Goal: Task Accomplishment & Management: Complete application form

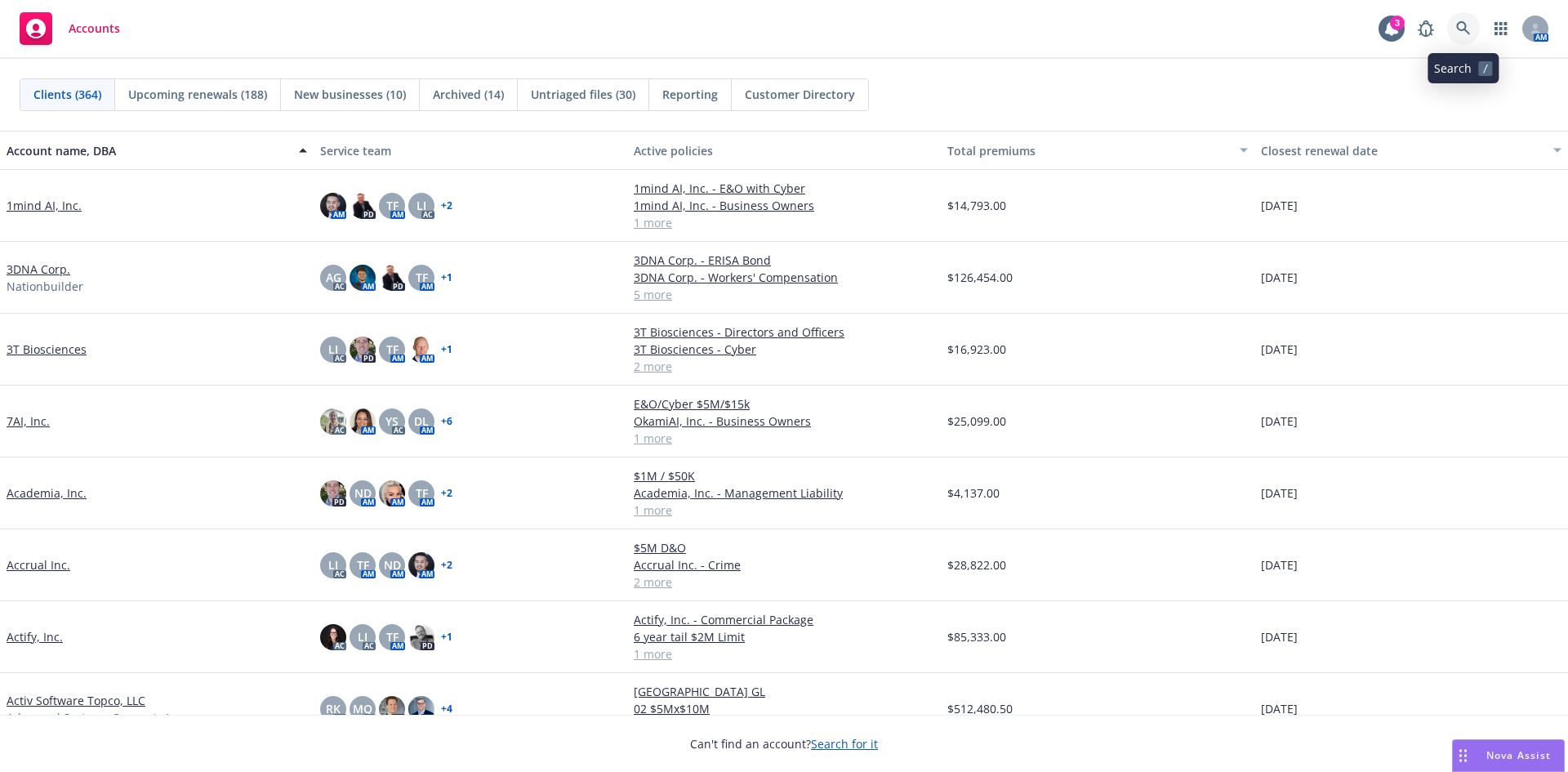
click at [1462, 25] on icon at bounding box center [1463, 28] width 14 height 14
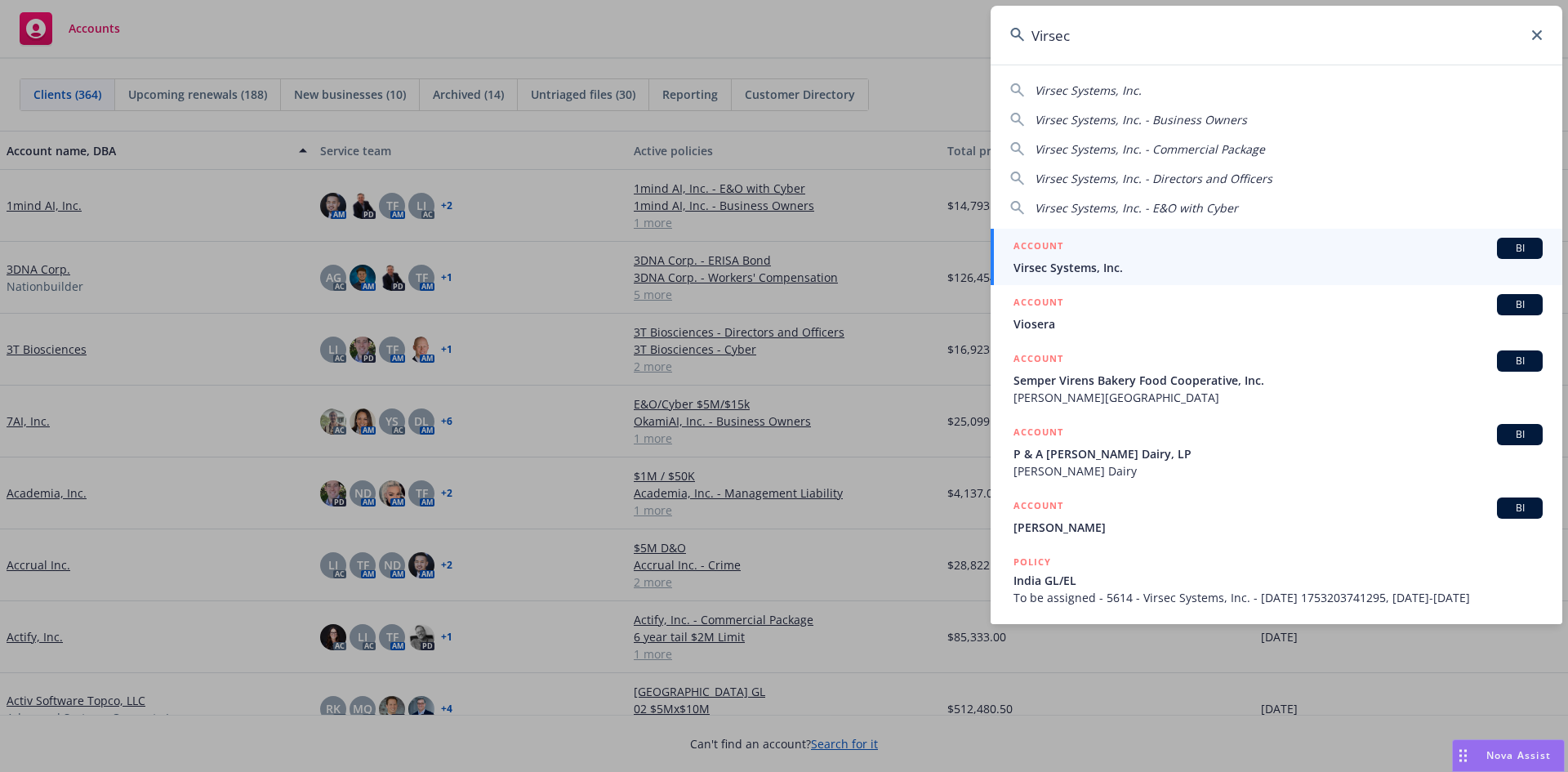
type input "Virsec"
click at [1098, 267] on span "Virsec Systems, Inc." at bounding box center [1278, 268] width 529 height 17
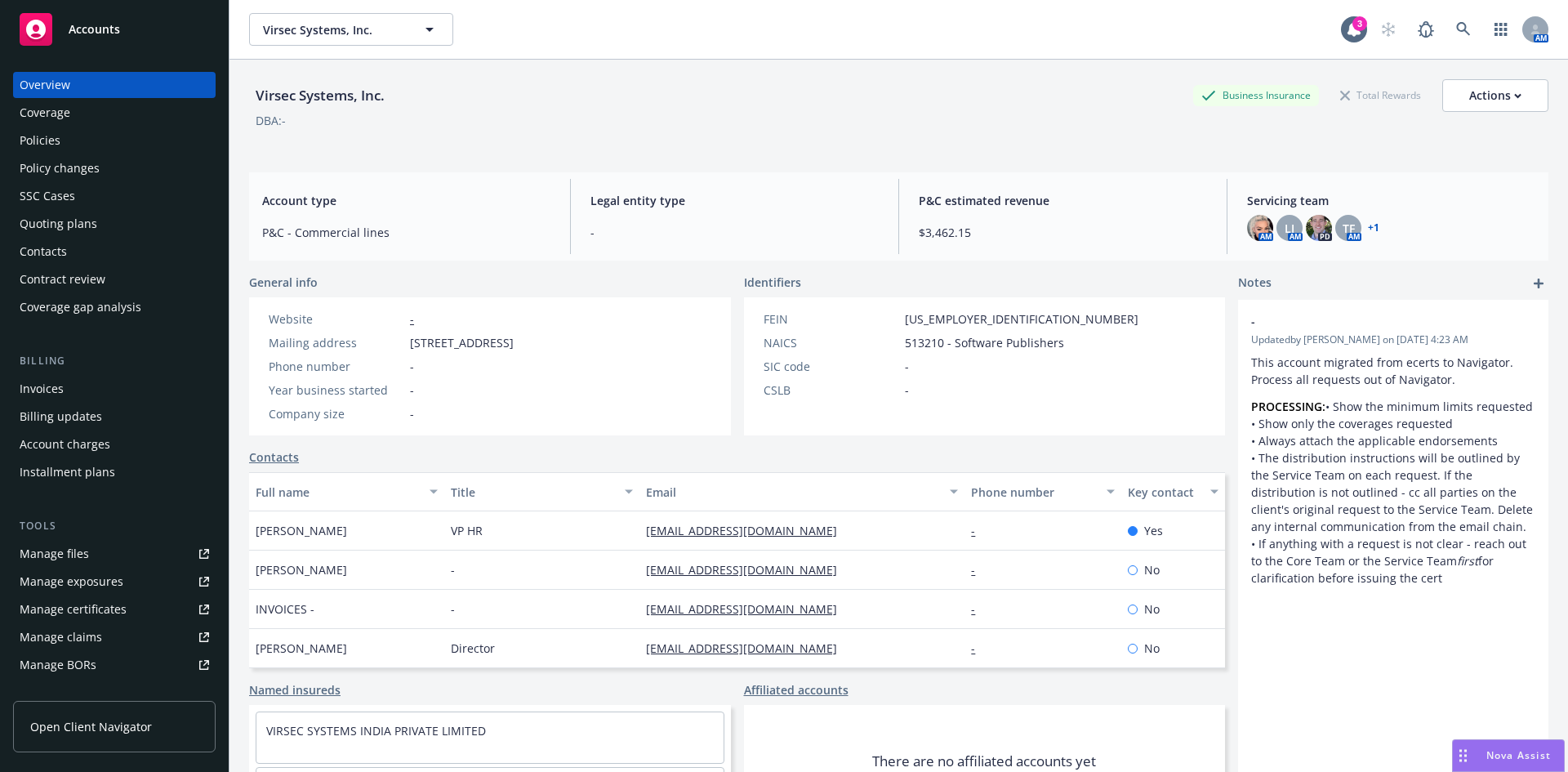
click at [84, 141] on div "Policies" at bounding box center [113, 140] width 189 height 26
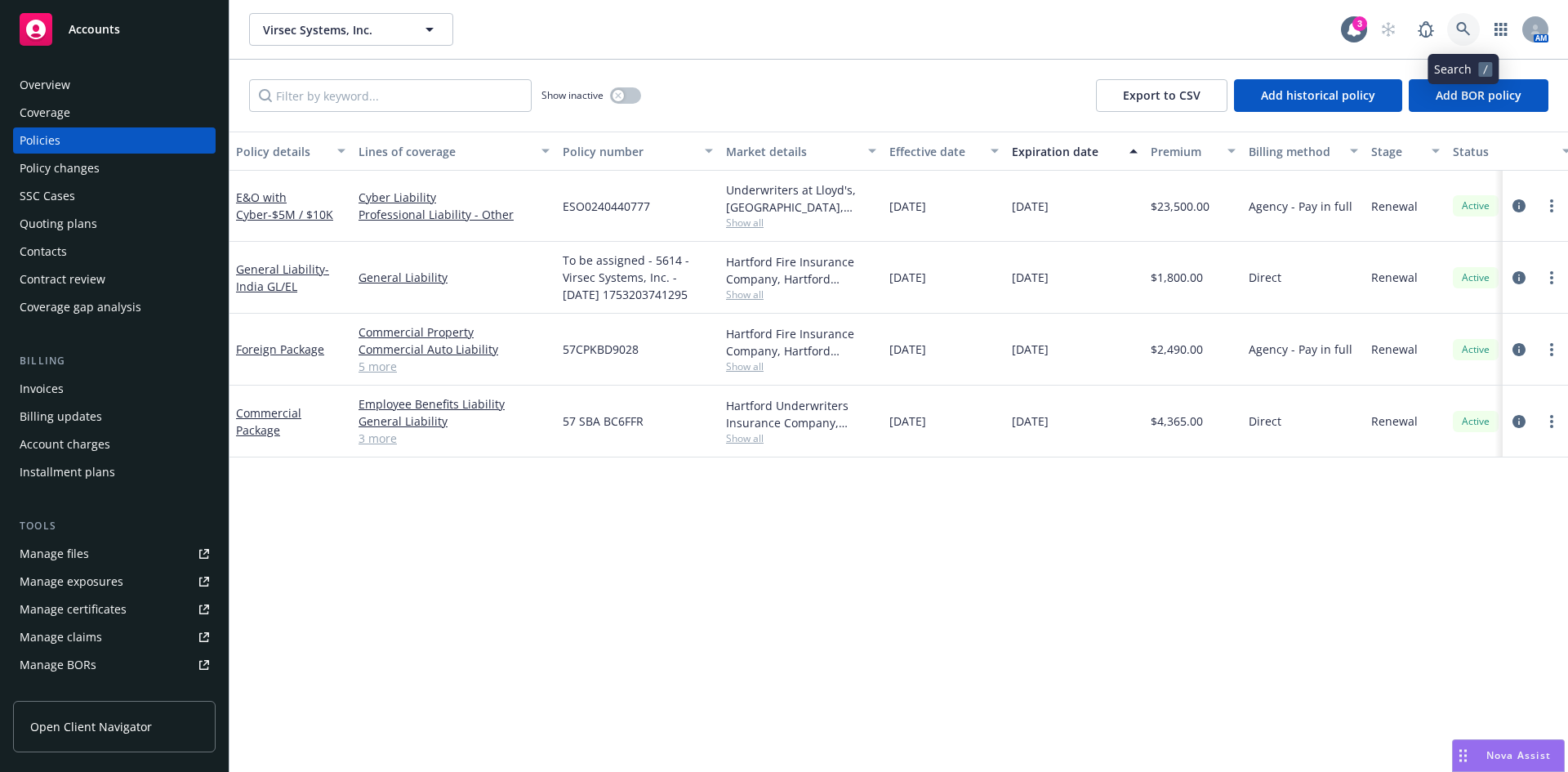
click at [1459, 28] on icon at bounding box center [1463, 29] width 13 height 13
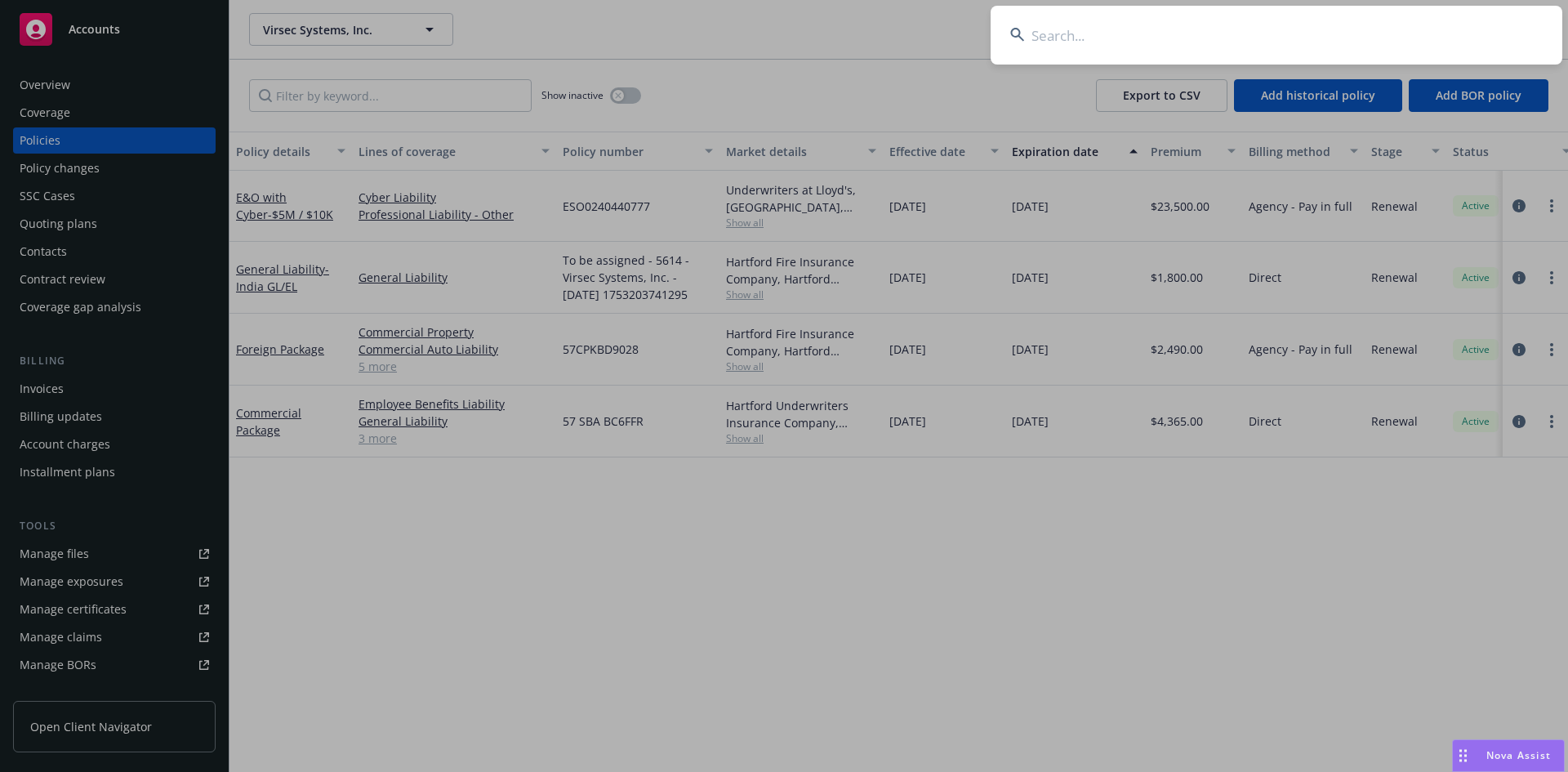
click at [1214, 52] on input at bounding box center [1277, 35] width 572 height 59
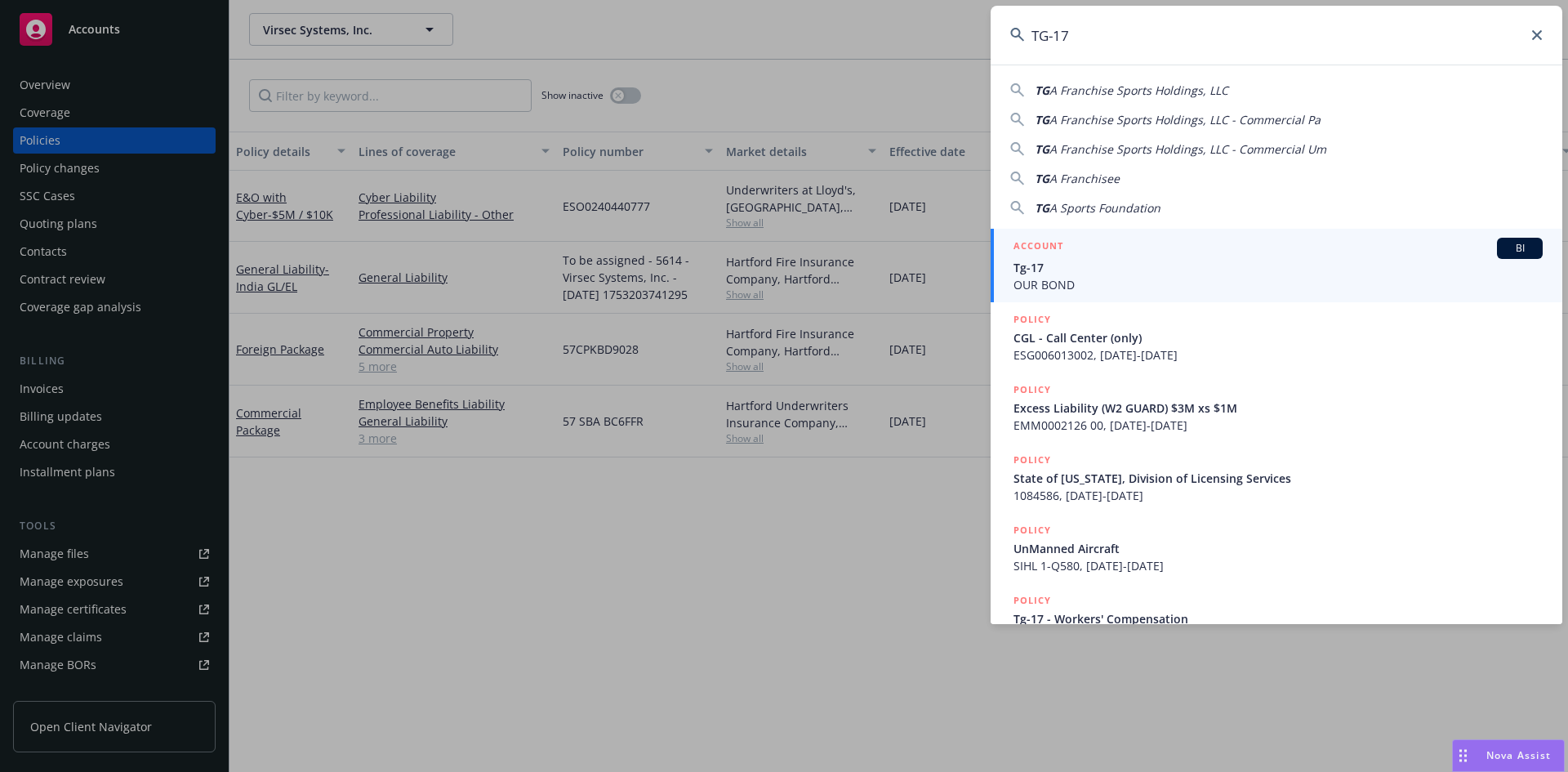
type input "TG-17"
click at [1078, 276] on span "Tg-17" at bounding box center [1278, 268] width 529 height 17
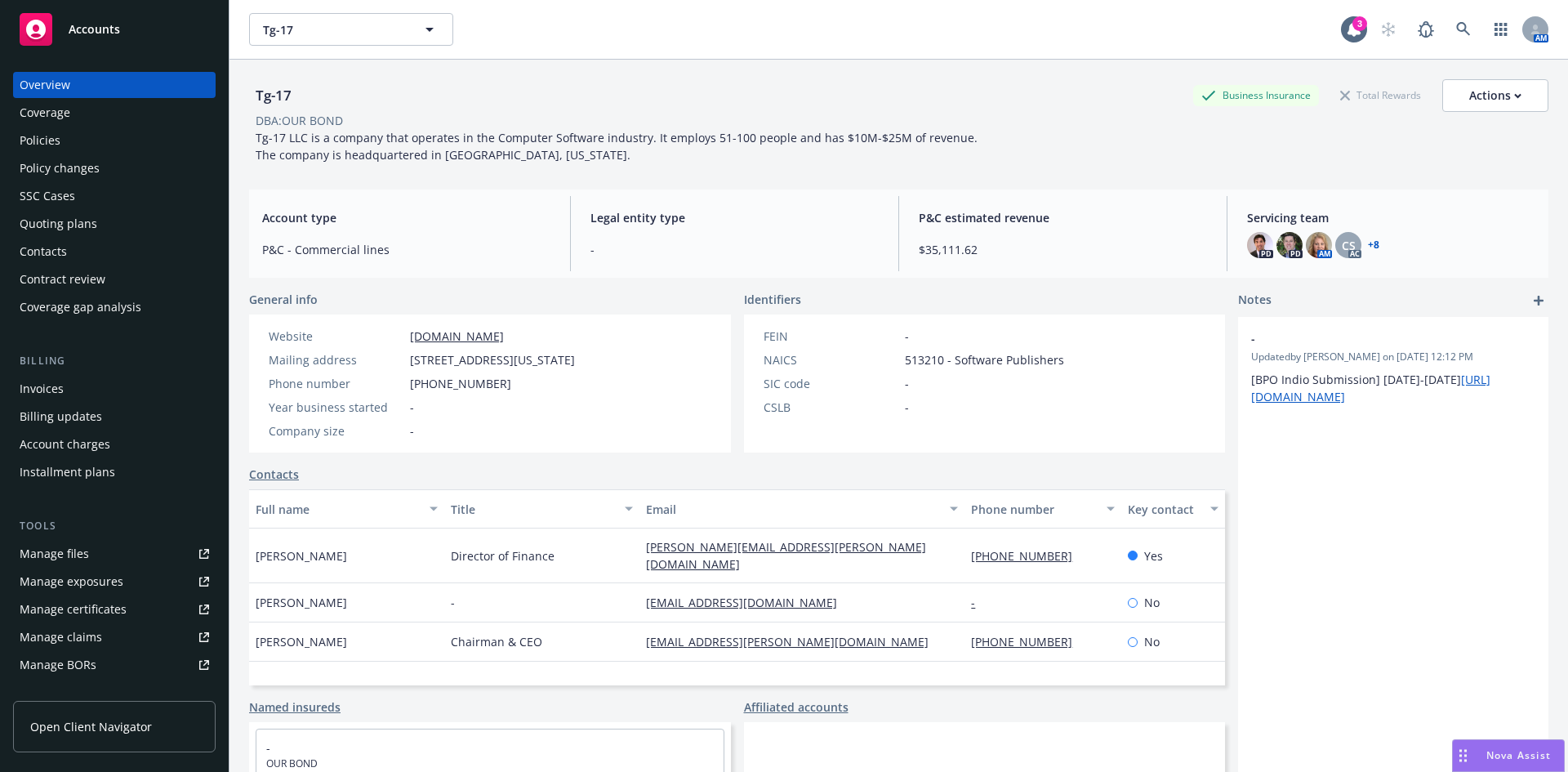
click at [80, 167] on div "Policy changes" at bounding box center [59, 168] width 80 height 26
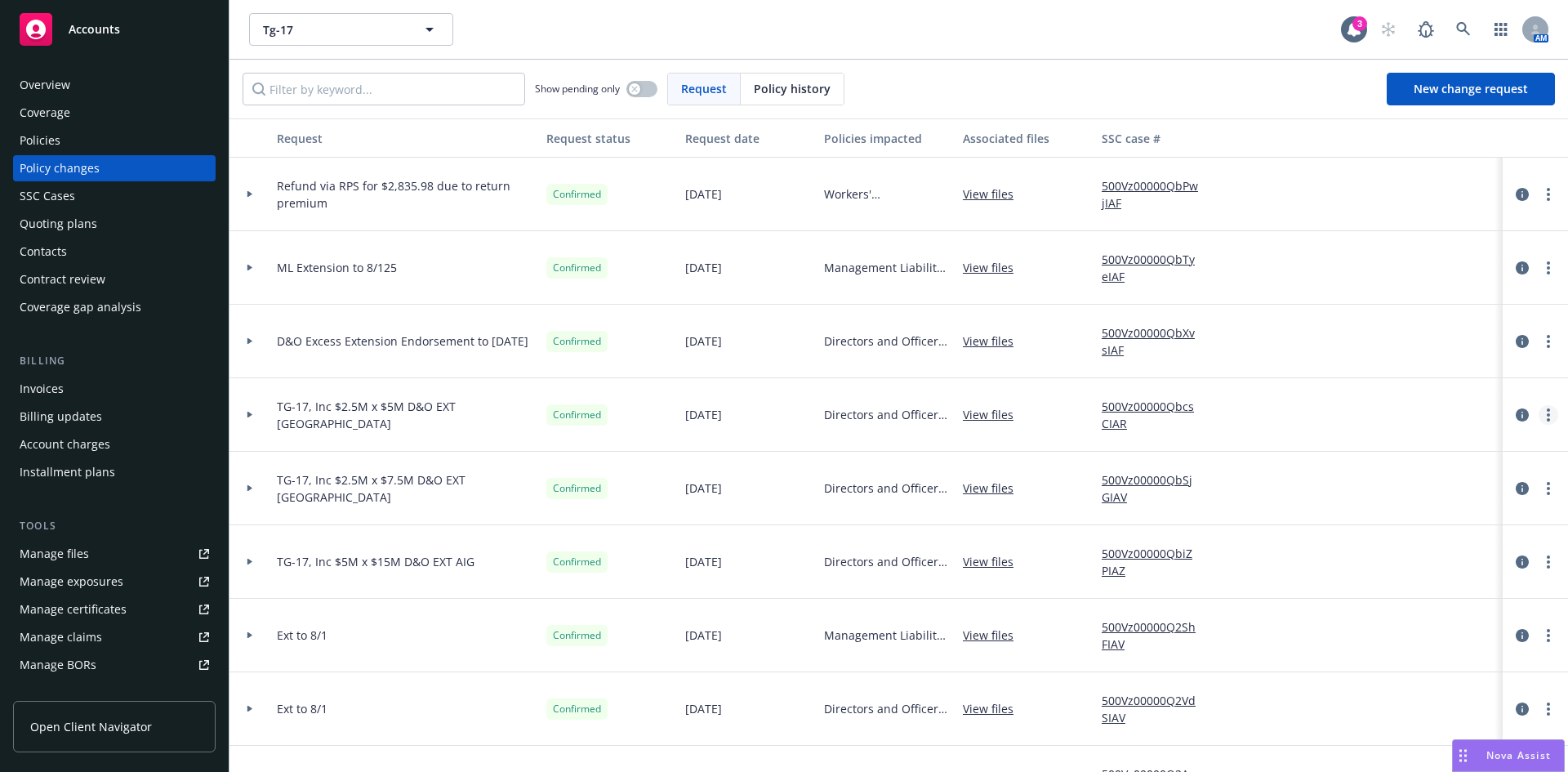
click at [1539, 414] on link "more" at bounding box center [1549, 415] width 19 height 19
click at [246, 414] on div at bounding box center [250, 415] width 28 height 6
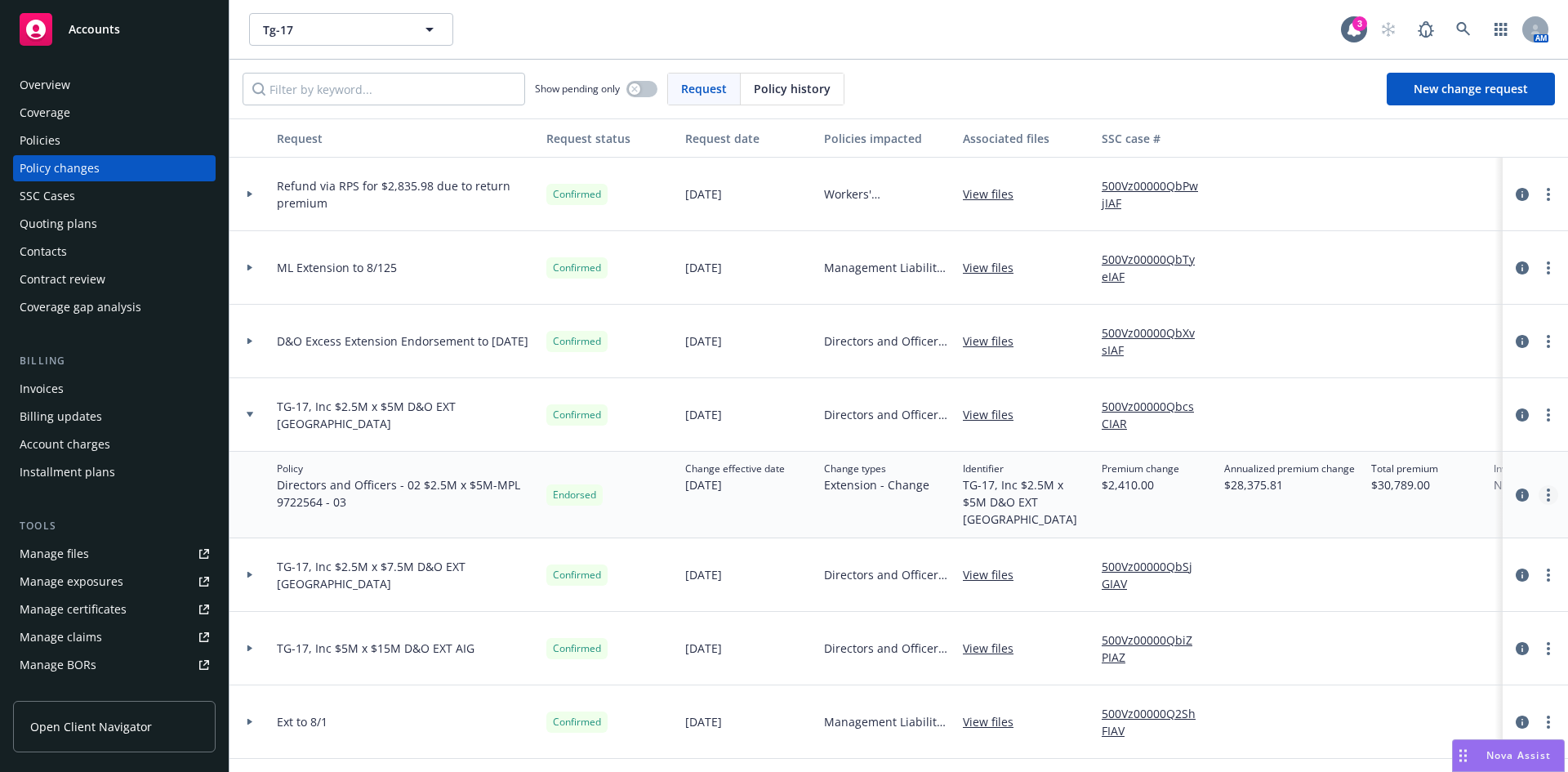
click at [1547, 494] on circle "more" at bounding box center [1548, 495] width 3 height 3
click at [1327, 627] on link "Edit billing info" at bounding box center [1406, 620] width 280 height 33
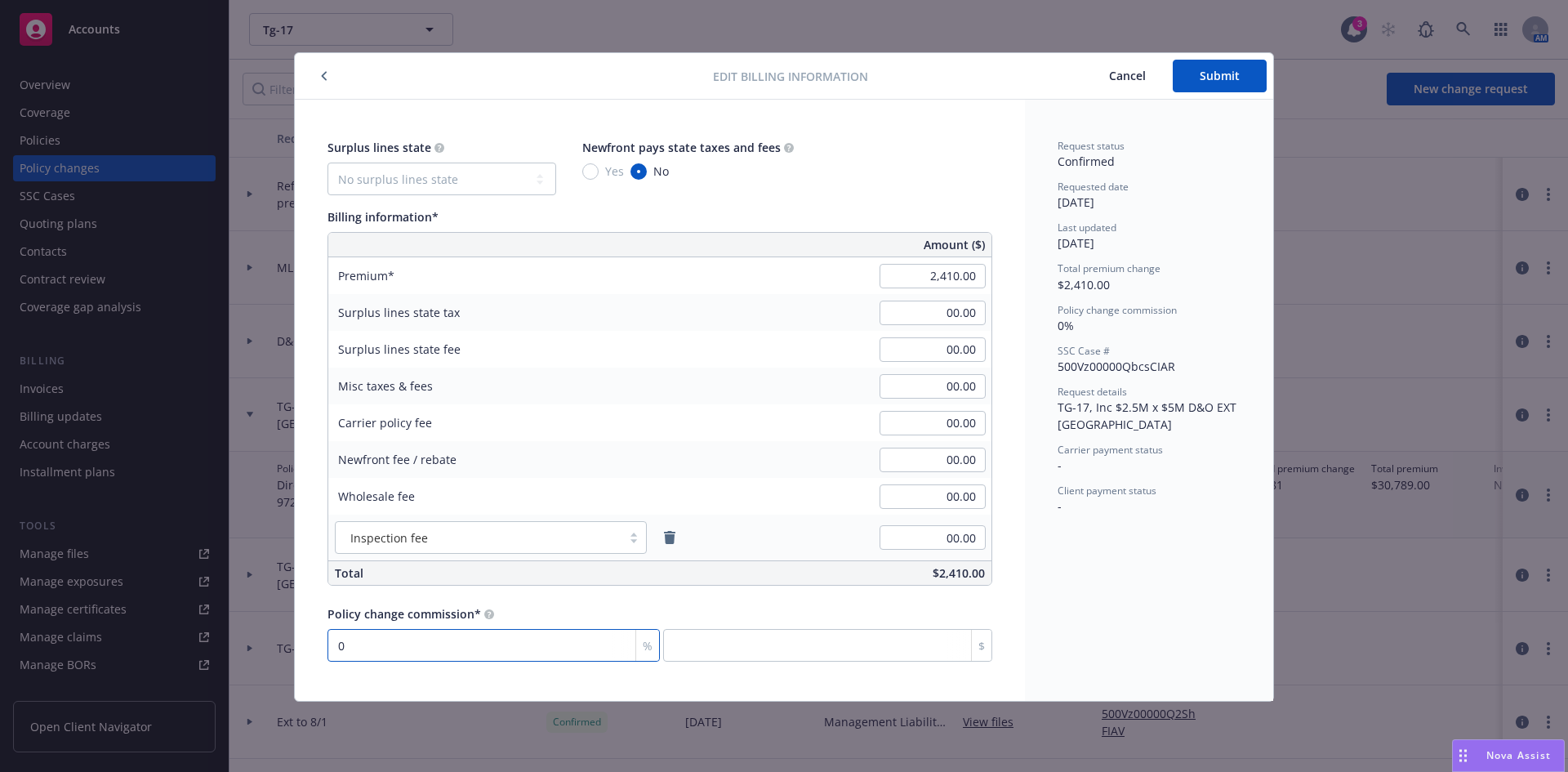
click at [380, 646] on input "0" at bounding box center [494, 645] width 332 height 33
type input "0"
click at [397, 644] on input "0" at bounding box center [494, 645] width 332 height 33
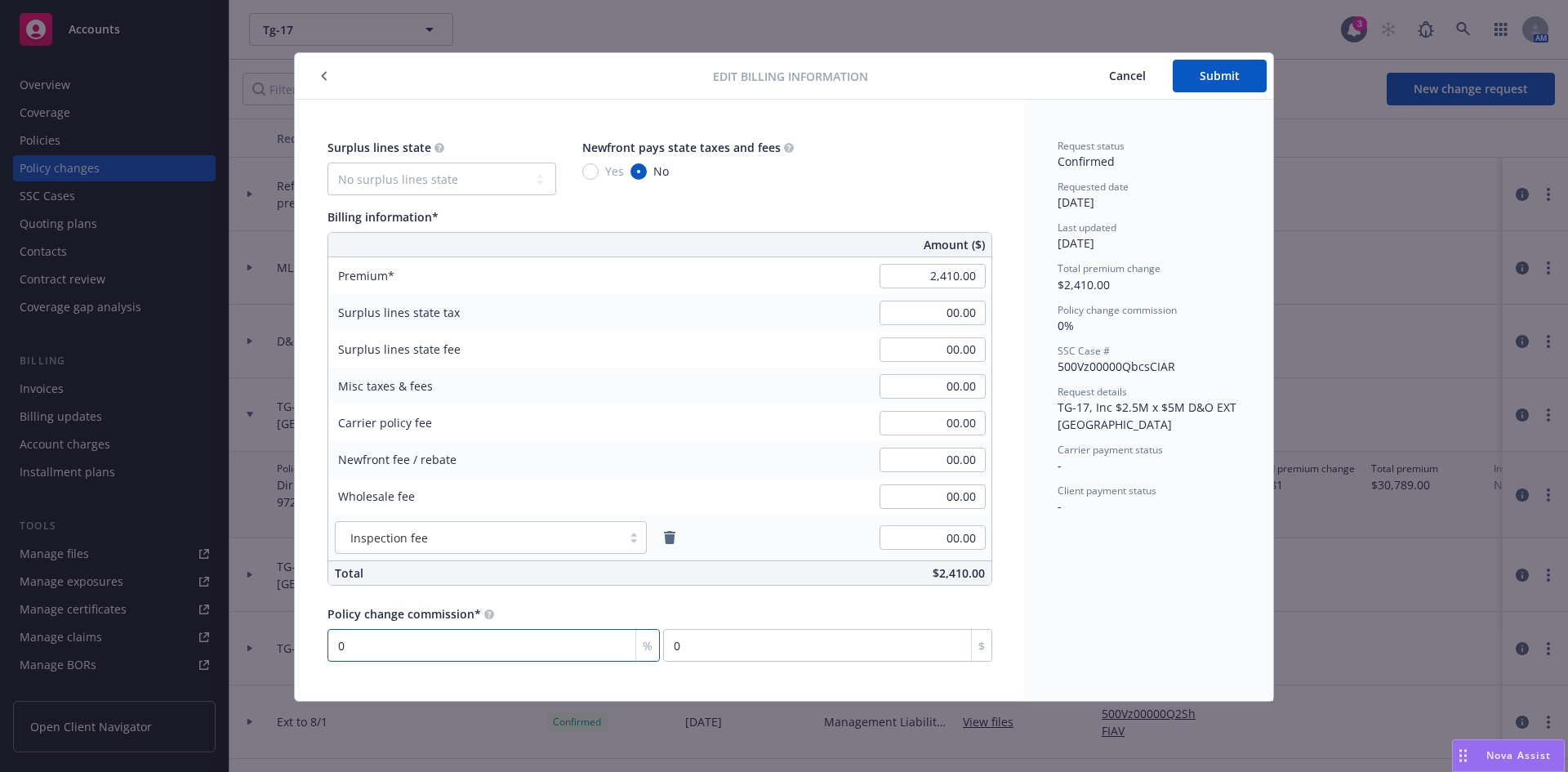
click at [397, 644] on input "0" at bounding box center [494, 645] width 332 height 33
type input "1"
type input "24.1"
type input "15"
type input "361.5"
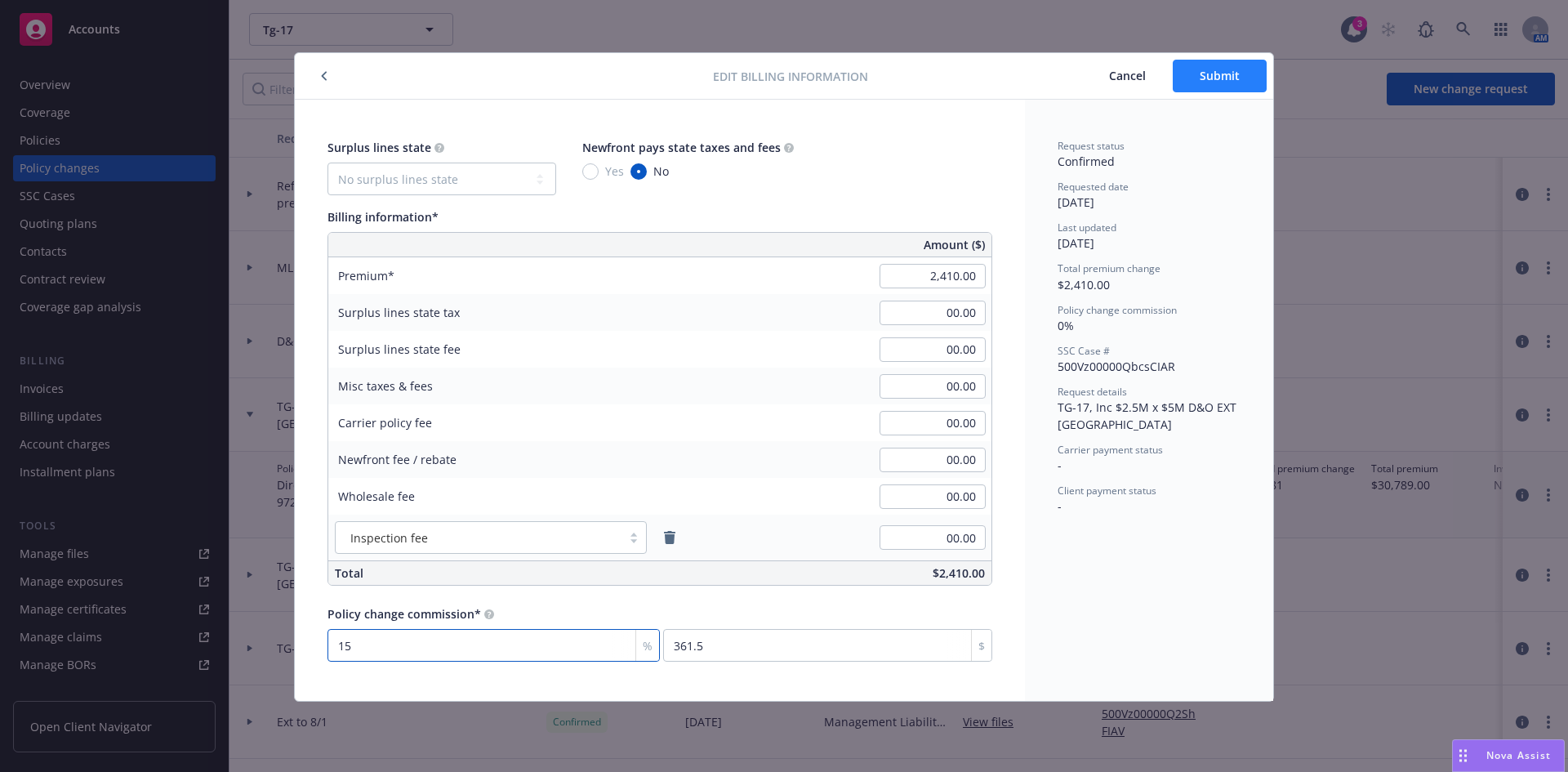
type input "15"
click at [1224, 73] on span "Submit" at bounding box center [1220, 76] width 40 height 15
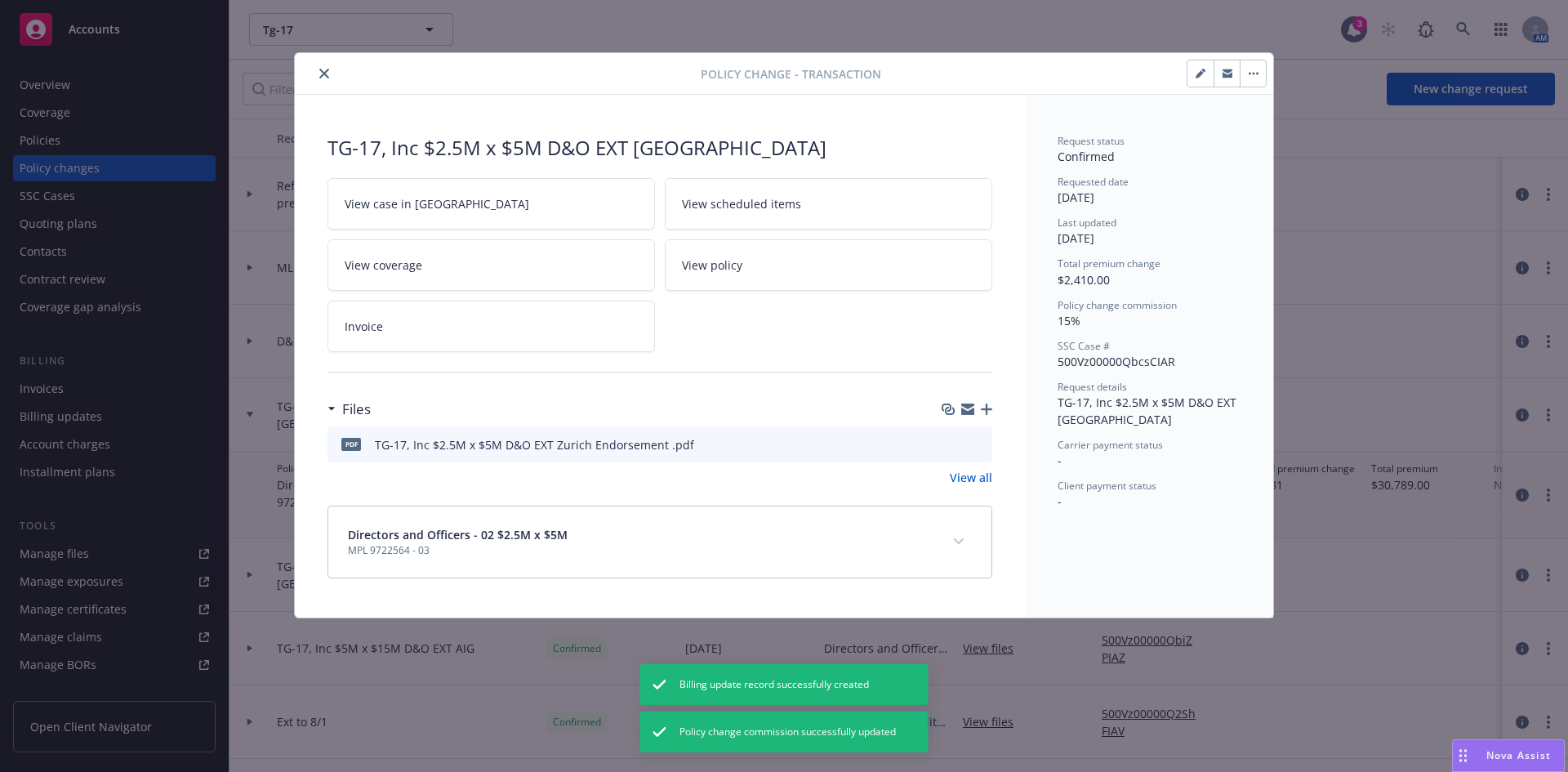
click at [323, 72] on icon "close" at bounding box center [325, 73] width 10 height 10
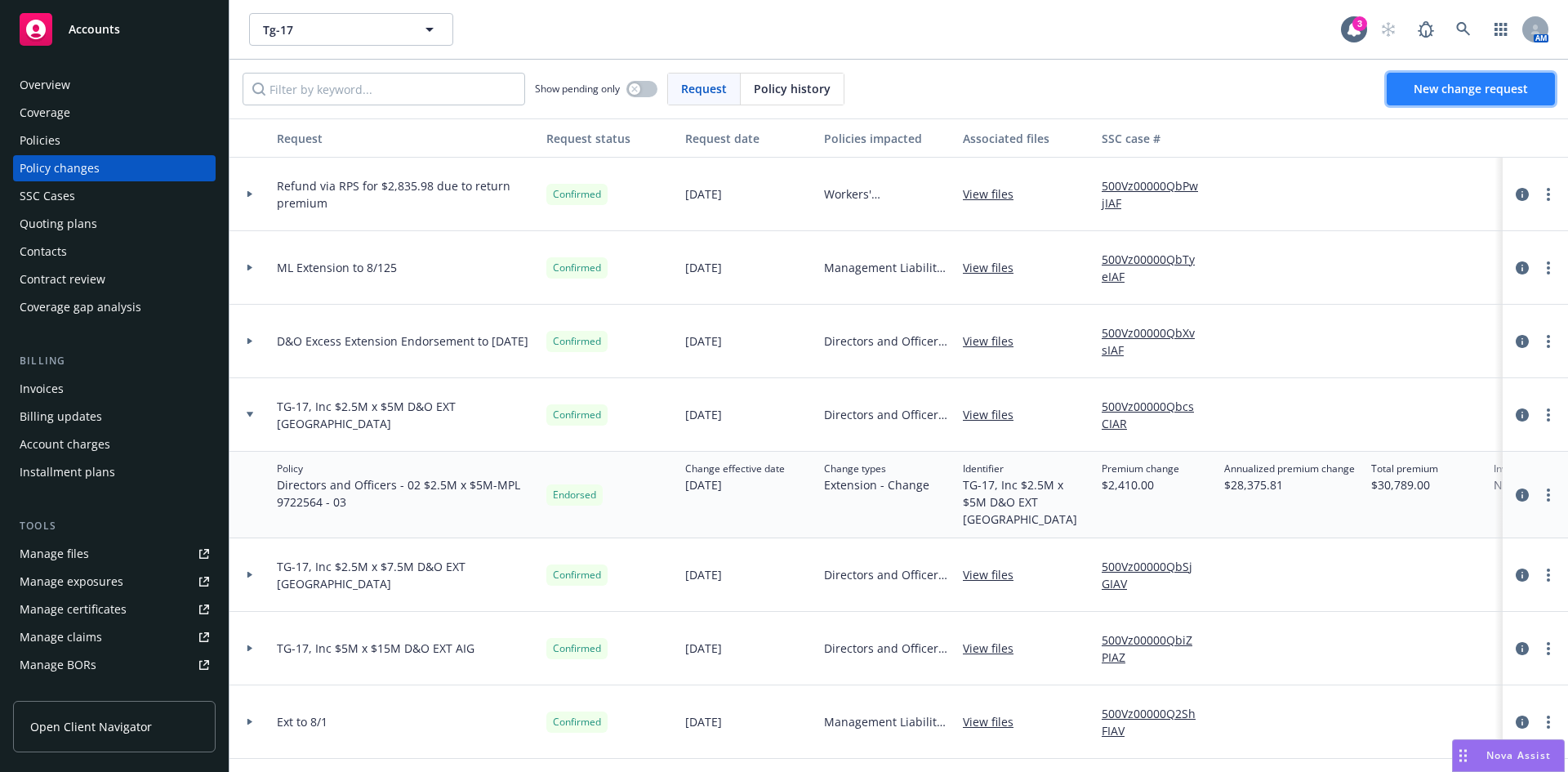
click at [1458, 91] on span "New change request" at bounding box center [1471, 88] width 114 height 15
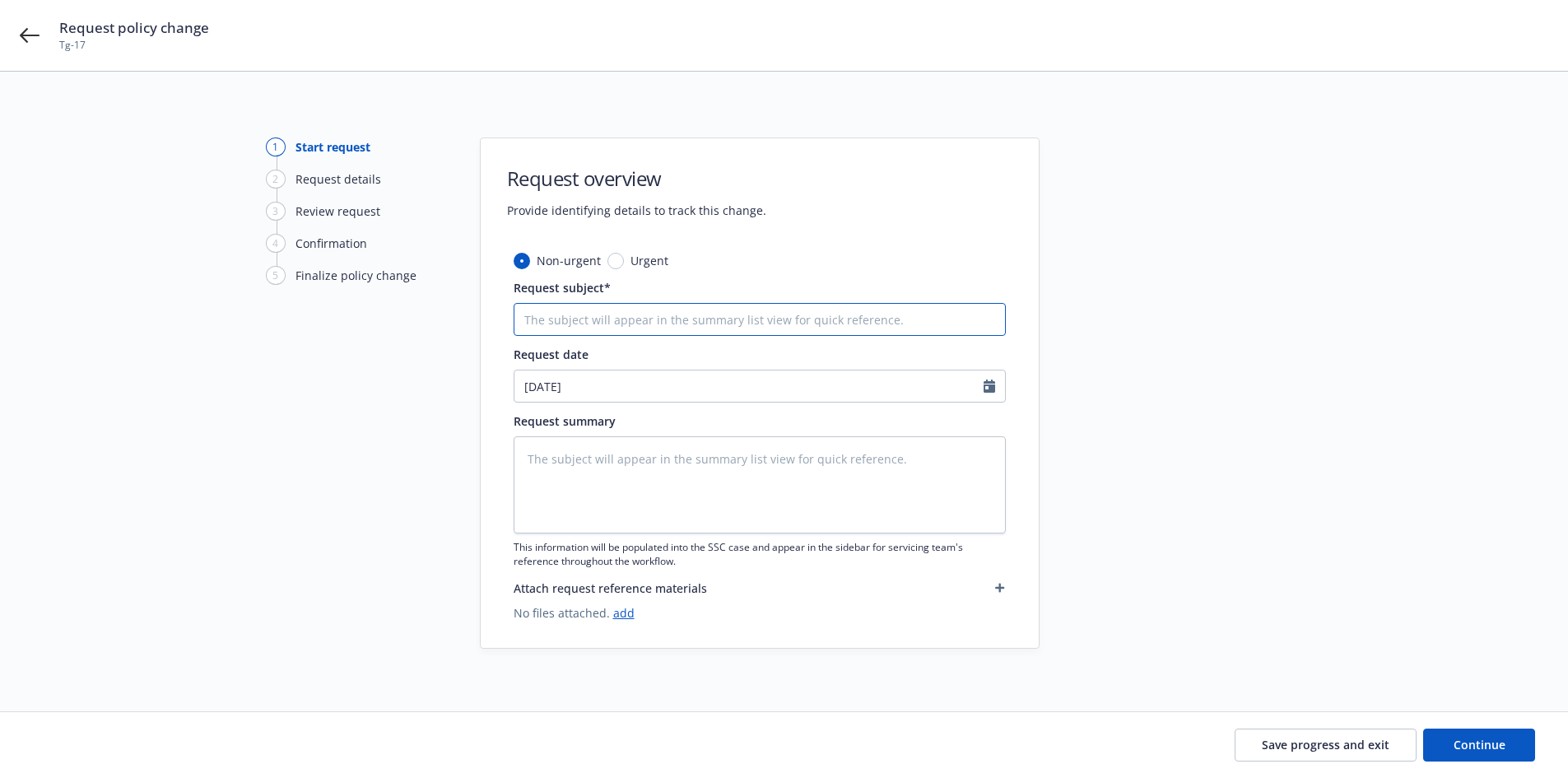
click at [570, 324] on input "Request subject*" at bounding box center [759, 319] width 492 height 33
click at [589, 318] on input "Request subject*" at bounding box center [759, 319] width 492 height 33
paste input "TG-17, Inc. $2.5M x $7.5M D&O EXT (Arch)"
type textarea "x"
type input "TG-17, Inc. $2.5M x $7.5M D&O EXT (Arch)"
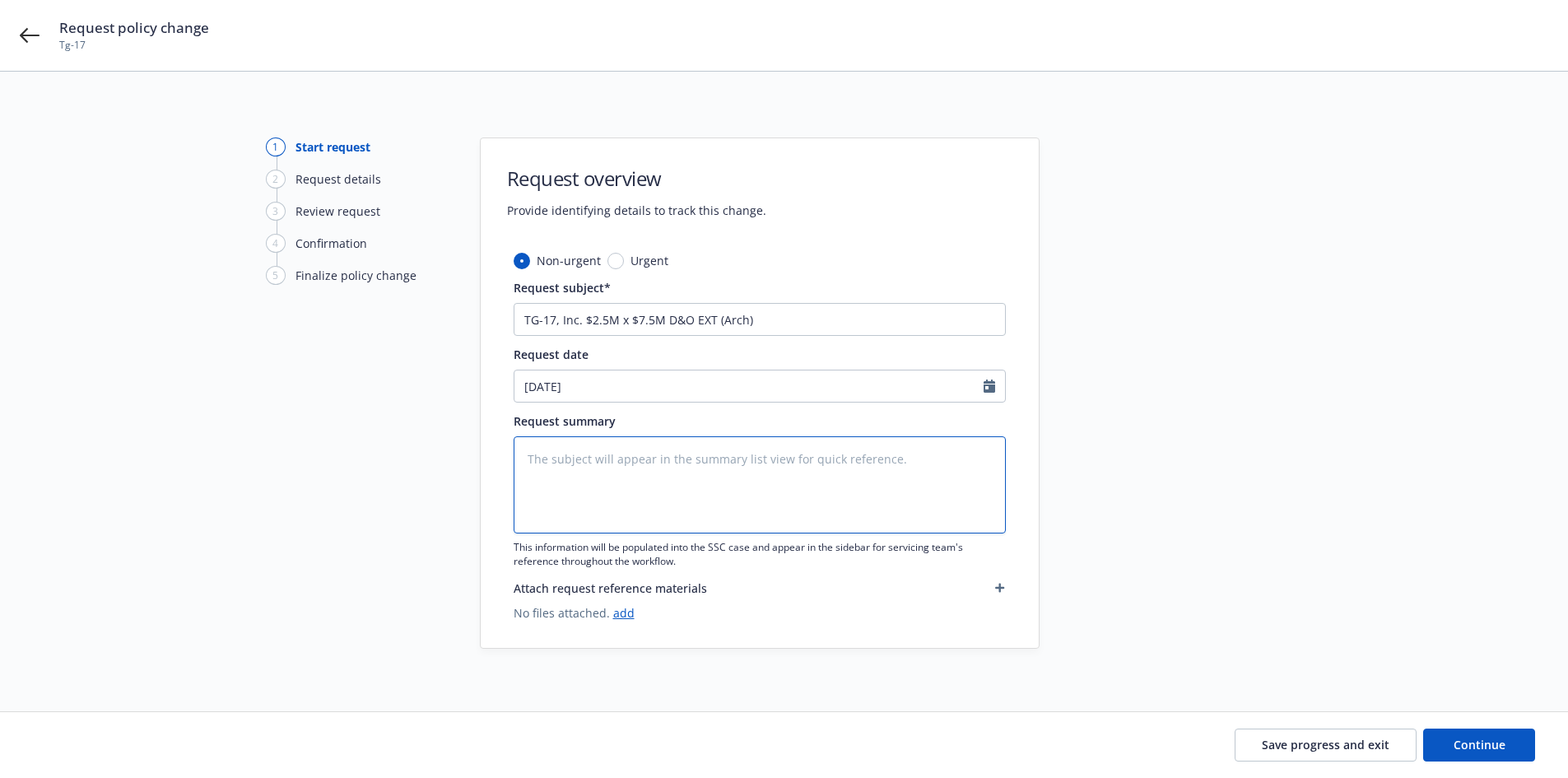
click at [581, 493] on textarea at bounding box center [759, 485] width 492 height 97
paste textarea "TG-17, Inc. $2.5M x $7.5M D&O EXT (Arch)"
type textarea "x"
type textarea "TG-17, Inc. $2.5M x $7.5M D&O EXT (Arch)"
click at [1493, 736] on button "Continue" at bounding box center [1479, 745] width 112 height 33
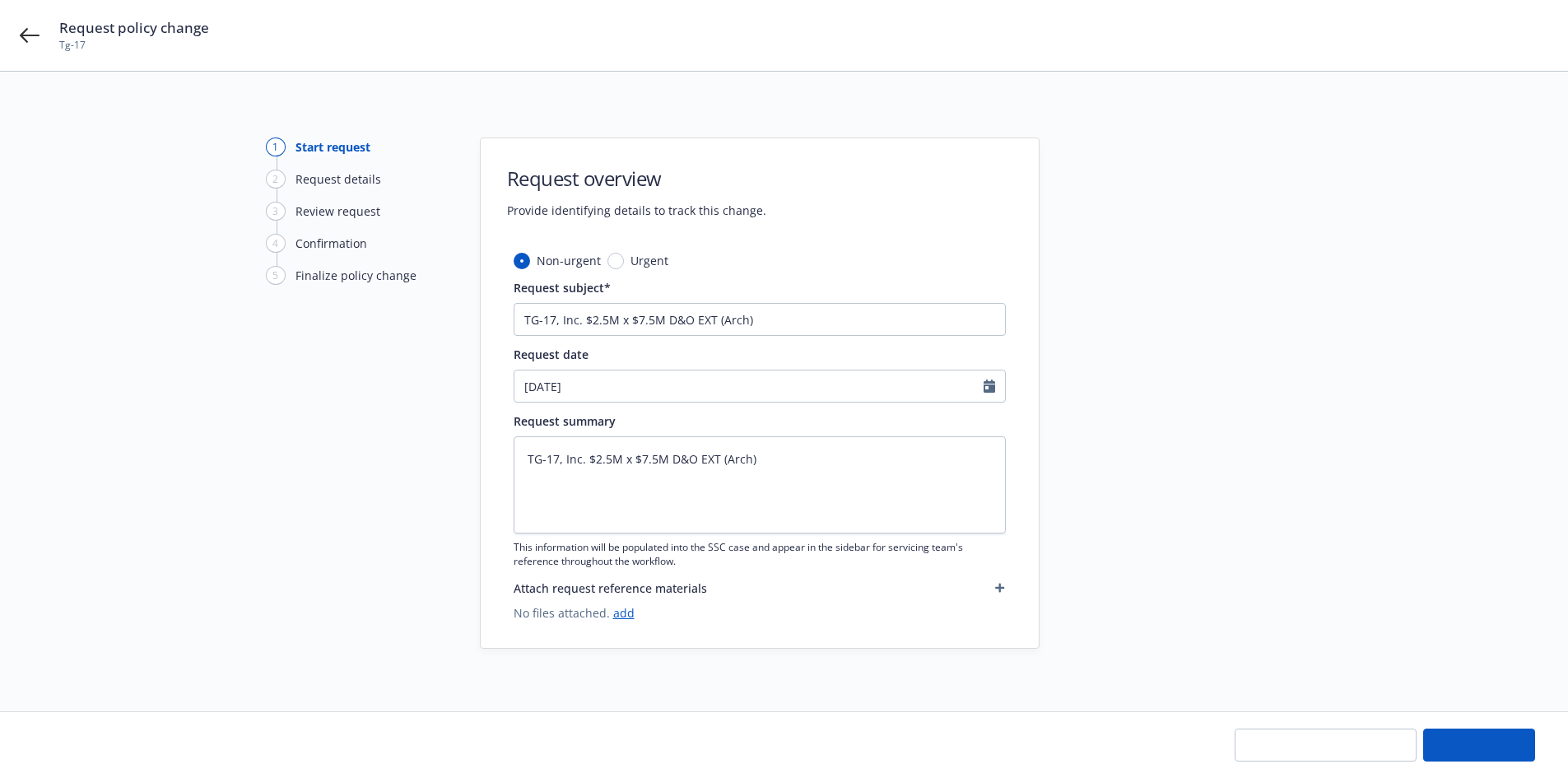
type textarea "x"
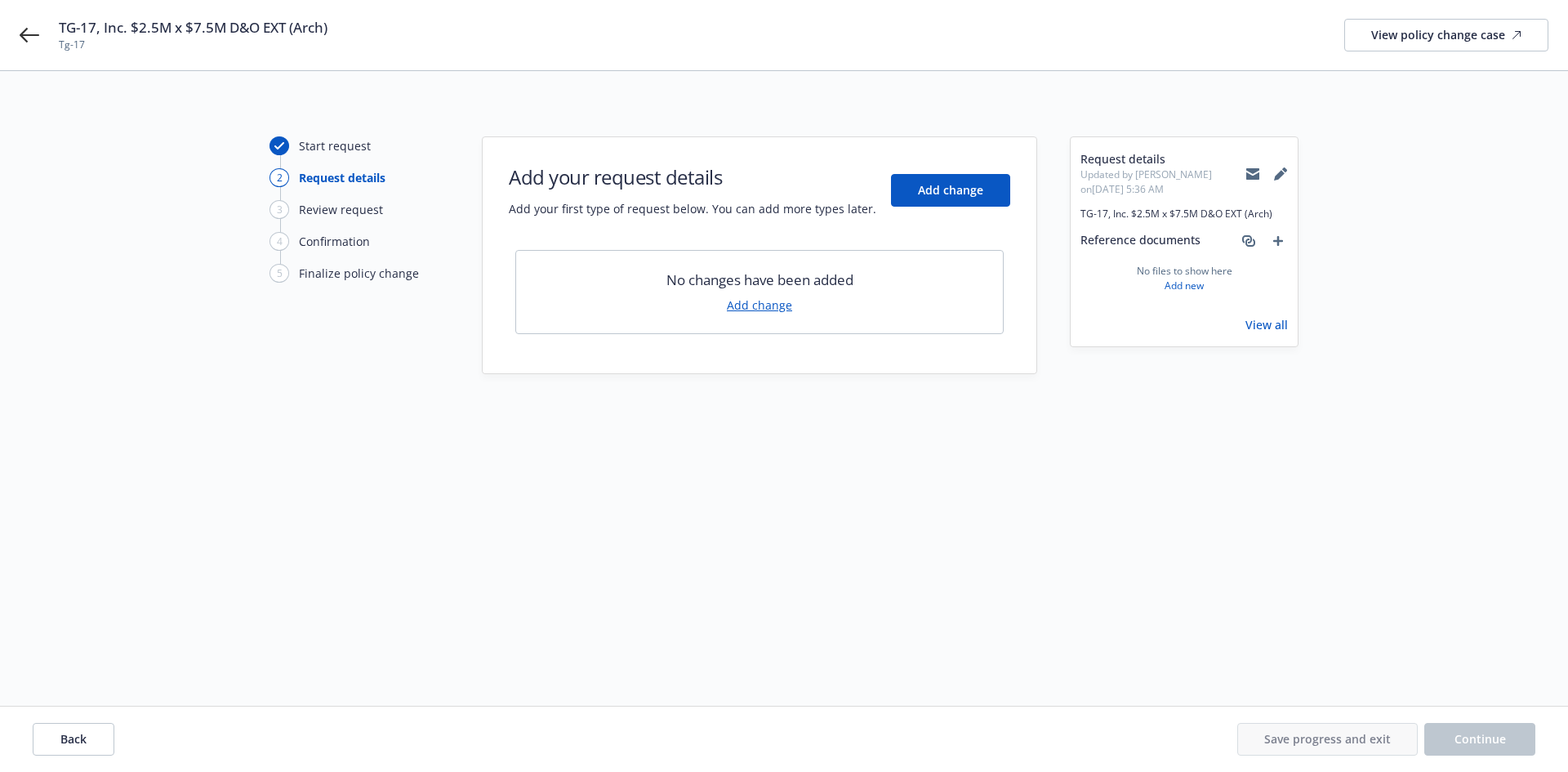
click at [773, 313] on link "Add change" at bounding box center [760, 305] width 65 height 17
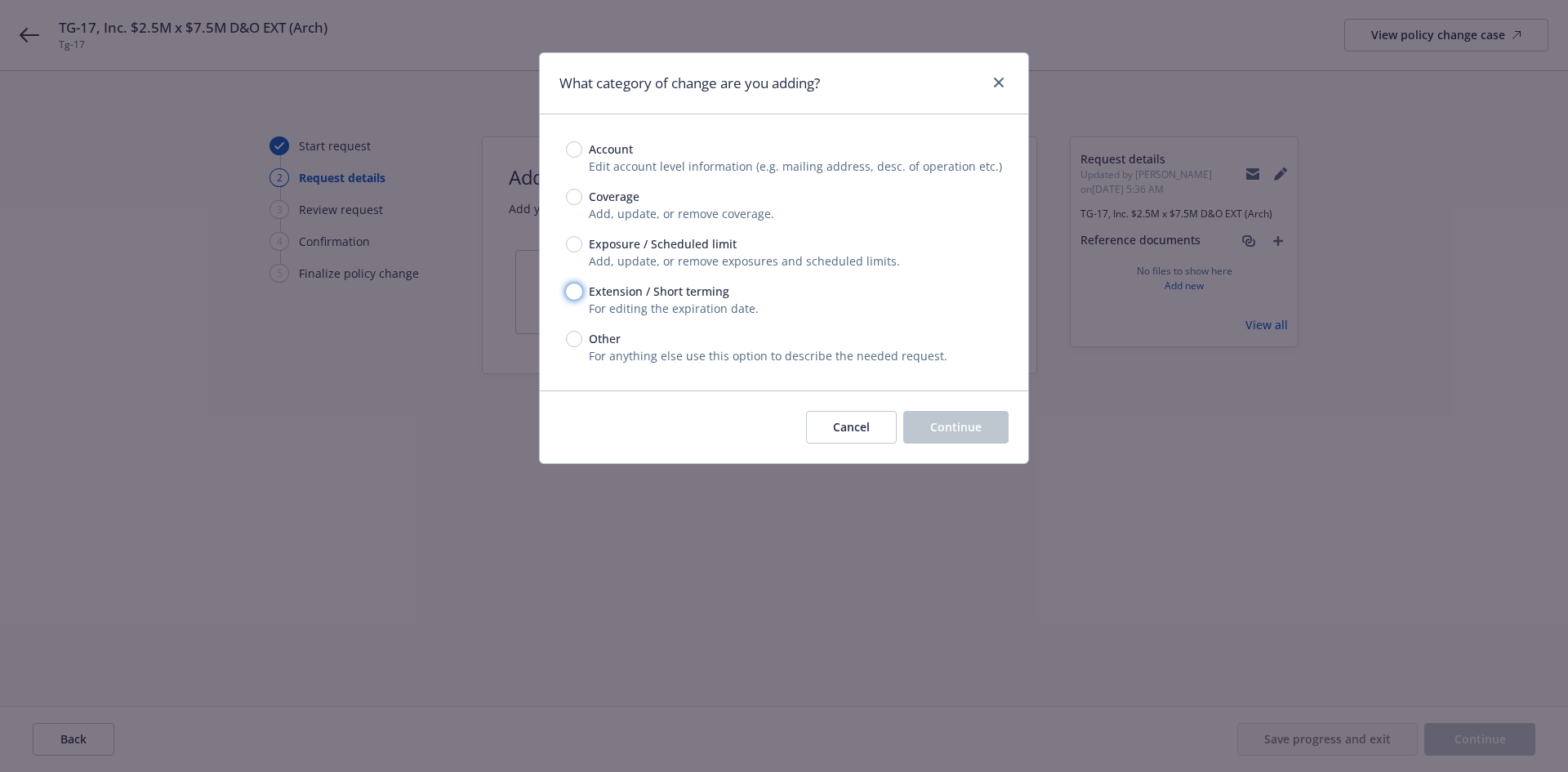
click at [571, 287] on input "Extension / Short terming" at bounding box center [574, 291] width 16 height 16
radio input "true"
click at [977, 434] on span "Continue" at bounding box center [956, 426] width 52 height 15
type textarea "x"
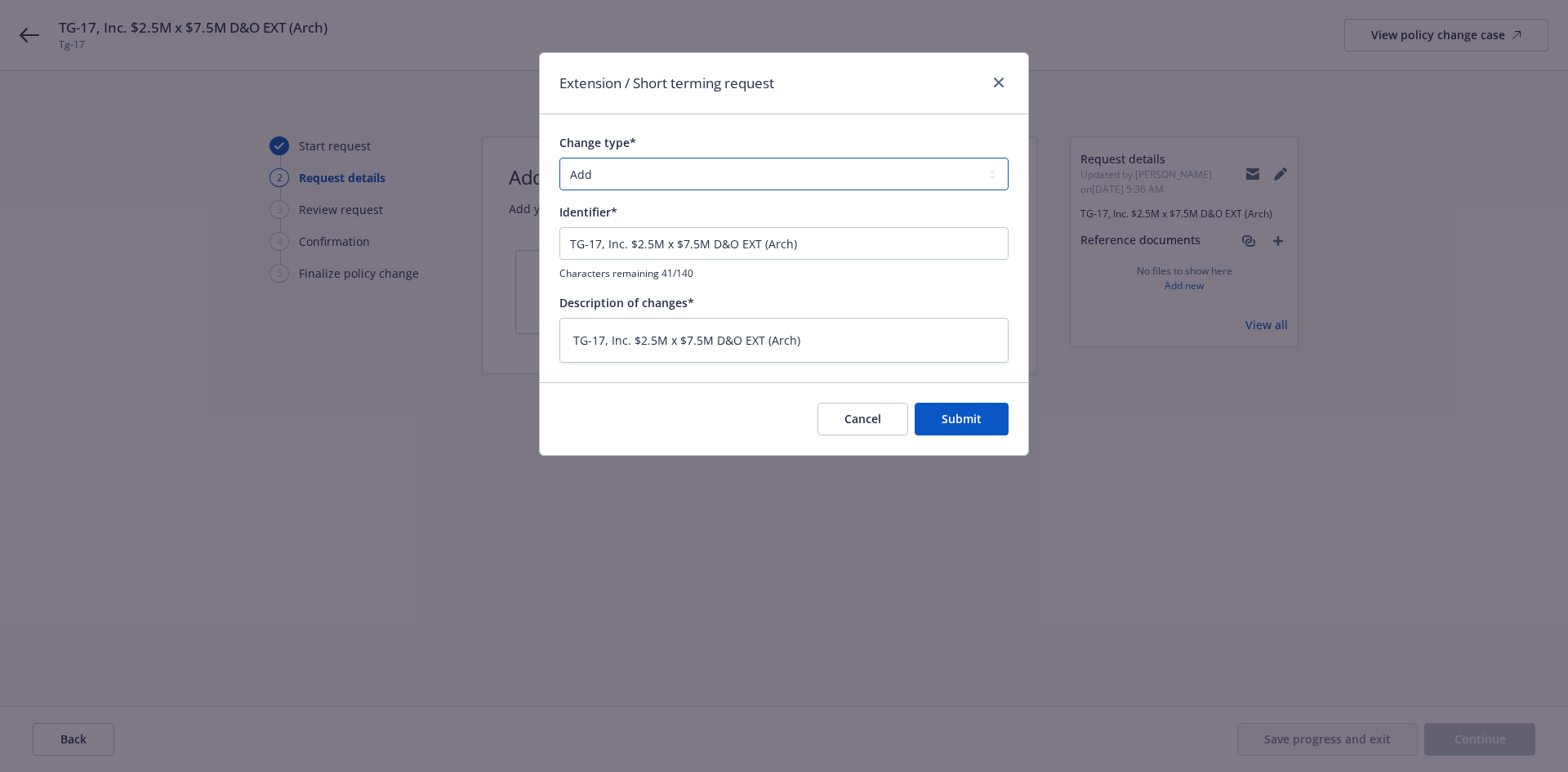
click at [632, 175] on select "Add Audit Change Remove" at bounding box center [784, 174] width 449 height 33
select select "CHANGE"
click at [560, 157] on select "Add Audit Change Remove" at bounding box center [784, 174] width 449 height 33
click at [953, 412] on span "Submit" at bounding box center [962, 419] width 40 height 15
type textarea "x"
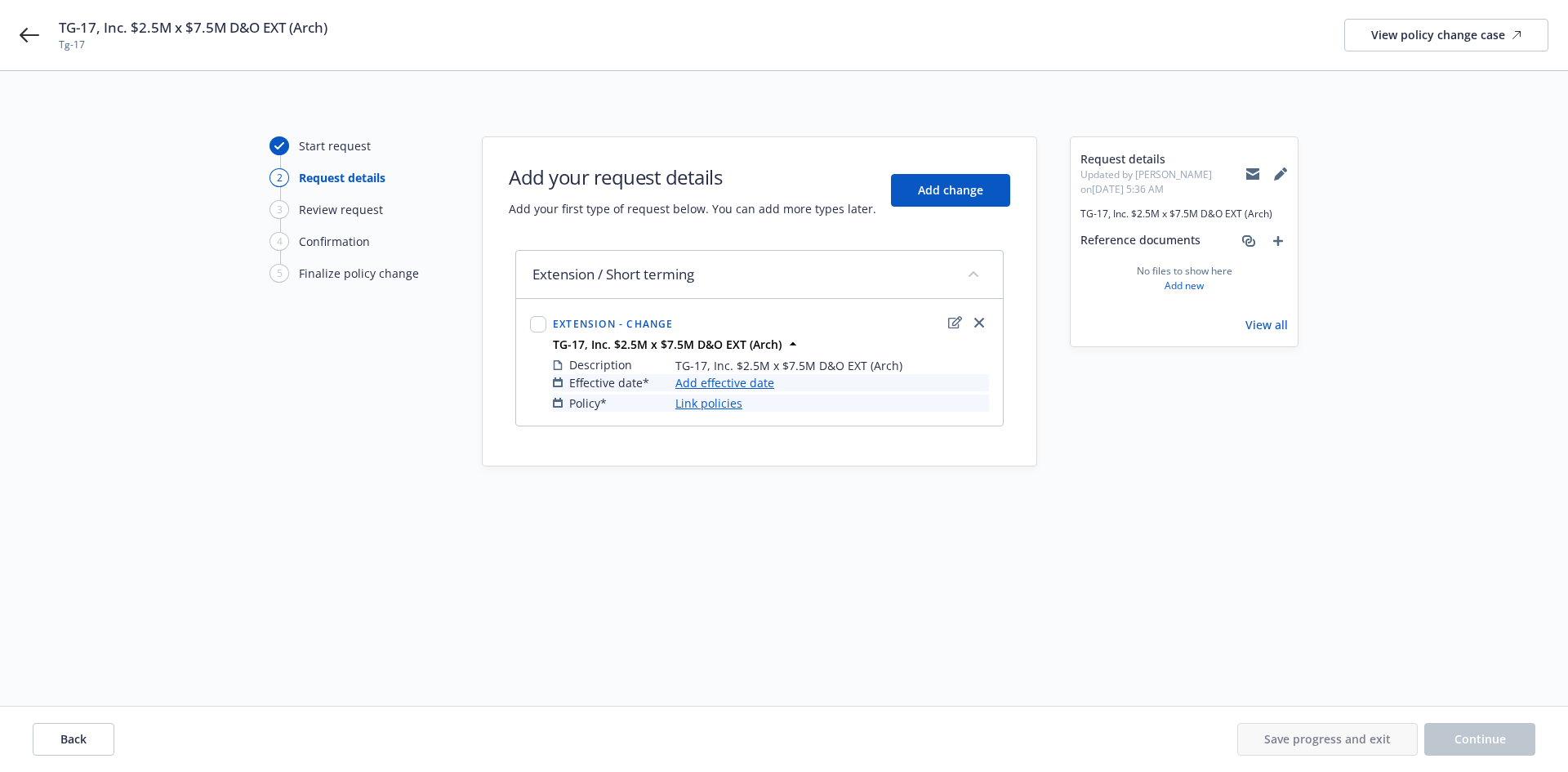
click at [725, 386] on link "Add effective date" at bounding box center [725, 383] width 99 height 17
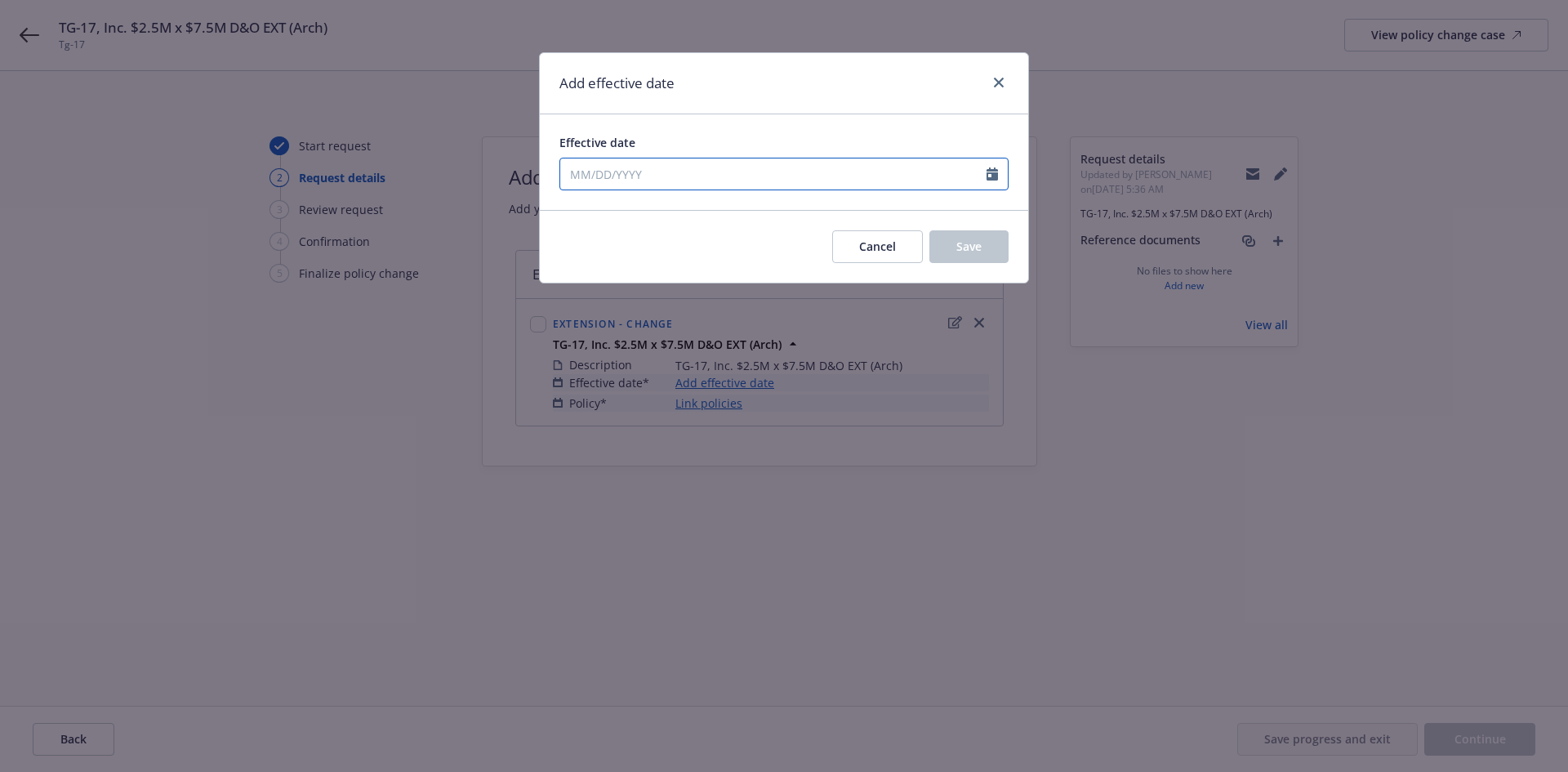
click at [615, 173] on input "Effective date" at bounding box center [774, 174] width 426 height 31
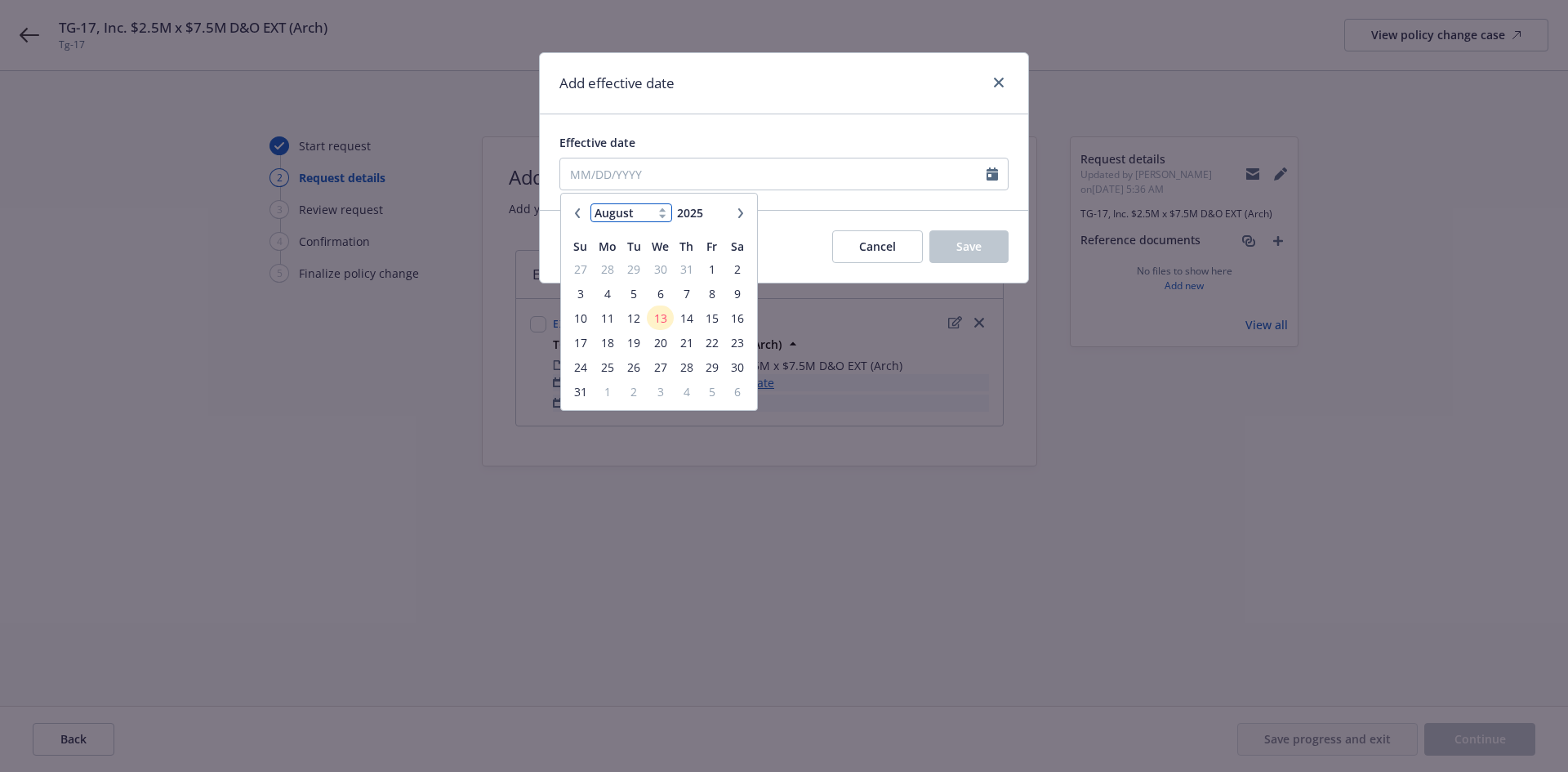
click at [639, 216] on select "January February March April May June July August September October November De…" at bounding box center [631, 213] width 82 height 19
select select "7"
click at [591, 204] on select "January February March April May June July August September October November De…" at bounding box center [631, 213] width 82 height 19
click at [632, 270] on span "1" at bounding box center [634, 269] width 22 height 20
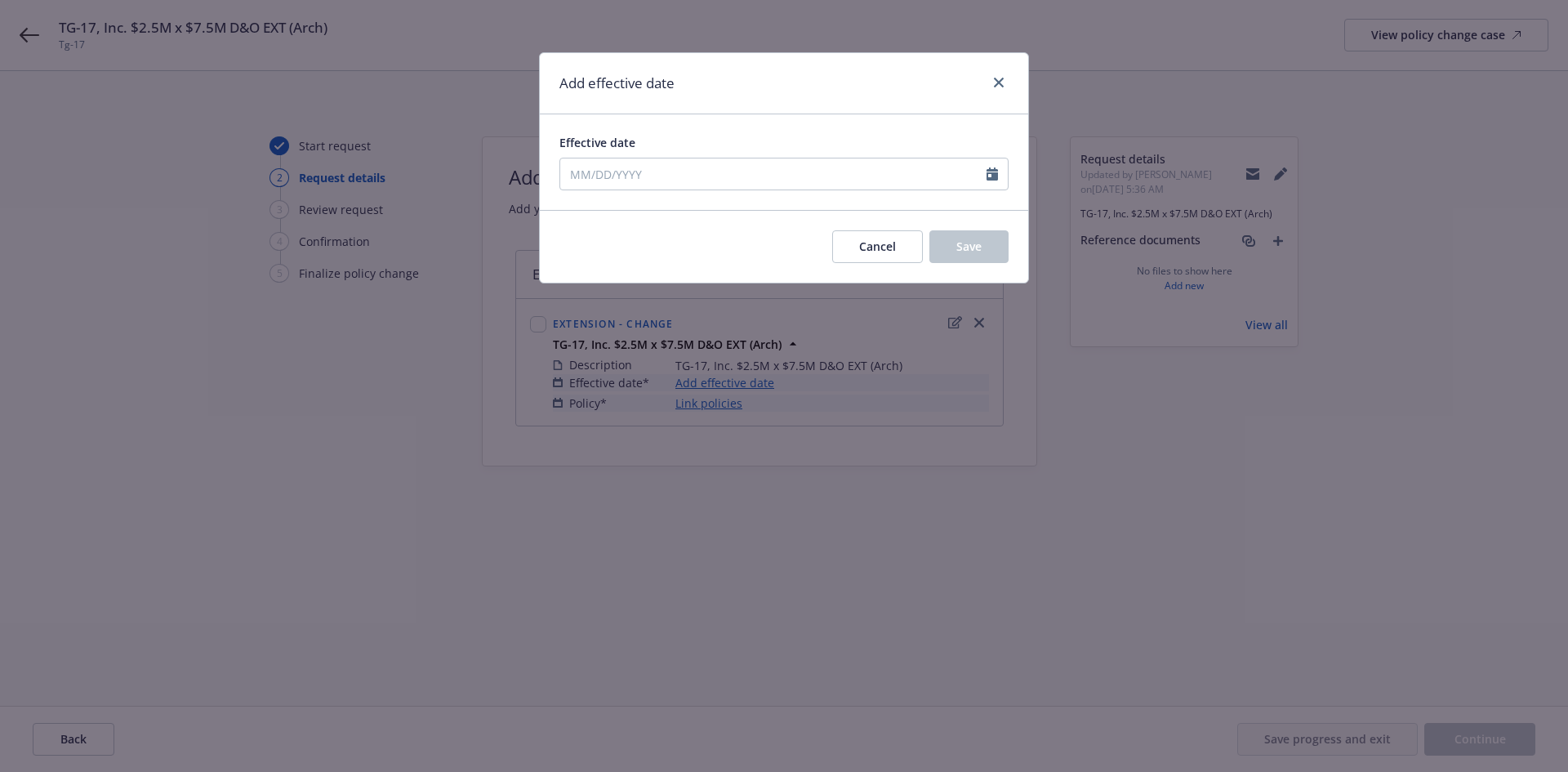
type input "[DATE]"
click at [987, 246] on button "Save" at bounding box center [969, 247] width 80 height 33
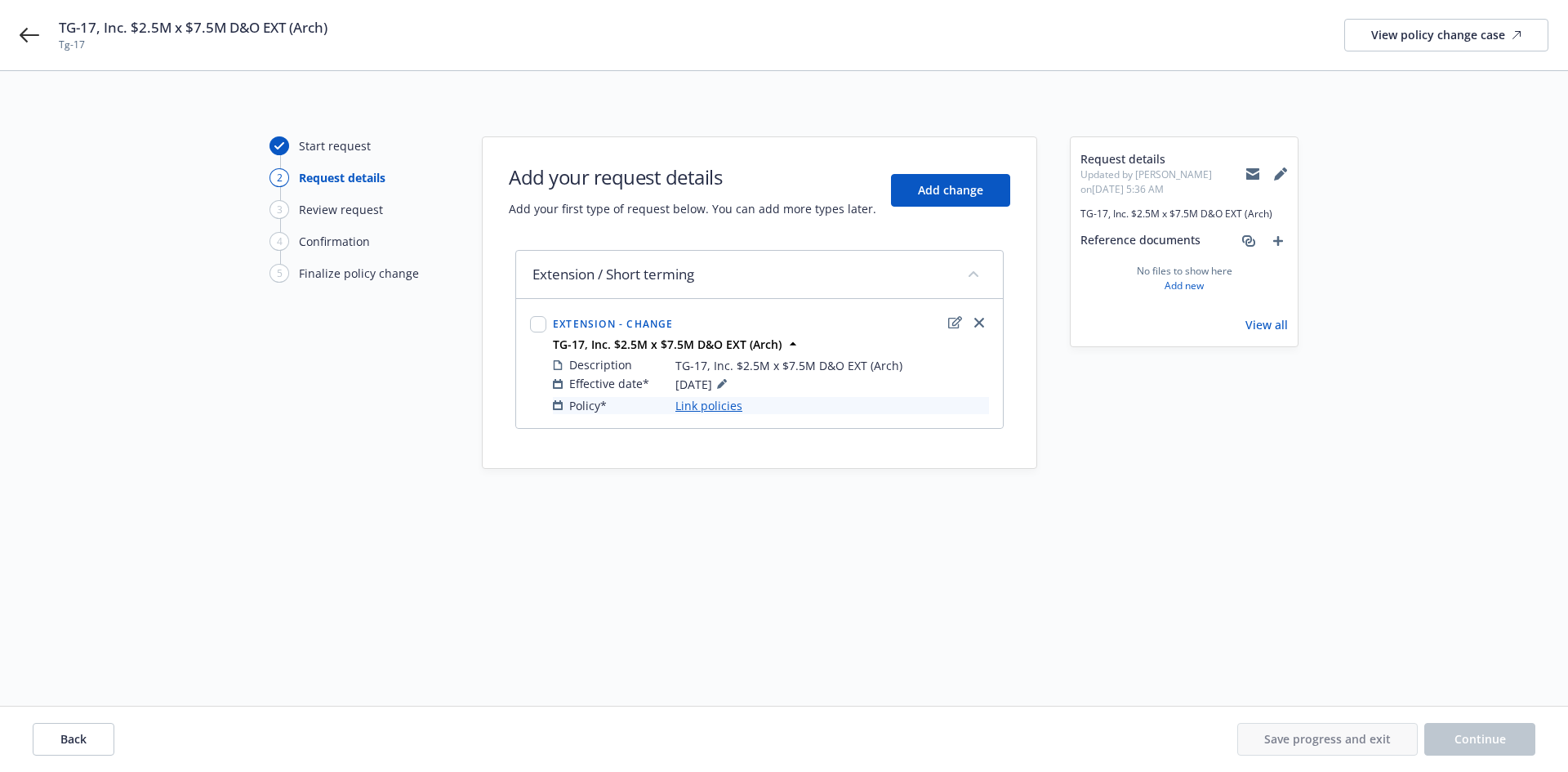
click at [705, 407] on link "Link policies" at bounding box center [710, 405] width 67 height 17
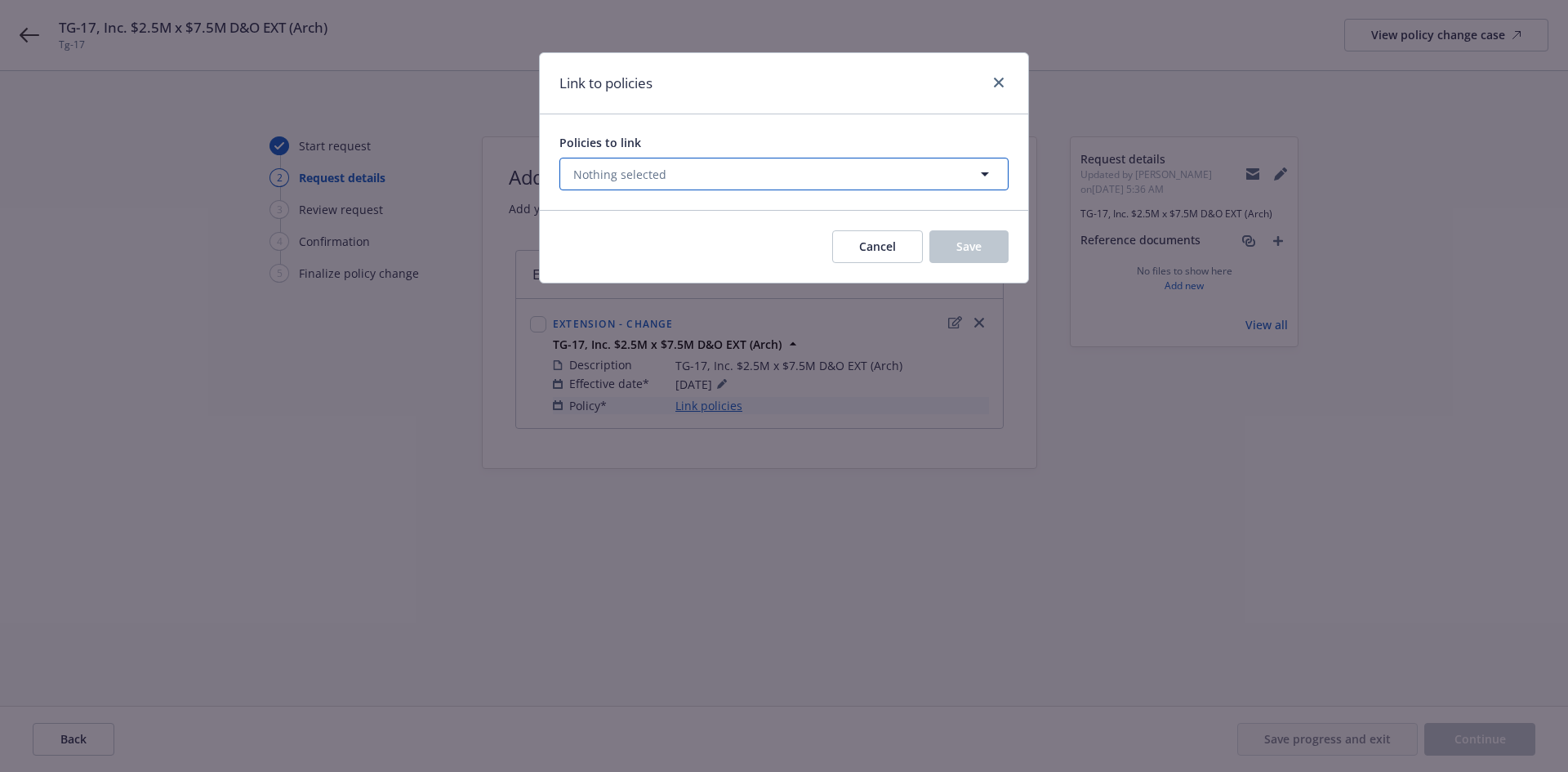
click at [848, 181] on button "Nothing selected" at bounding box center [784, 174] width 449 height 33
select select "ACTIVE"
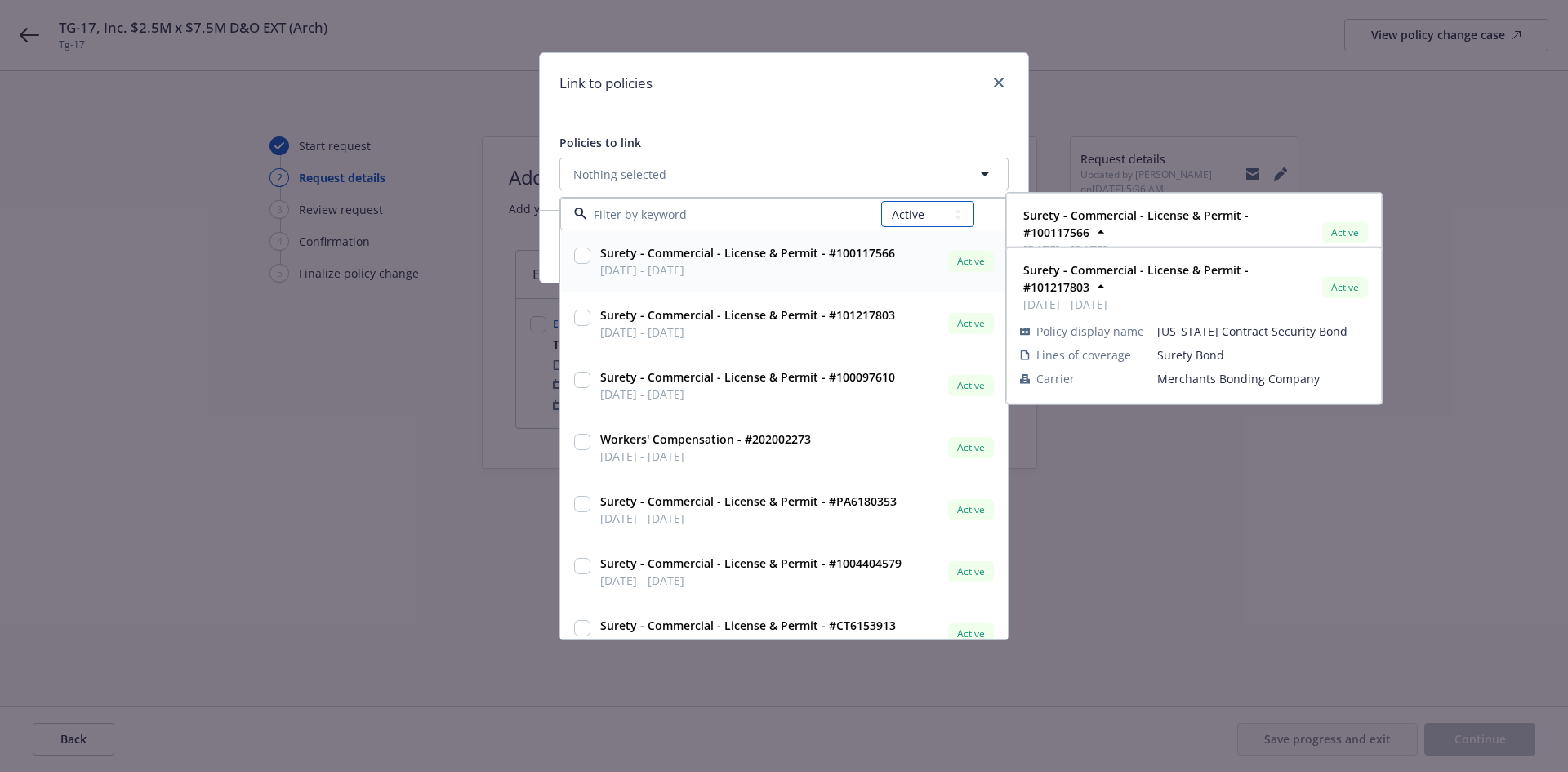
click at [905, 208] on select "All Active Upcoming Expired Cancelled" at bounding box center [928, 213] width 93 height 26
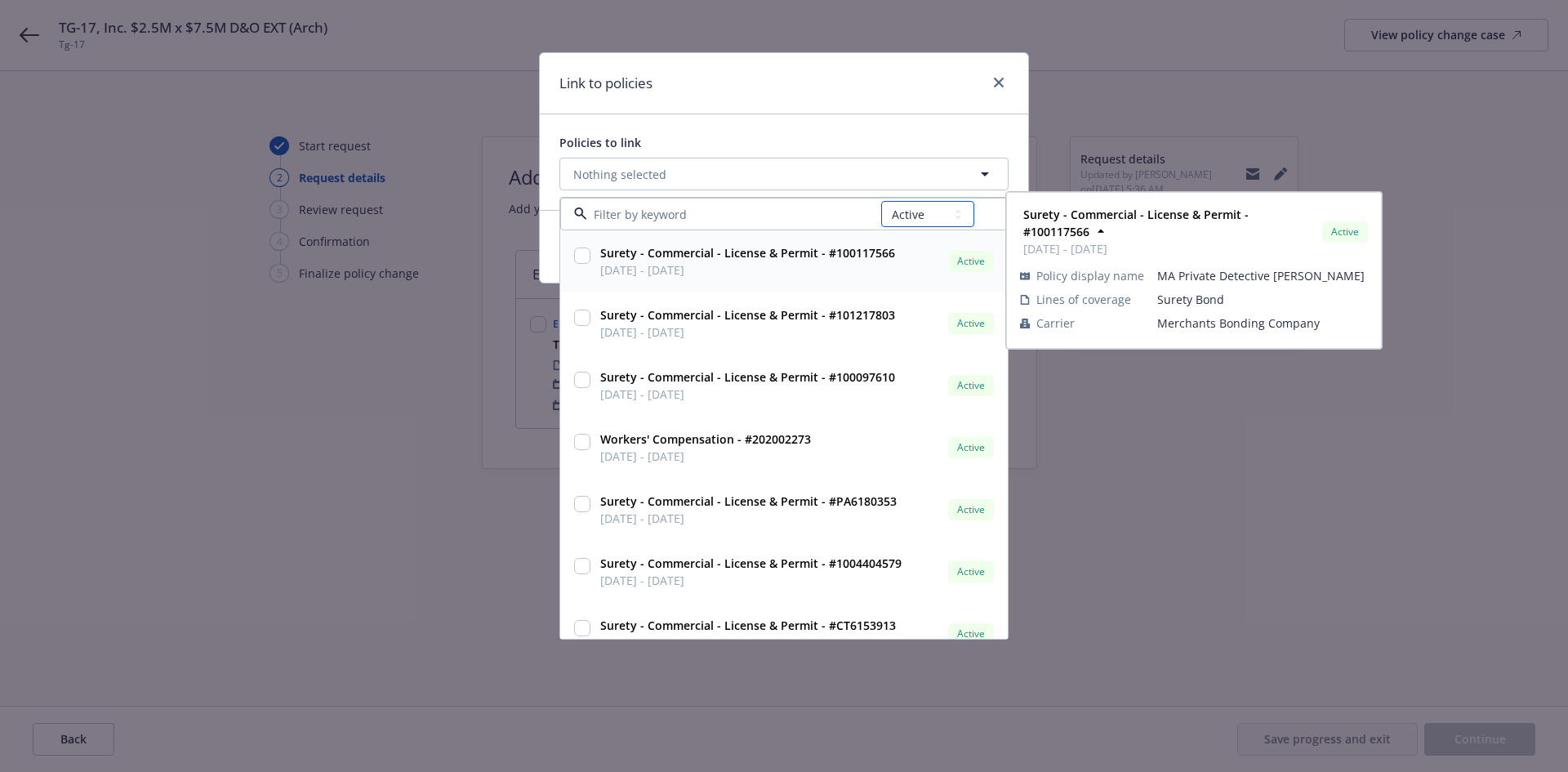
select select
click at [882, 201] on select "All Active Upcoming Expired Cancelled" at bounding box center [928, 213] width 93 height 26
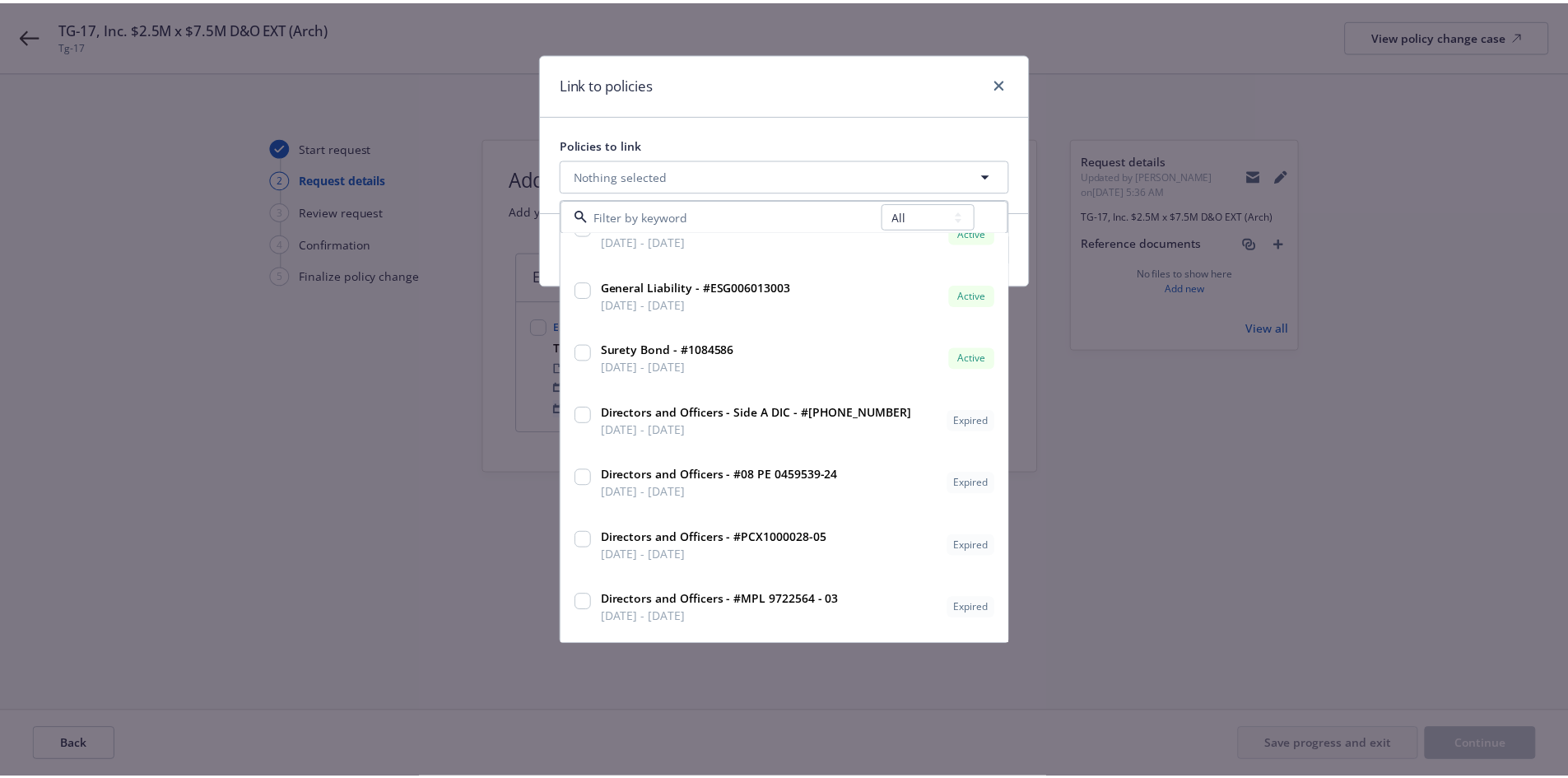
scroll to position [1127, 0]
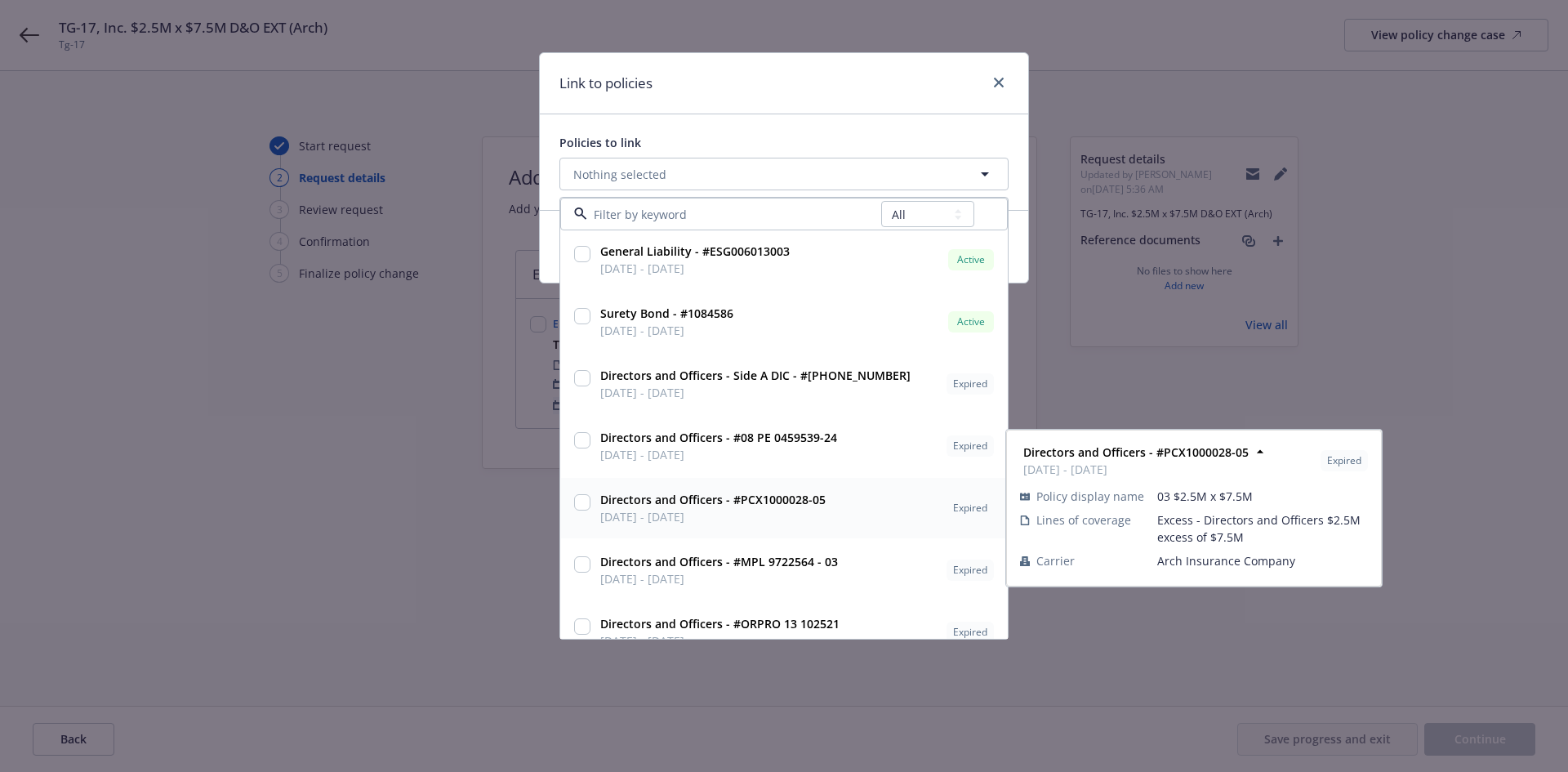
click at [580, 507] on input "checkbox" at bounding box center [582, 502] width 16 height 16
checkbox input "true"
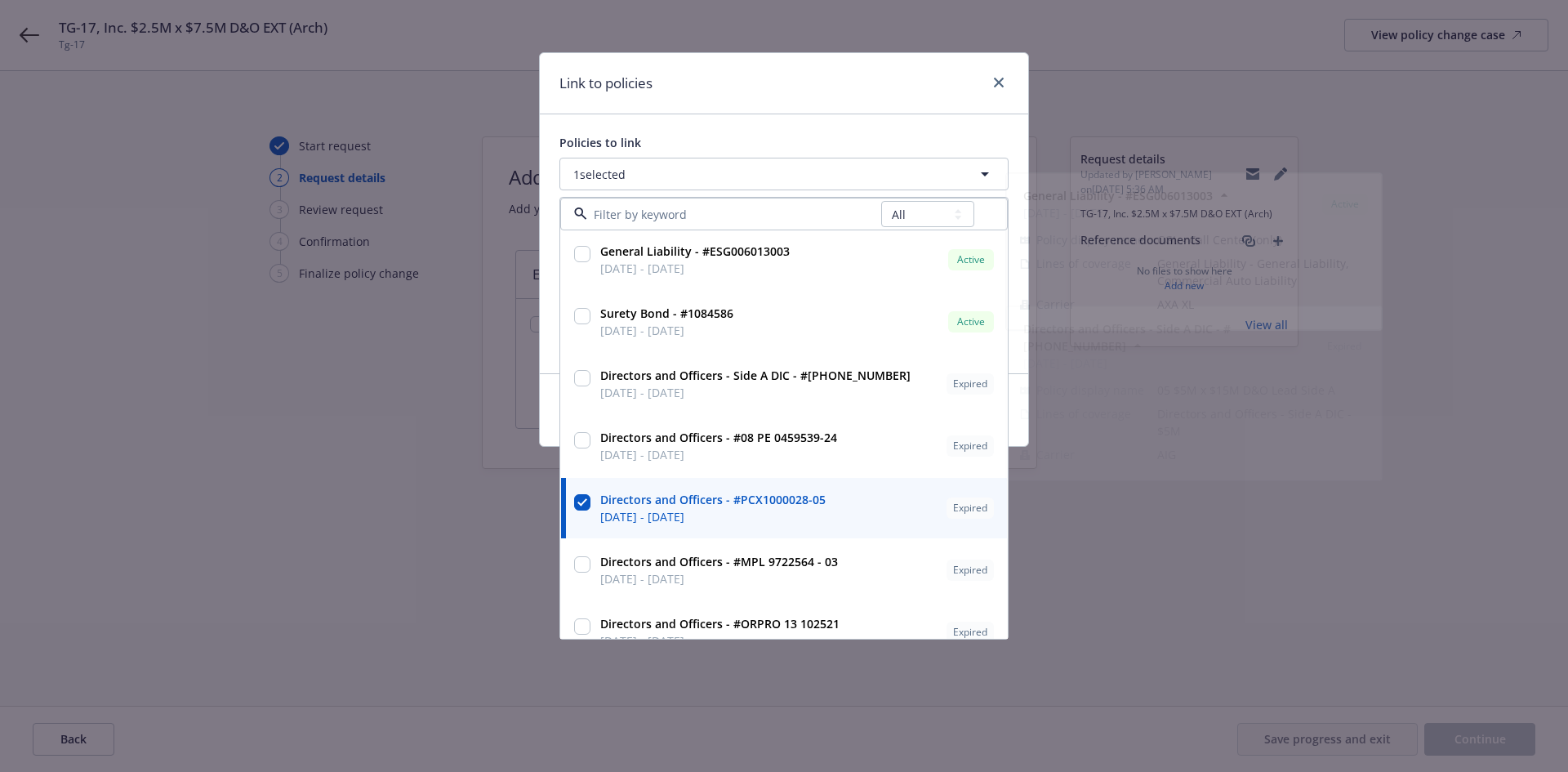
click at [823, 86] on div "Link to policies" at bounding box center [784, 84] width 489 height 61
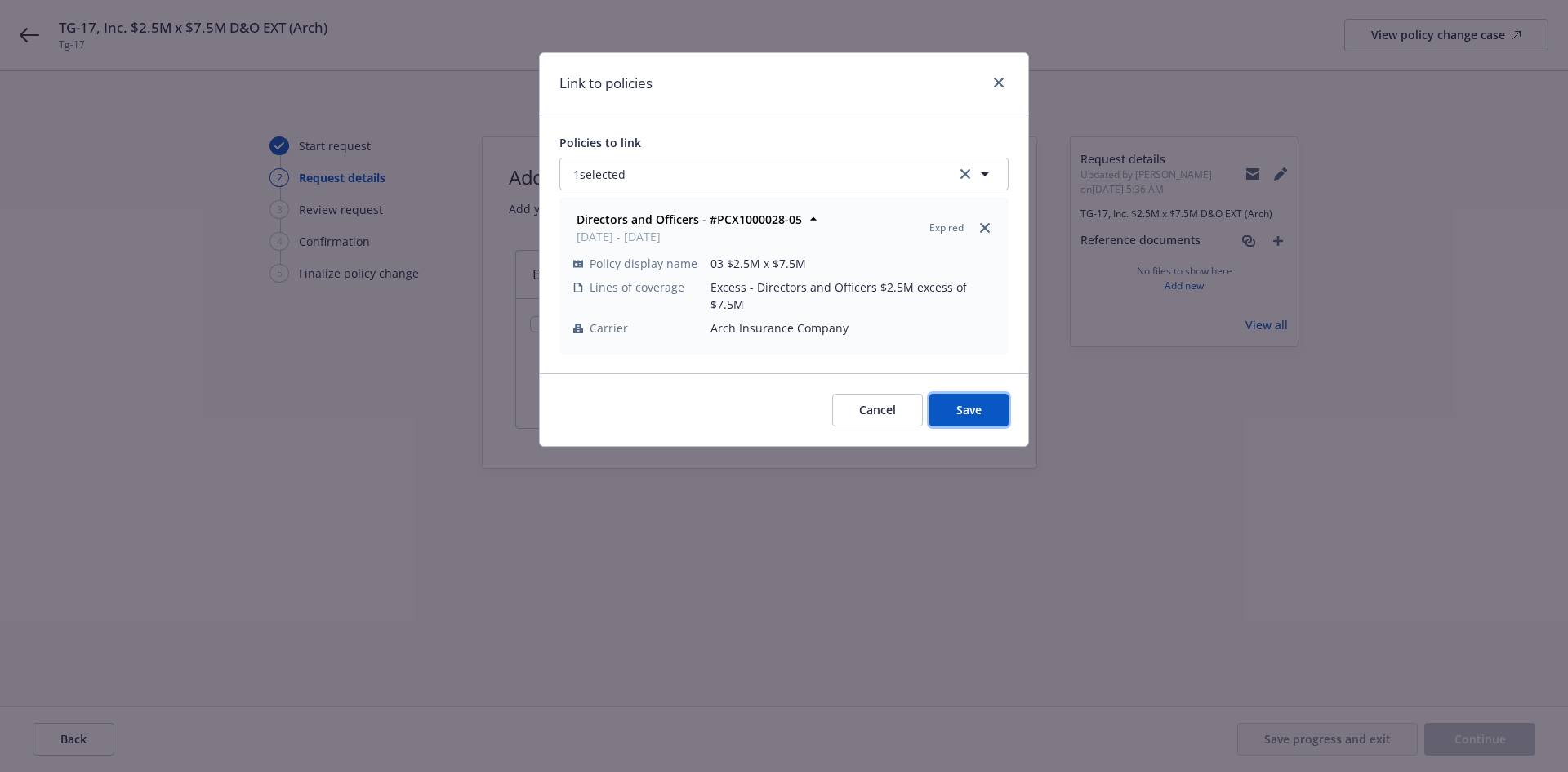
click at [960, 402] on span "Save" at bounding box center [969, 410] width 25 height 15
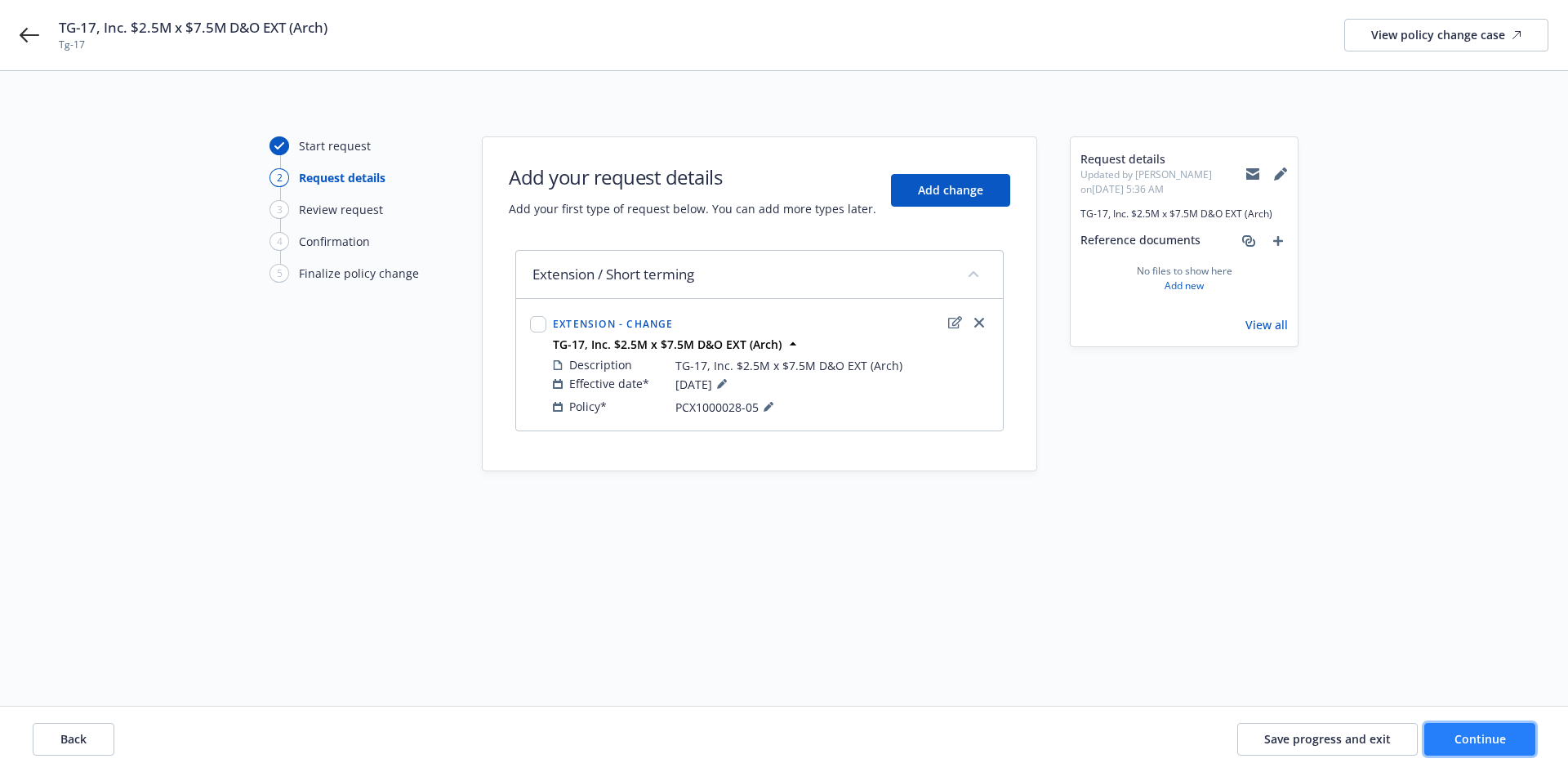
click at [1507, 737] on button "Continue" at bounding box center [1481, 739] width 111 height 33
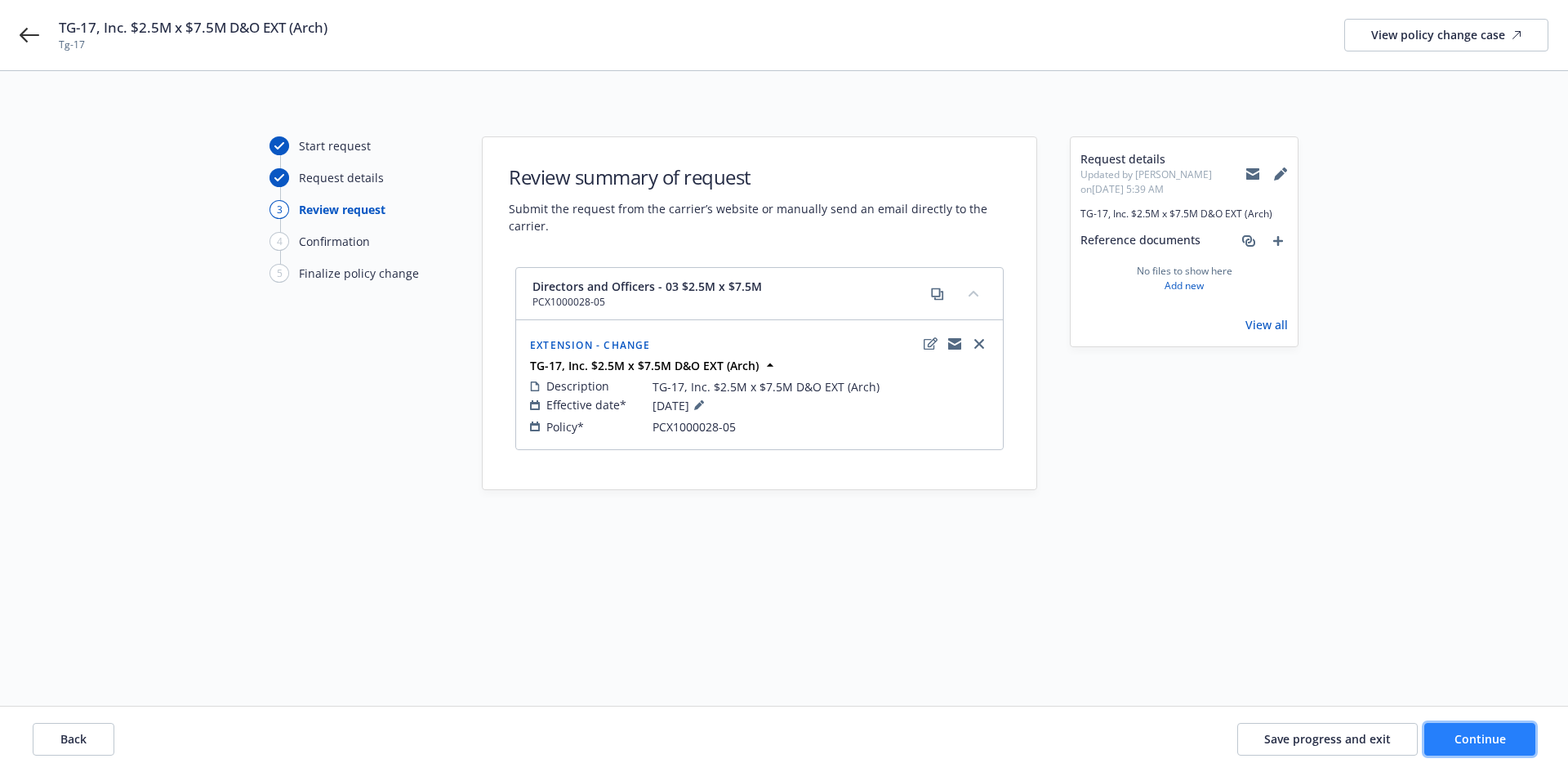
click at [1459, 748] on button "Continue" at bounding box center [1481, 739] width 111 height 33
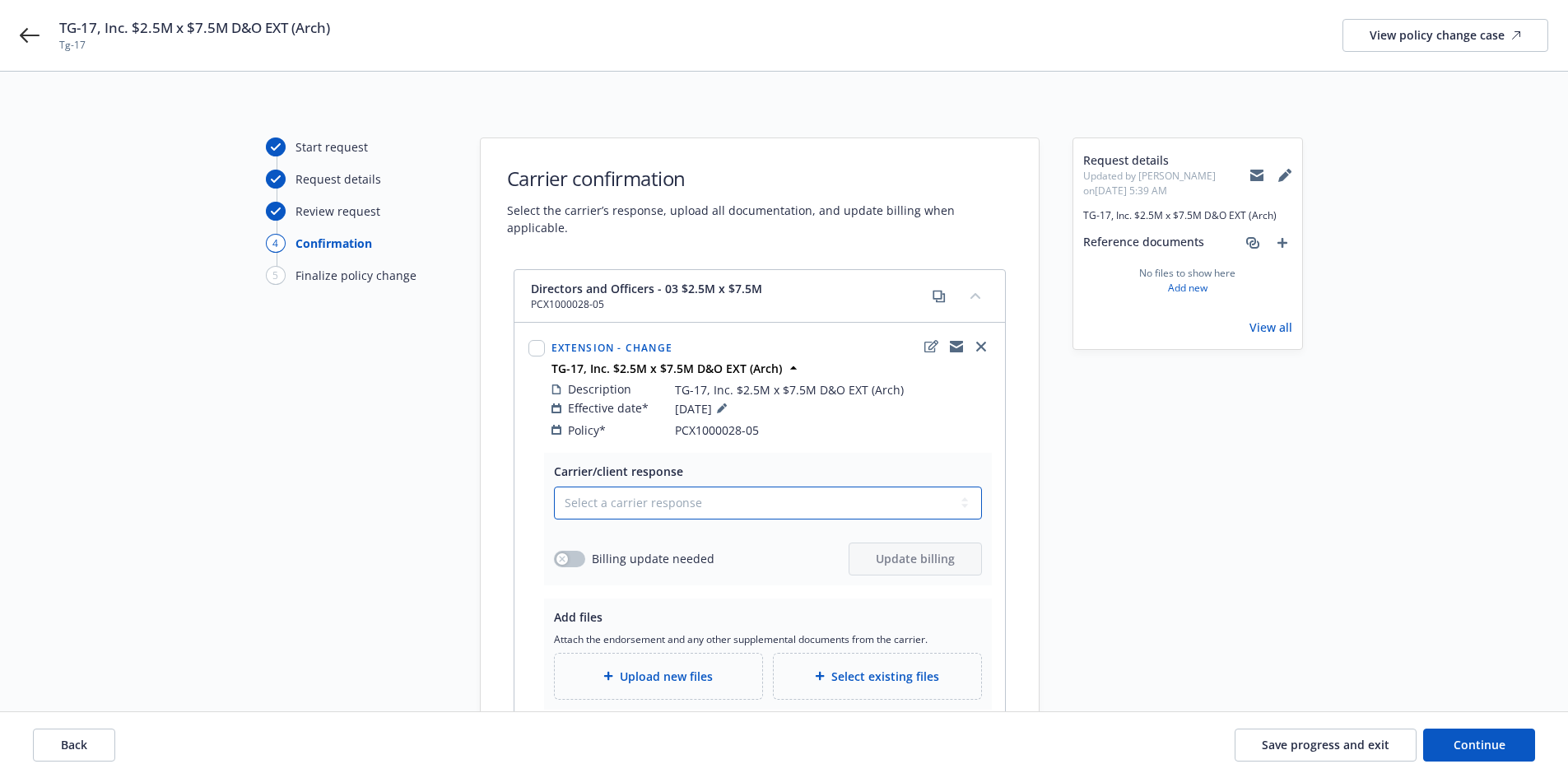
click at [660, 498] on select "Select a carrier response Accepted Accepted with revision No endorsement needed…" at bounding box center [768, 503] width 428 height 33
select select "ACCEPTED"
click at [554, 487] on select "Select a carrier response Accepted Accepted with revision No endorsement needed…" at bounding box center [768, 503] width 428 height 33
click at [554, 550] on div "Billing update needed" at bounding box center [635, 558] width 161 height 17
click at [566, 554] on div "button" at bounding box center [562, 559] width 12 height 12
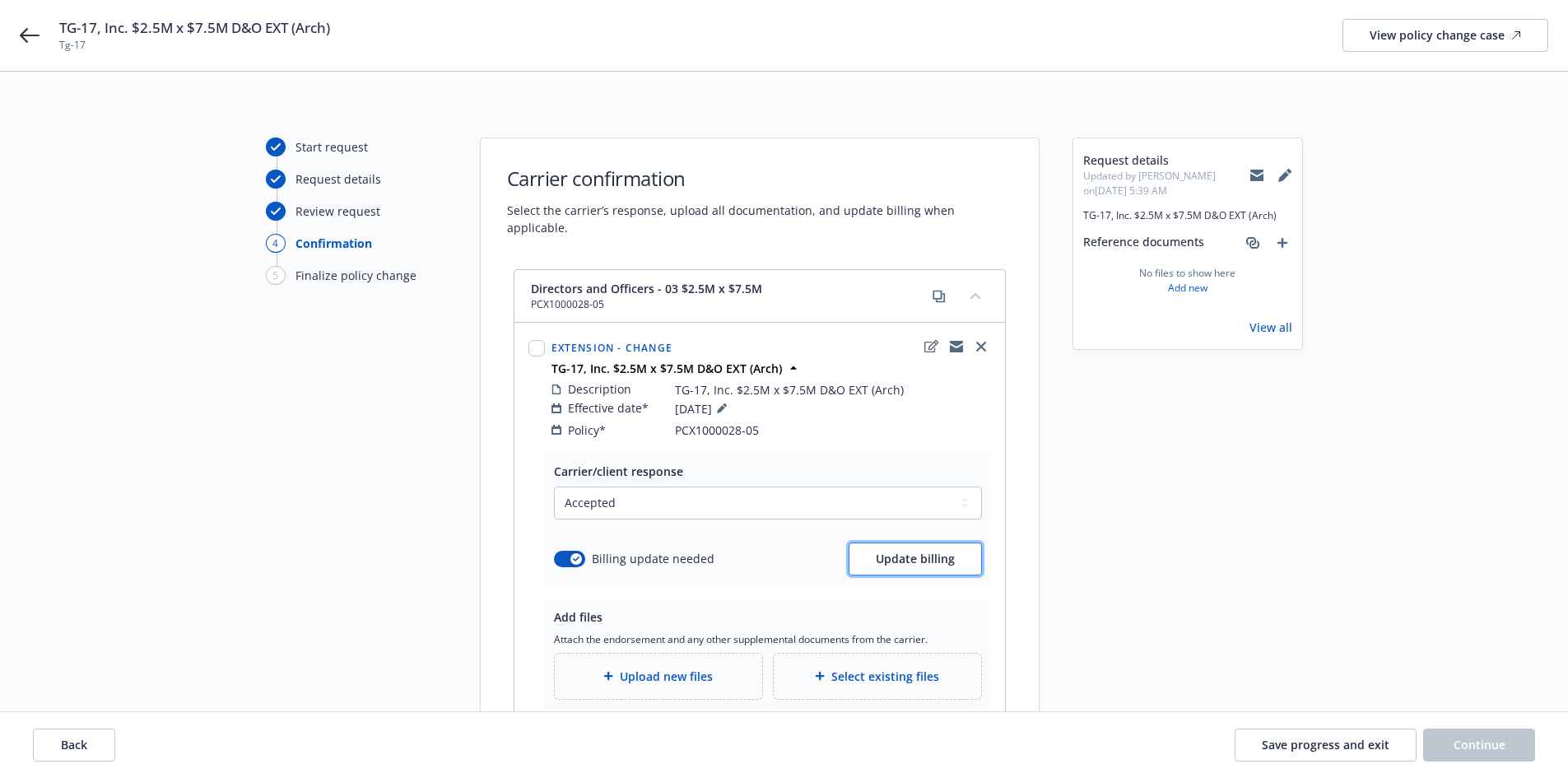
click at [937, 551] on span "Update billing" at bounding box center [915, 558] width 79 height 15
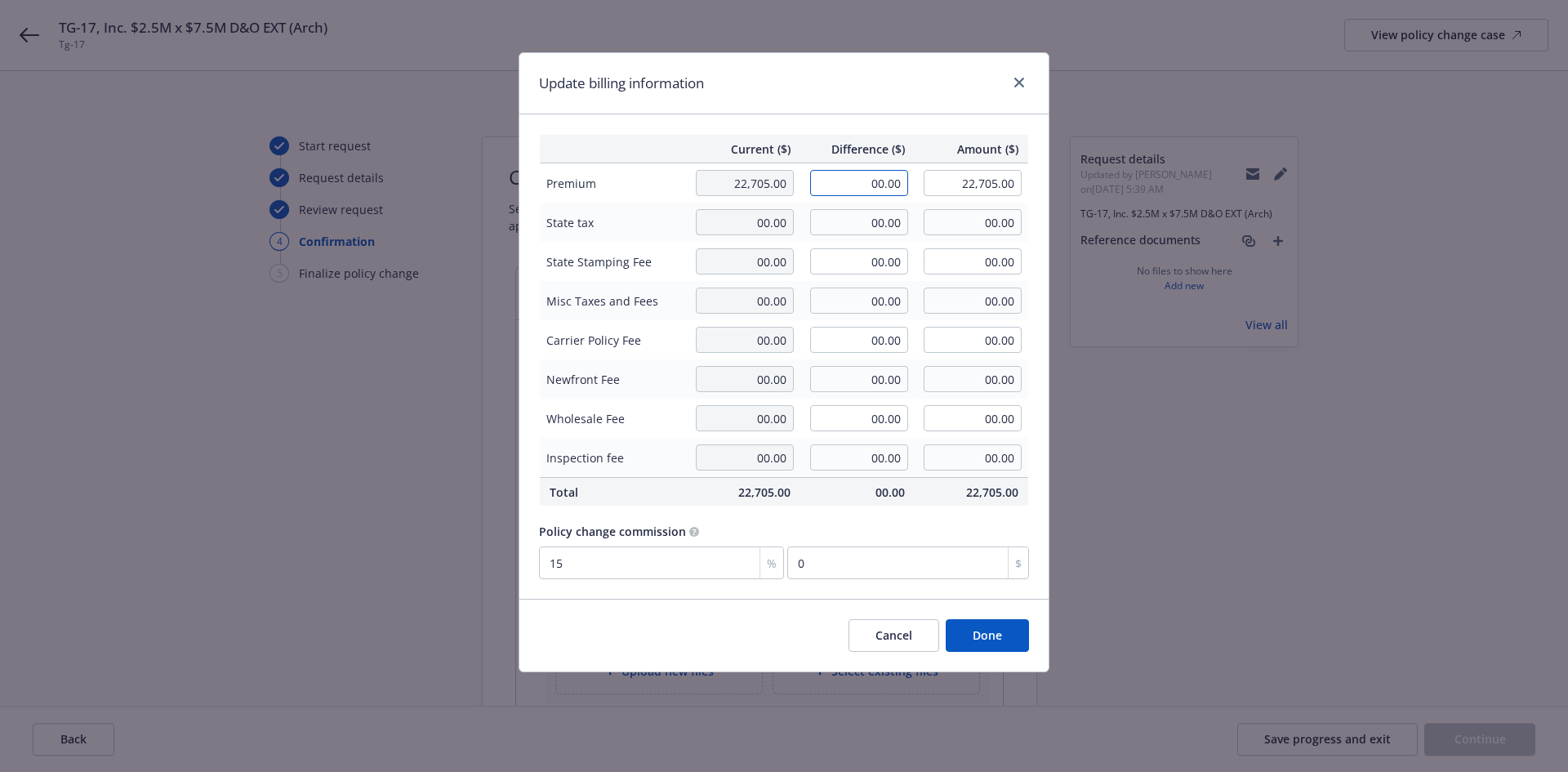
click at [879, 189] on input "00.00" at bounding box center [859, 182] width 98 height 26
type input "1,928.00"
type input "24,633.00"
type input "289.2"
click at [888, 237] on td "00.00" at bounding box center [857, 222] width 114 height 39
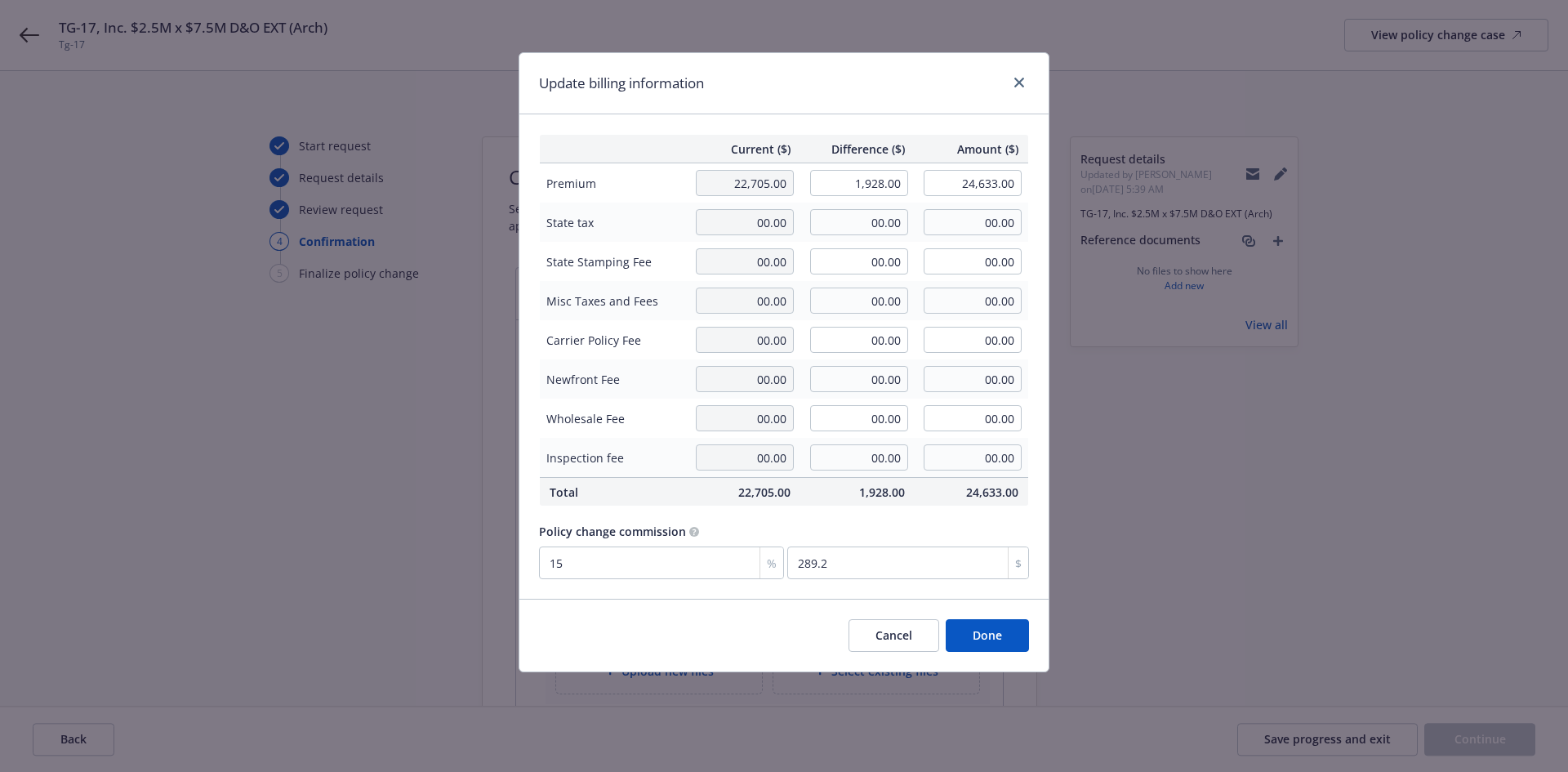
click at [998, 632] on button "Done" at bounding box center [987, 636] width 84 height 33
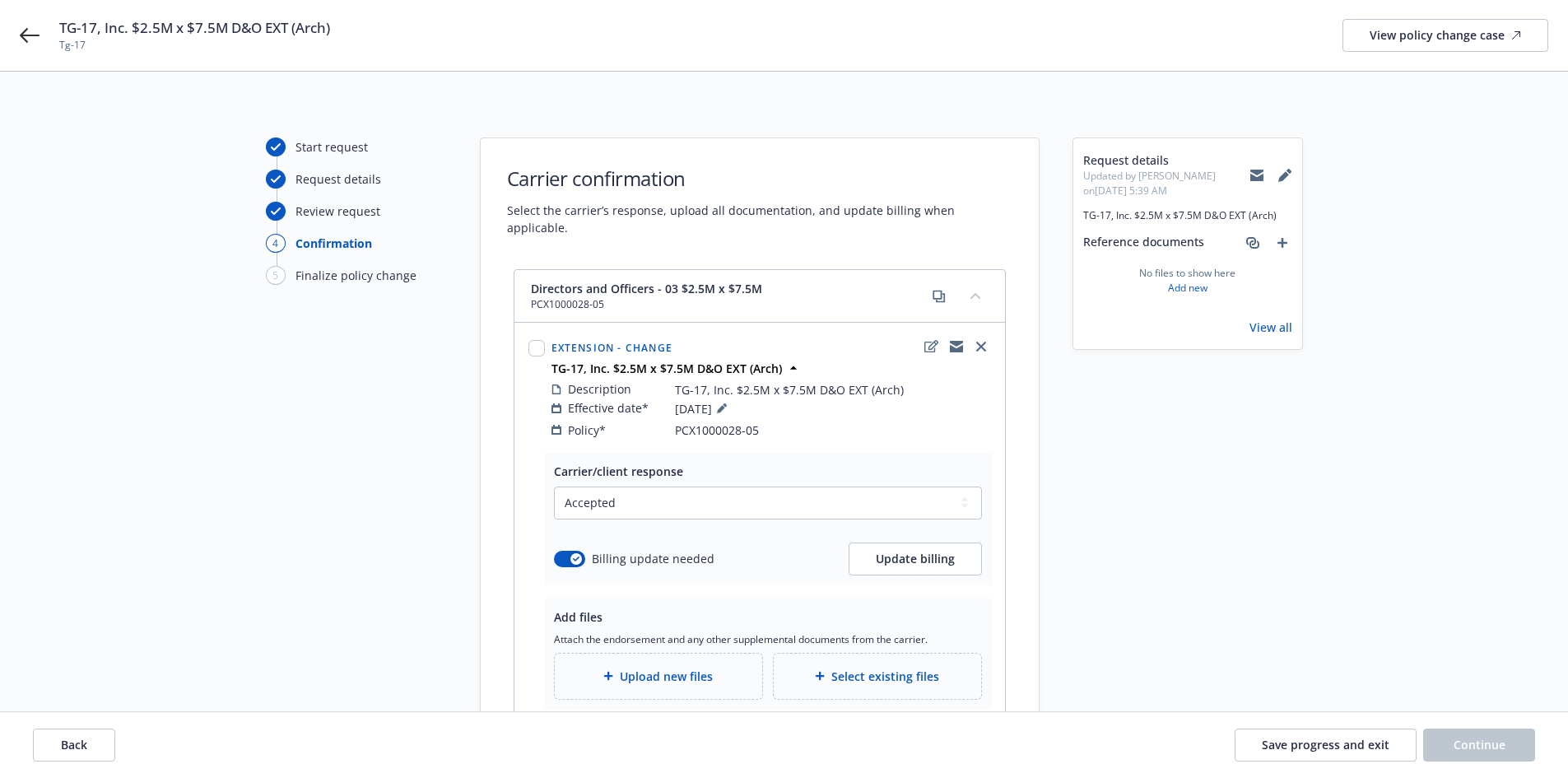
click at [642, 668] on span "Upload new files" at bounding box center [666, 676] width 93 height 17
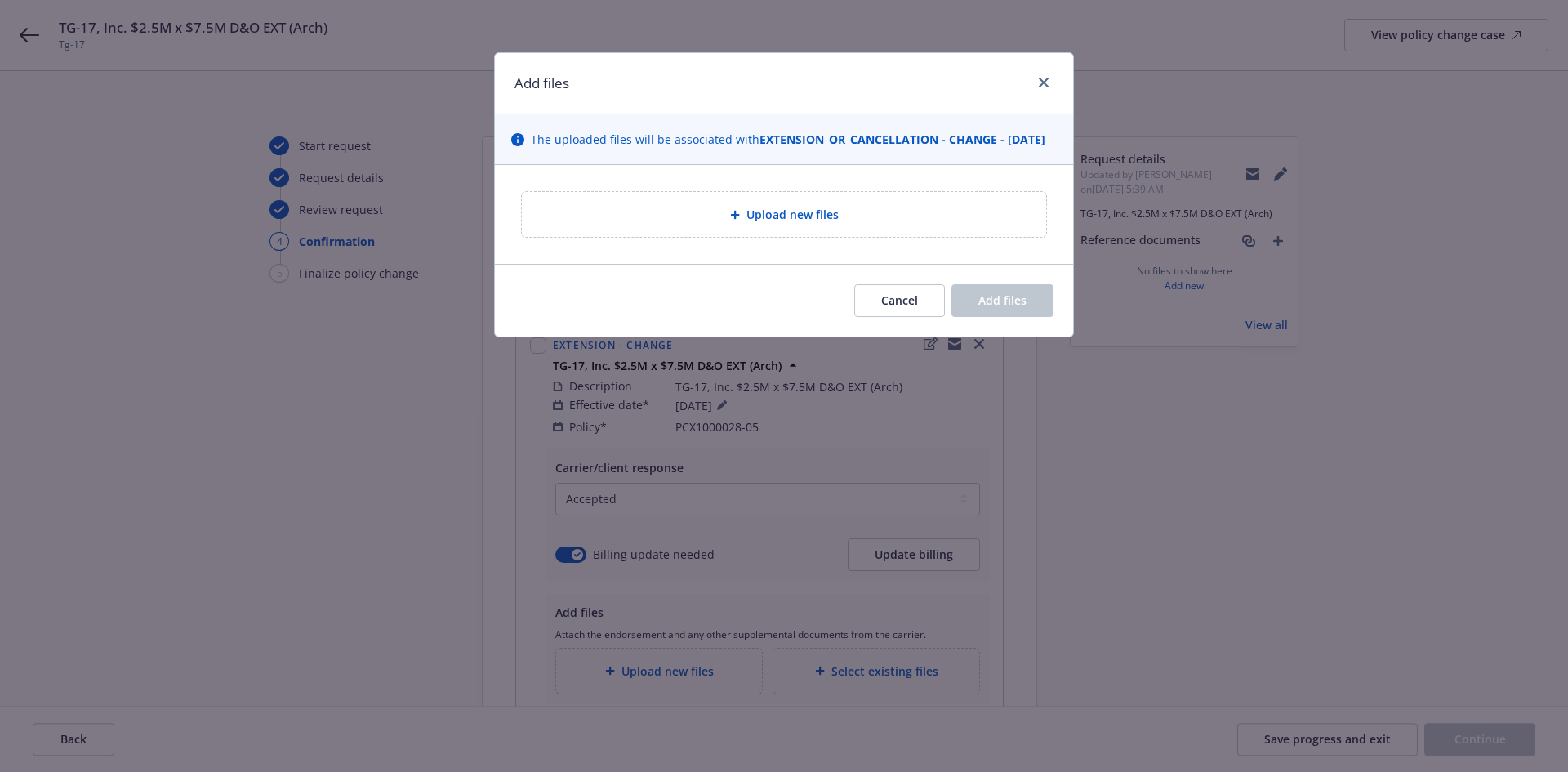
type textarea "x"
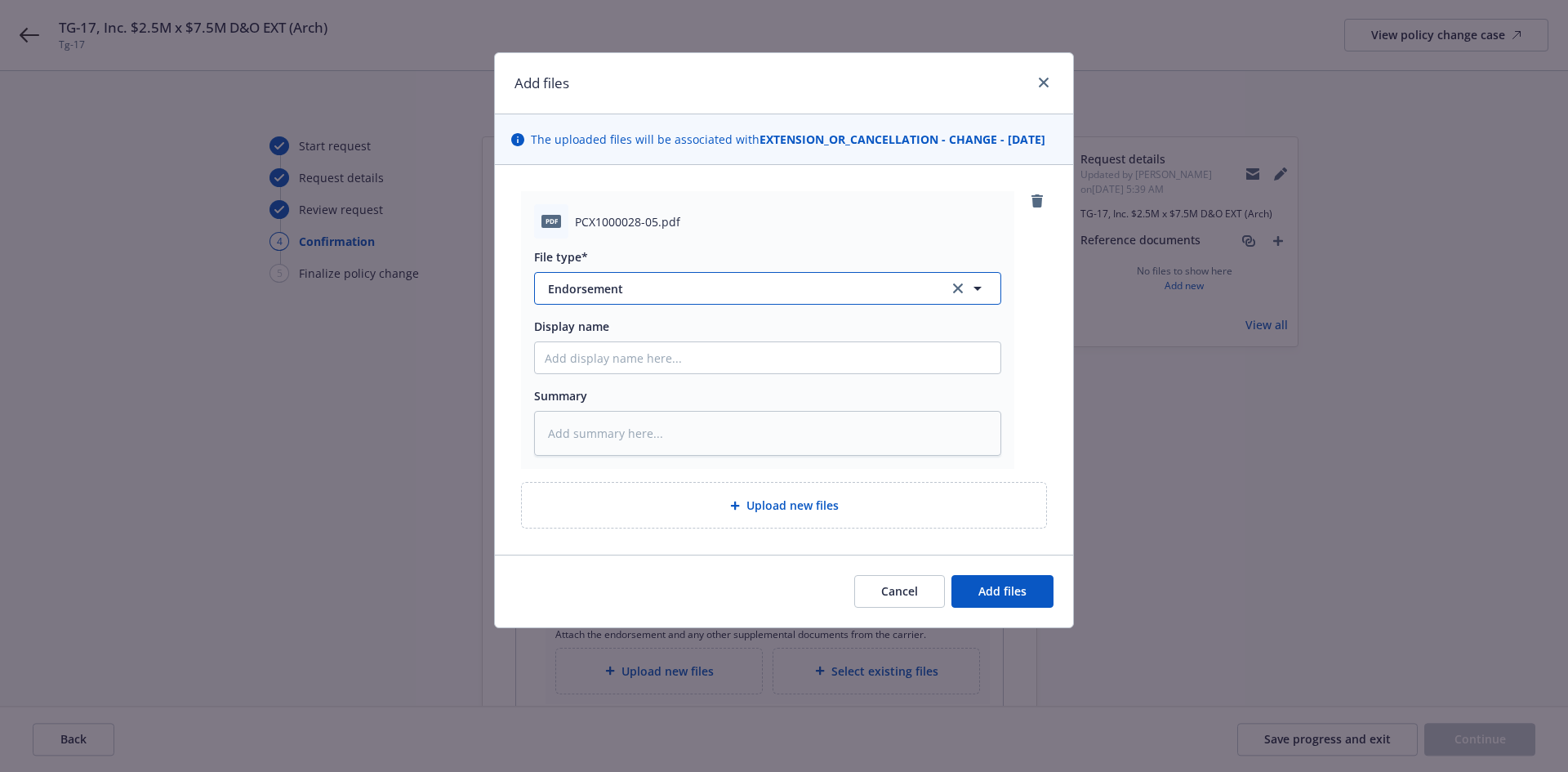
click at [610, 304] on button "Endorsement" at bounding box center [767, 288] width 468 height 33
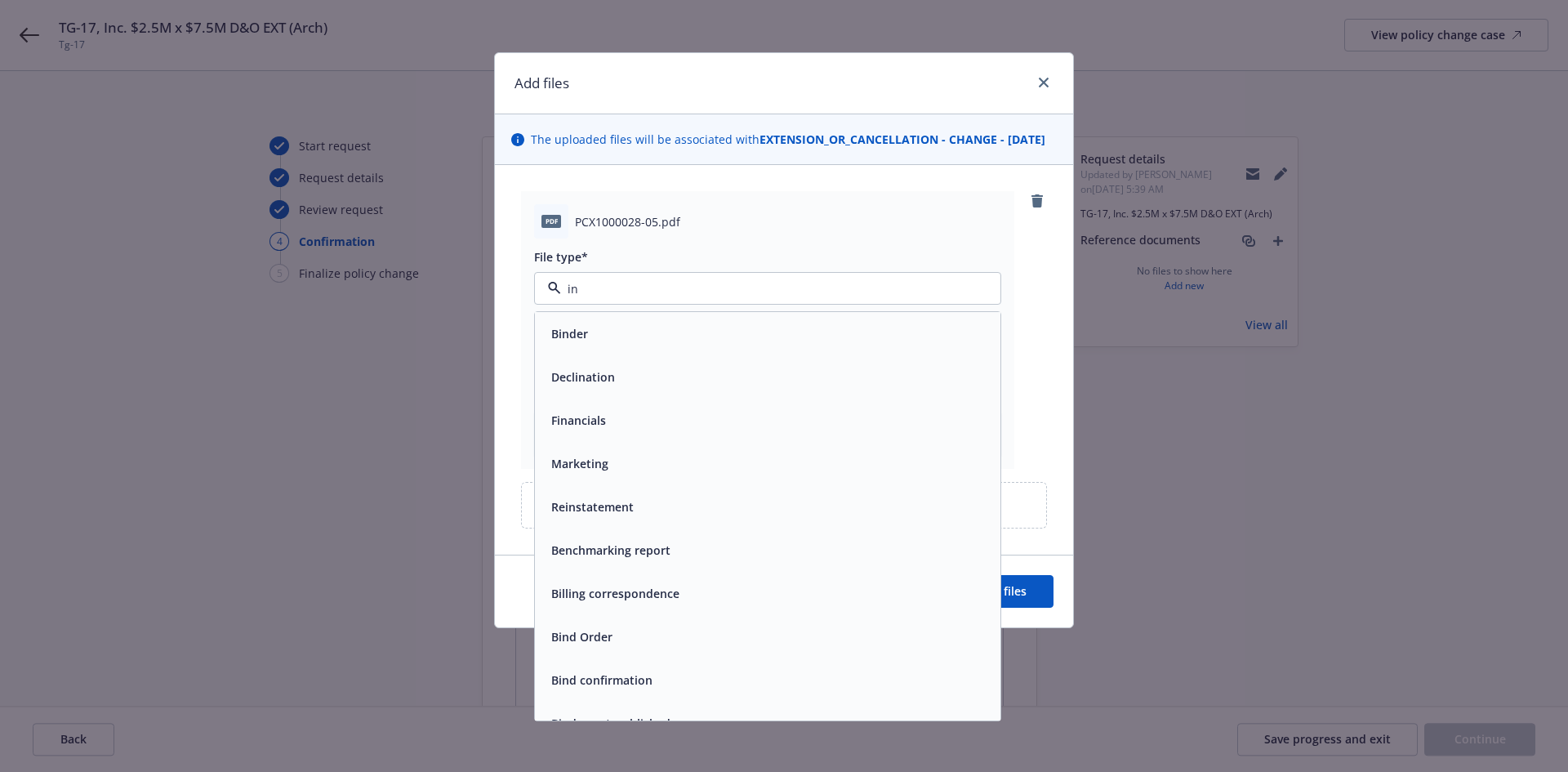
type input "inv"
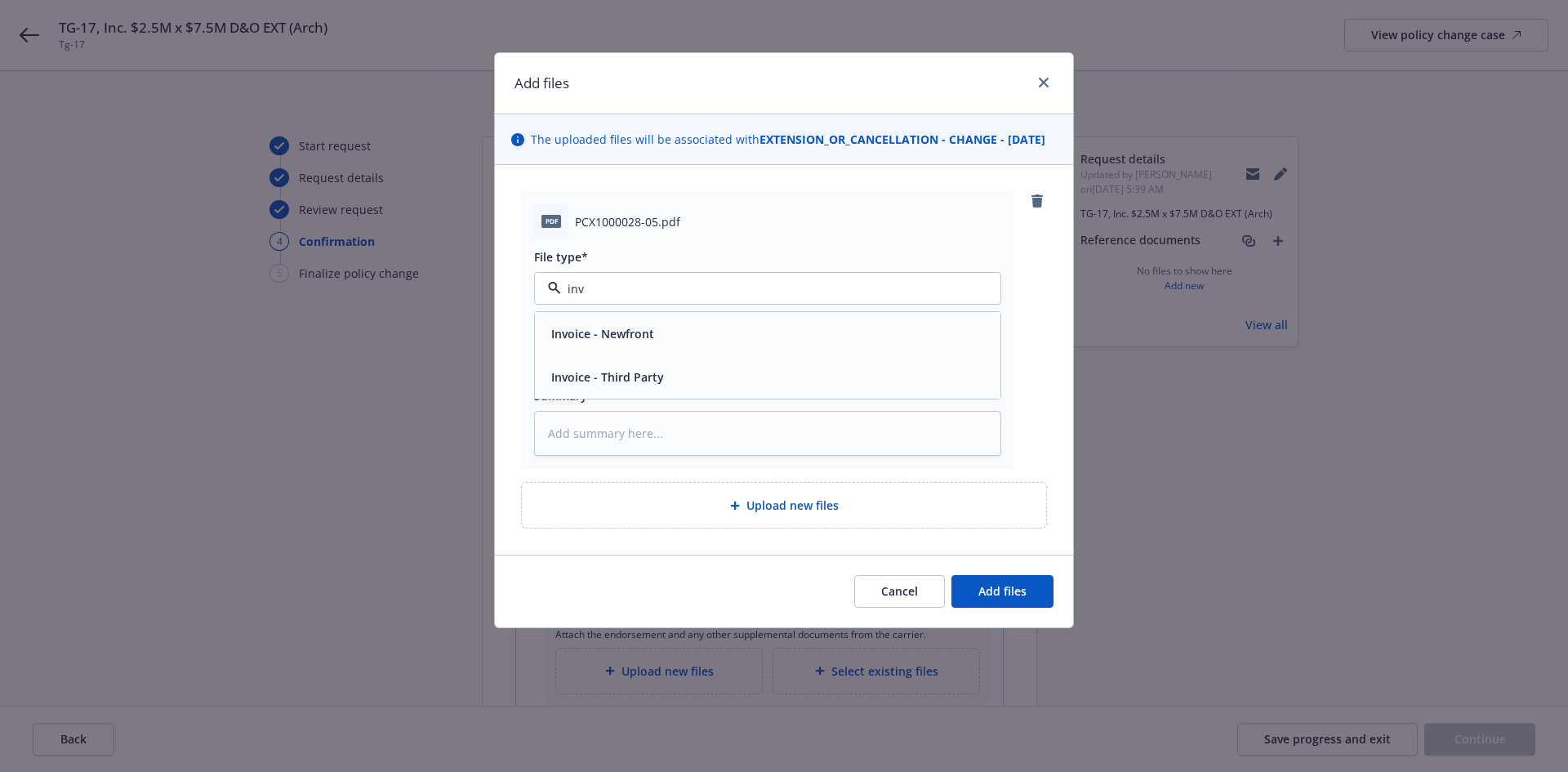
click at [615, 386] on span "Invoice - Third Party" at bounding box center [607, 377] width 112 height 17
click at [599, 365] on input "Display name" at bounding box center [767, 357] width 466 height 31
paste input "TG-17, Inc. $2.5M x $7.5M D&O EXT (Arch)"
type textarea "x"
type input "TG-17, Inc. $2.5M x $7.5M D&O EXT (Arch)"
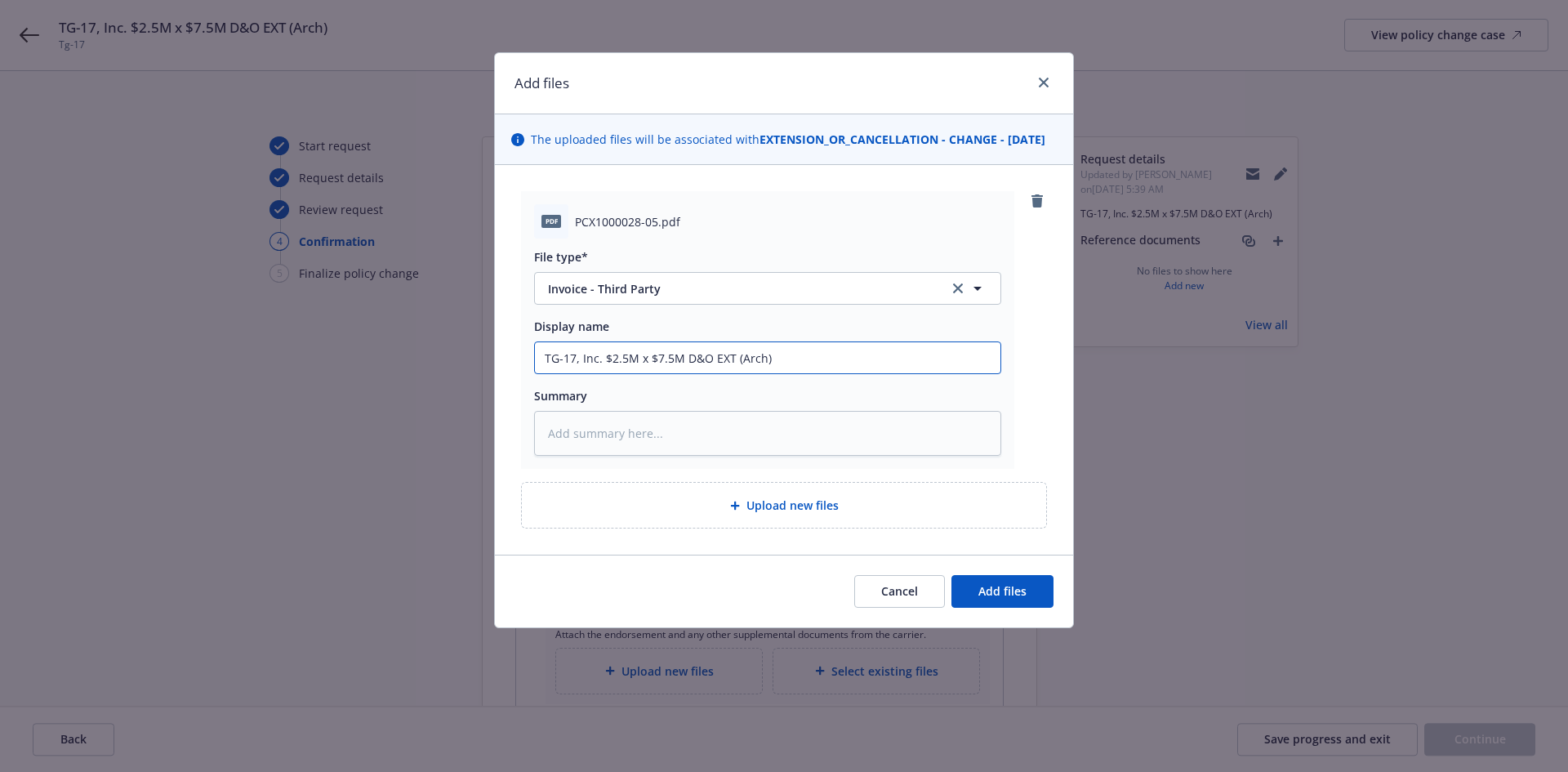
type textarea "x"
type input "TG-17, Inc. $2.5M x $7.5M D&O EXT (Arch)"
type textarea "x"
type input "TG-17, Inc. $2.5M x $7.5M D&O EXT (Arch) I"
type textarea "x"
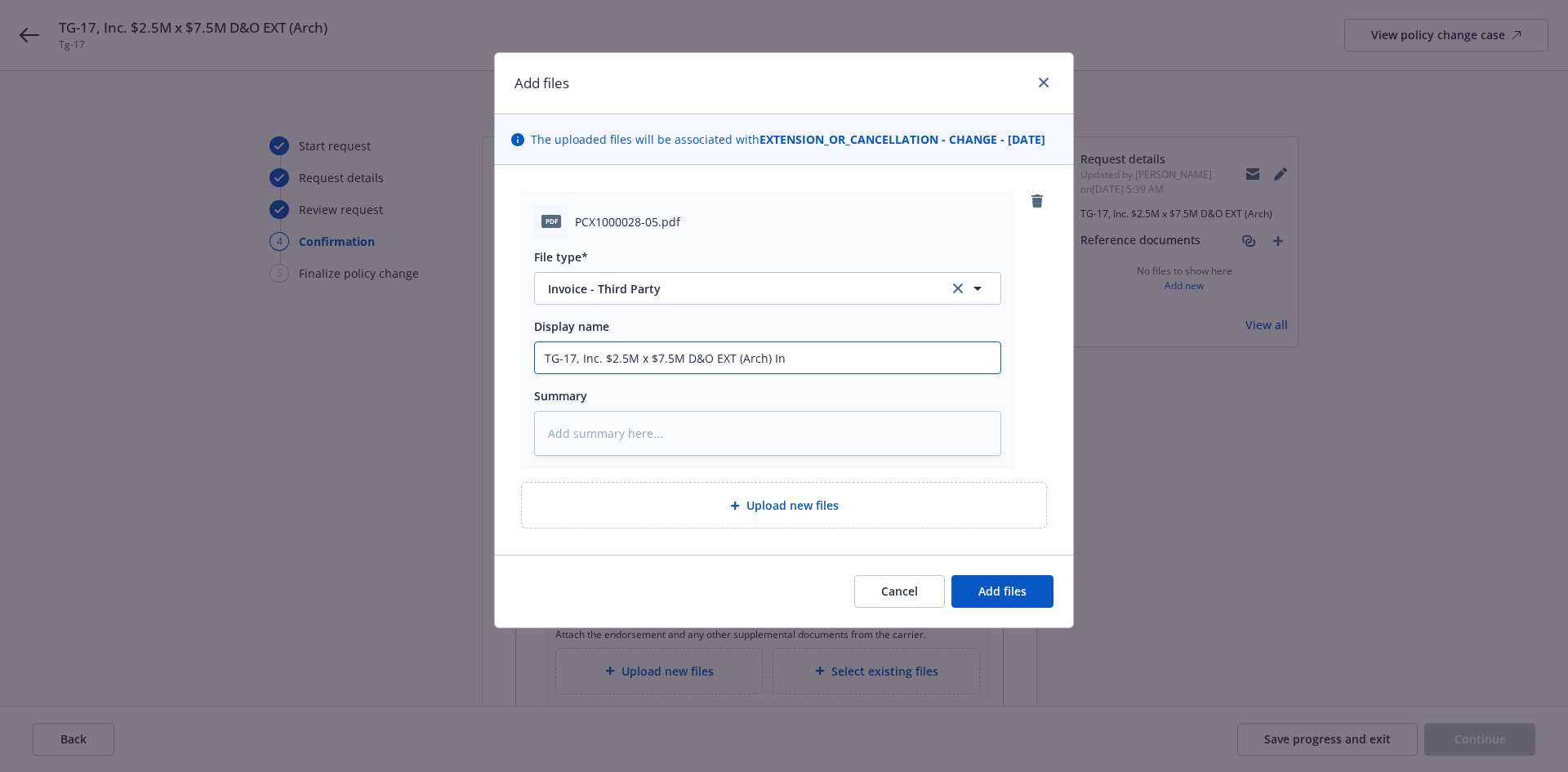
type input "TG-17, Inc. $2.5M x $7.5M D&O EXT (Arch) Inv"
type textarea "x"
type input "TG-17, Inc. $2.5M x $7.5M D&O EXT (Arch) Invoc"
type textarea "x"
type input "TG-17, Inc. $2.5M x $7.5M D&O EXT (Arch) Invoci"
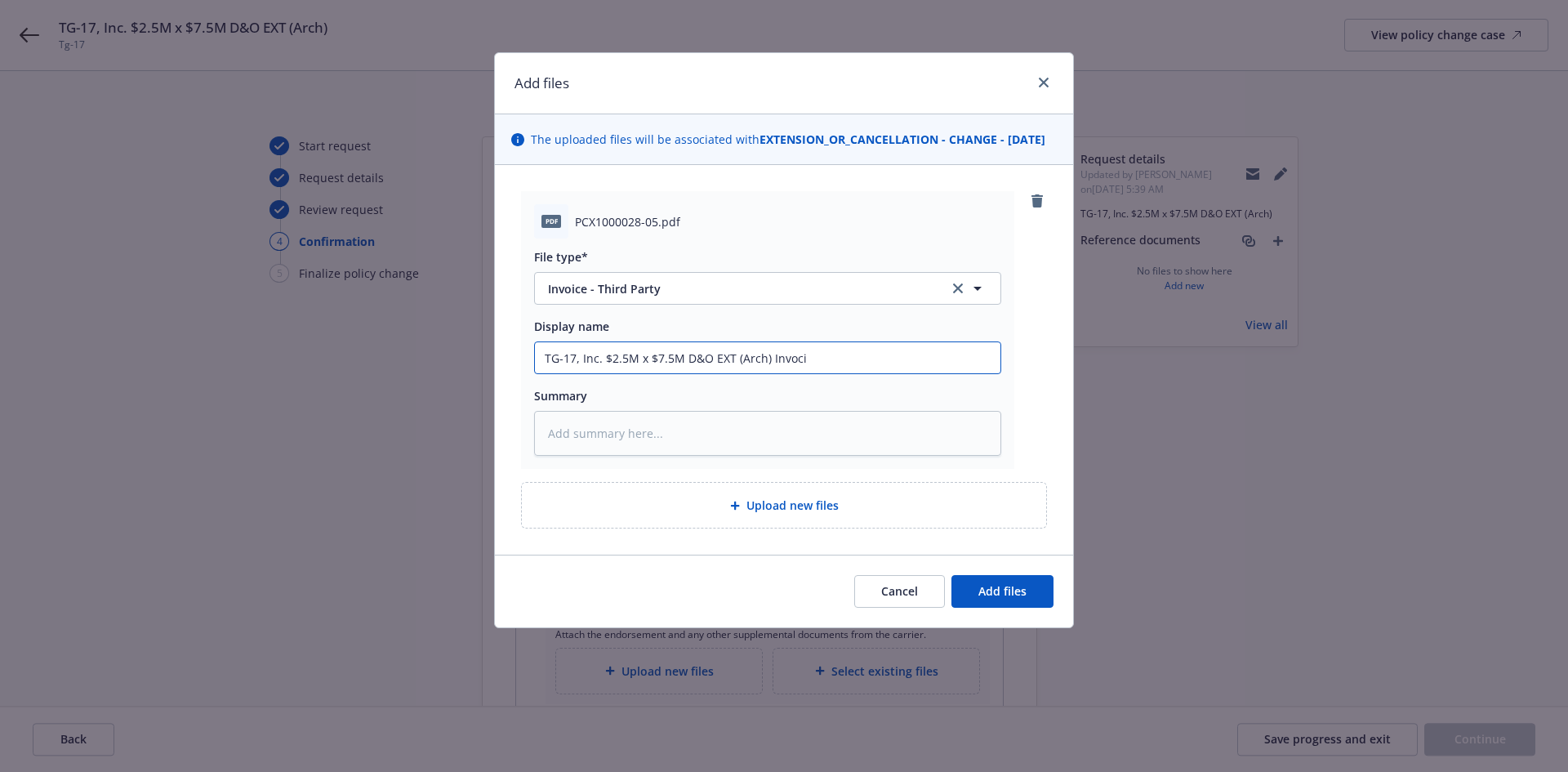
type textarea "x"
type input "TG-17, Inc. $2.5M x $7.5M D&O EXT (Arch) Invocie"
type textarea "x"
type input "TG-17, Inc. $2.5M x $7.5M D&O EXT (Arch) Invocie"
type textarea "x"
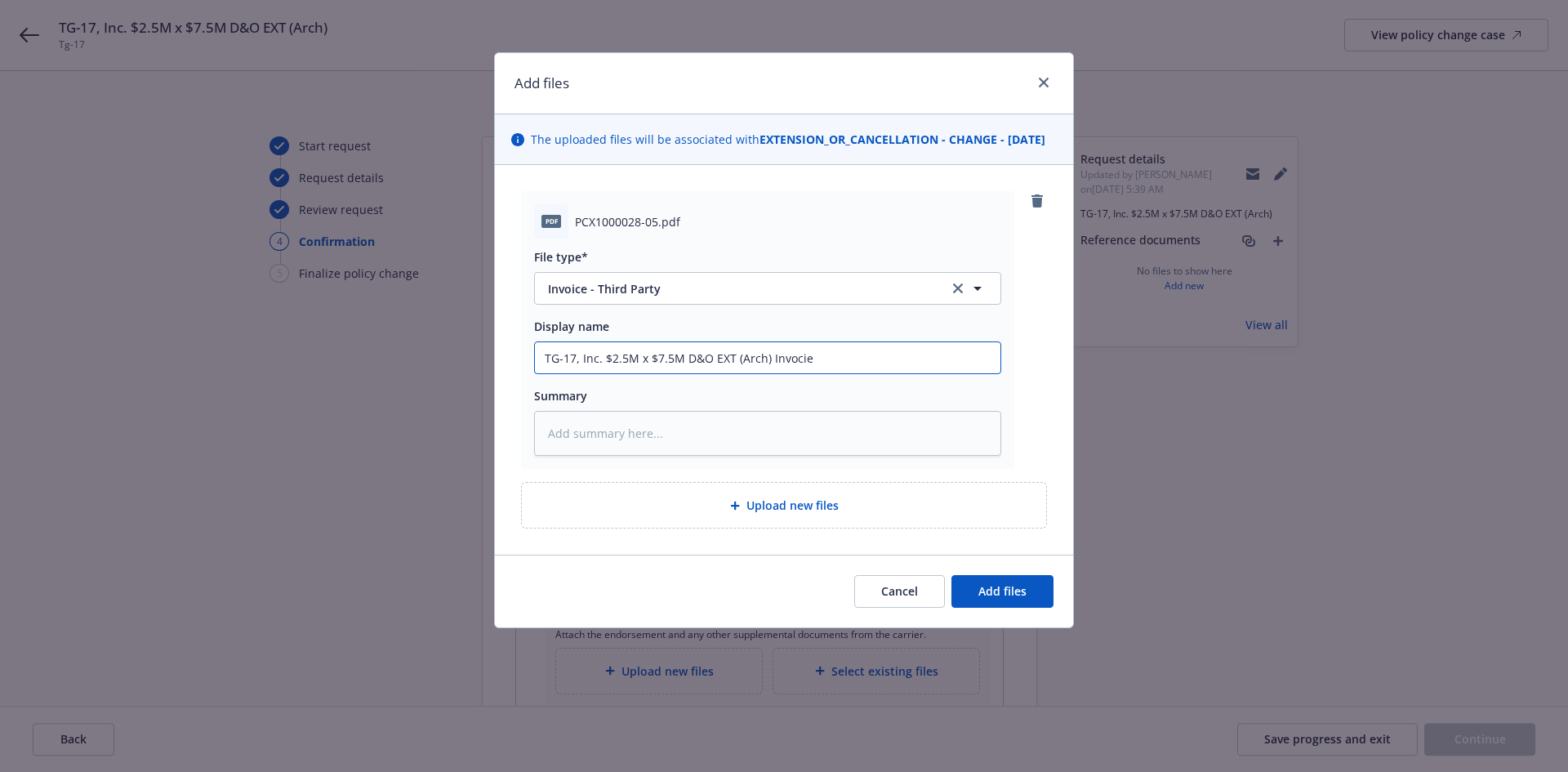
type input "TG-17, Inc. $2.5M x $7.5M D&O EXT (Arch) Invocie"
type textarea "x"
type input "TG-17, Inc. $2.5M x $7.5M D&O EXT (Arch) Invoci"
type textarea "x"
type input "TG-17, Inc. $2.5M x $7.5M D&O EXT (Arch) Invoc"
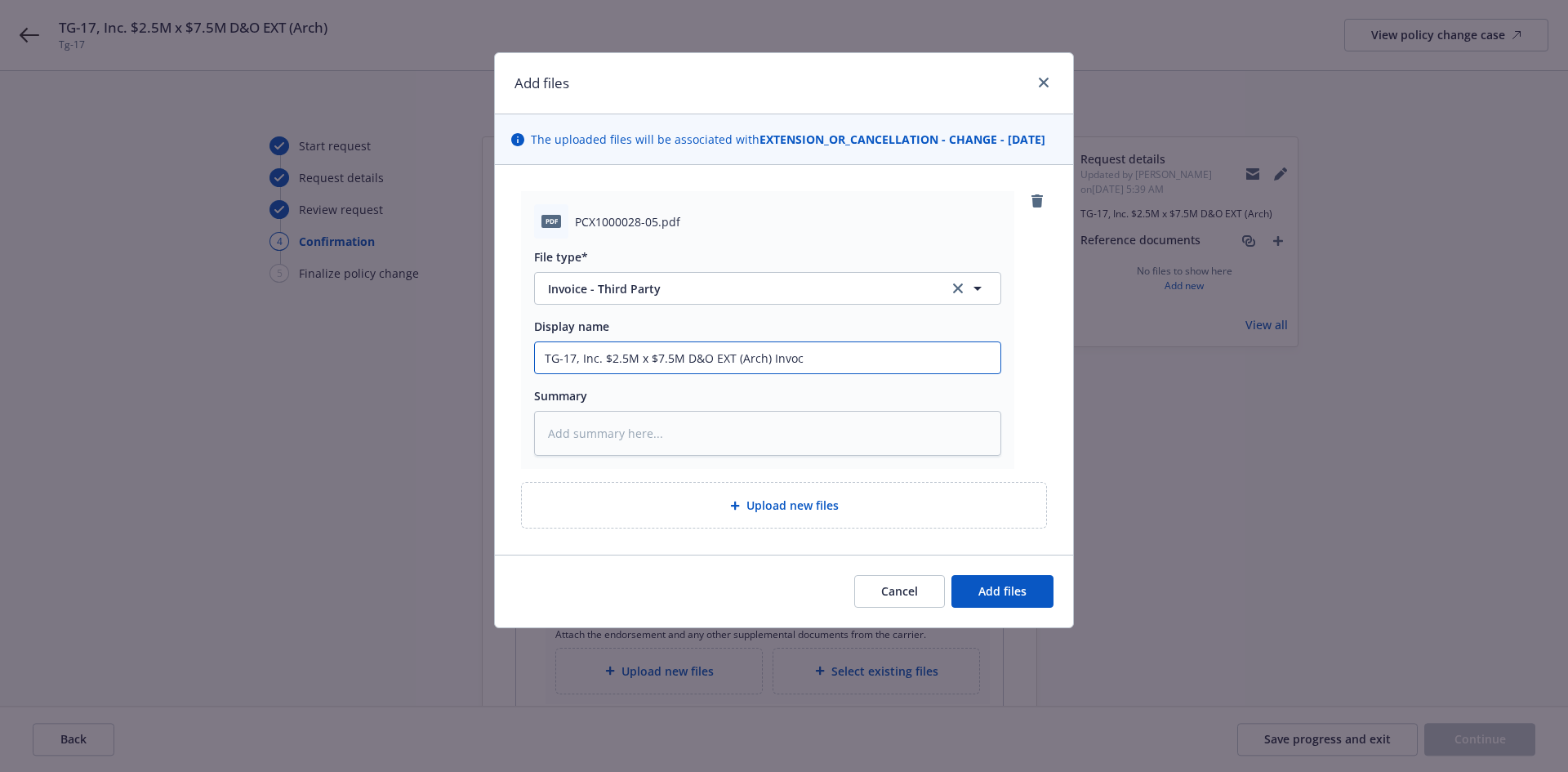
type textarea "x"
type input "TG-17, Inc. $2.5M x $7.5M D&O EXT (Arch) Invo"
type textarea "x"
type input "TG-17, Inc. $2.5M x $7.5M D&O EXT (Arch) Invoi"
type textarea "x"
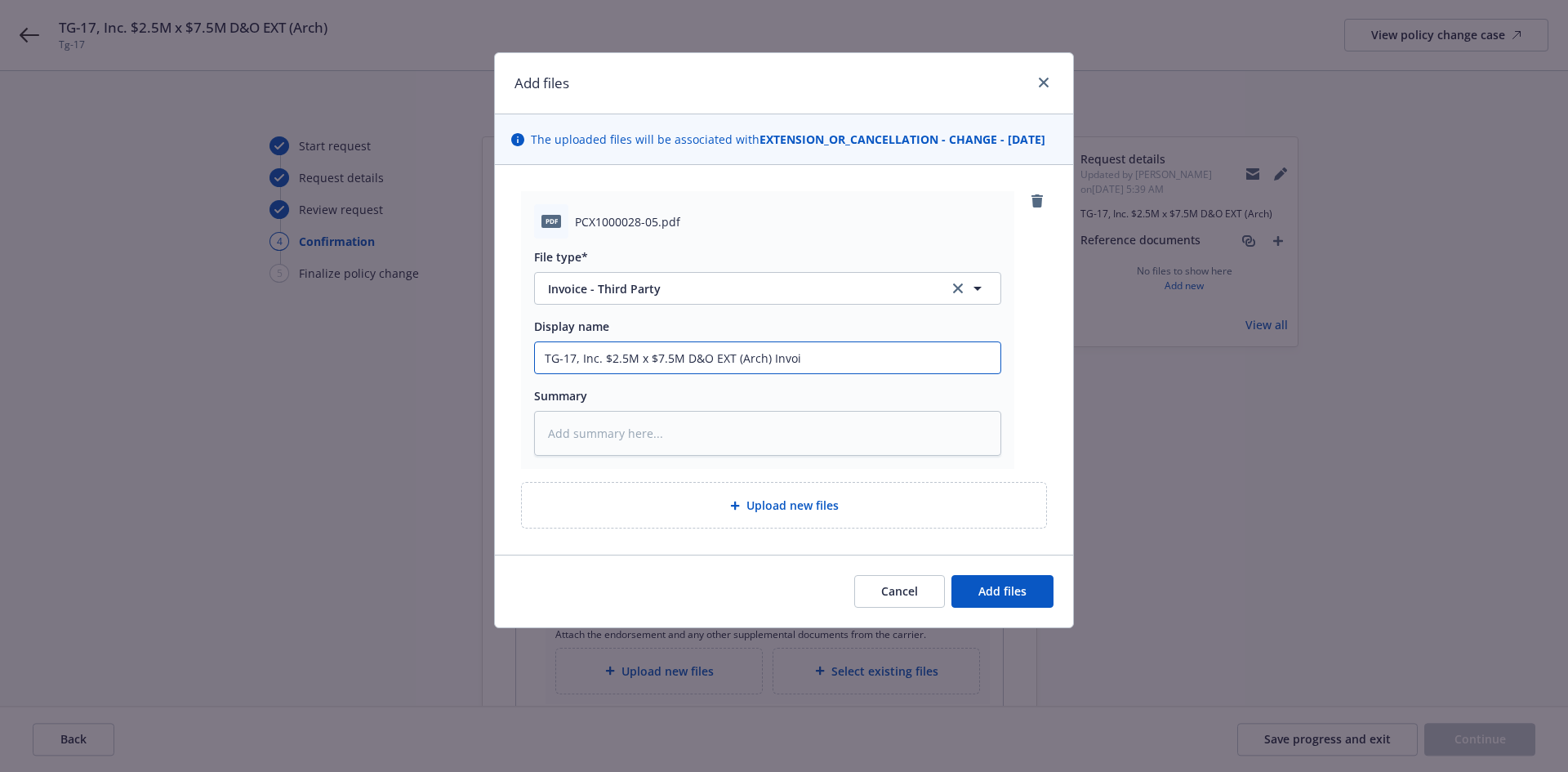
type input "TG-17, Inc. $2.5M x $7.5M D&O EXT (Arch) Invoic"
type textarea "x"
type input "TG-17, Inc. $2.5M x $7.5M D&O EXT (Arch) Invoice"
type textarea "x"
type input "TG-17, Inc. $2.5M x $7.5M D&O EXT (Arch) Invoice"
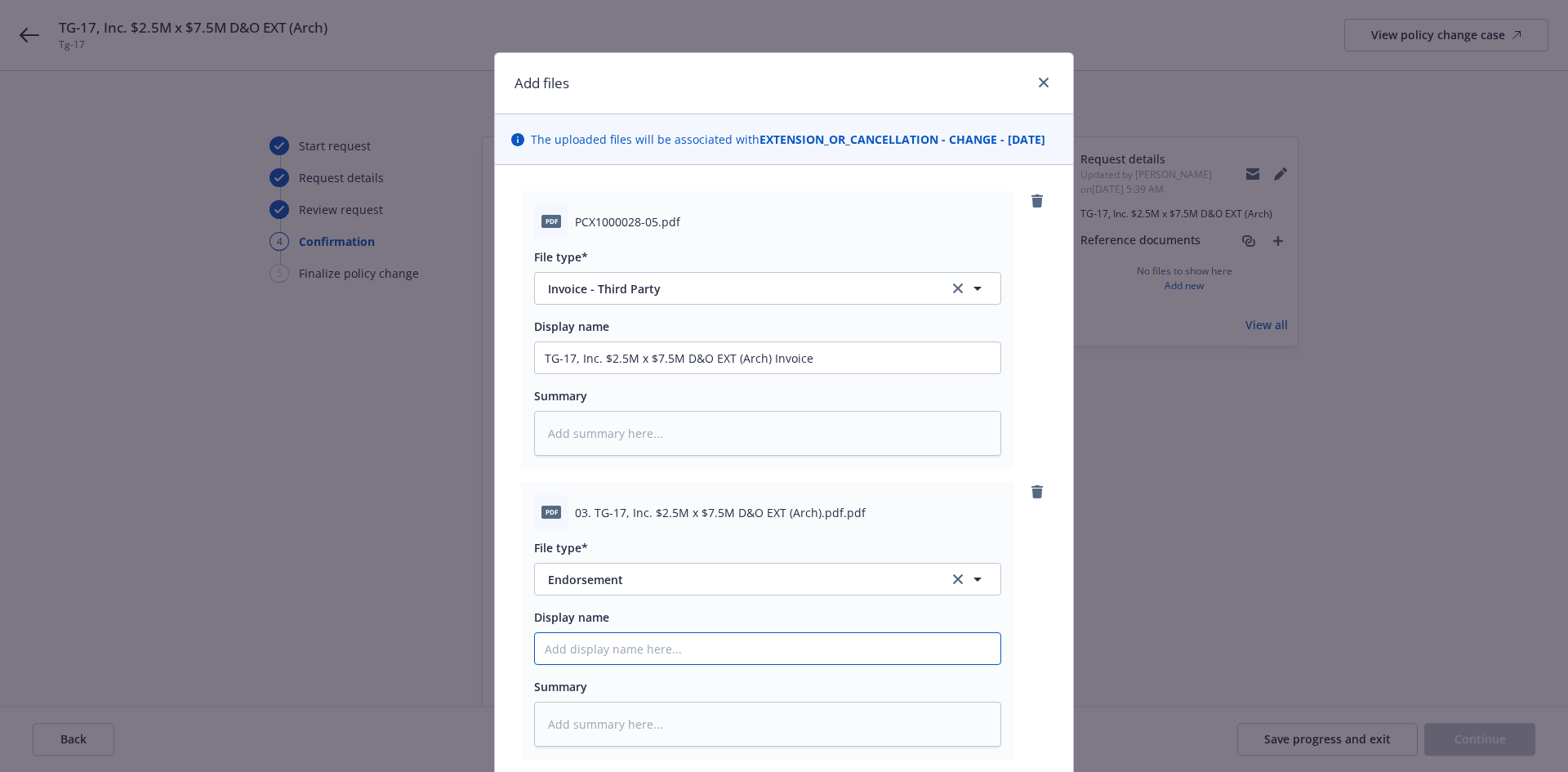
click at [589, 374] on input "Display name" at bounding box center [767, 357] width 466 height 31
paste input "TG-17, Inc. $2.5M x $7.5M D&O EXT (Arch)"
type textarea "x"
type input "TG-17, Inc. $2.5M x $7.5M D&O EXT (Arch)"
type textarea "x"
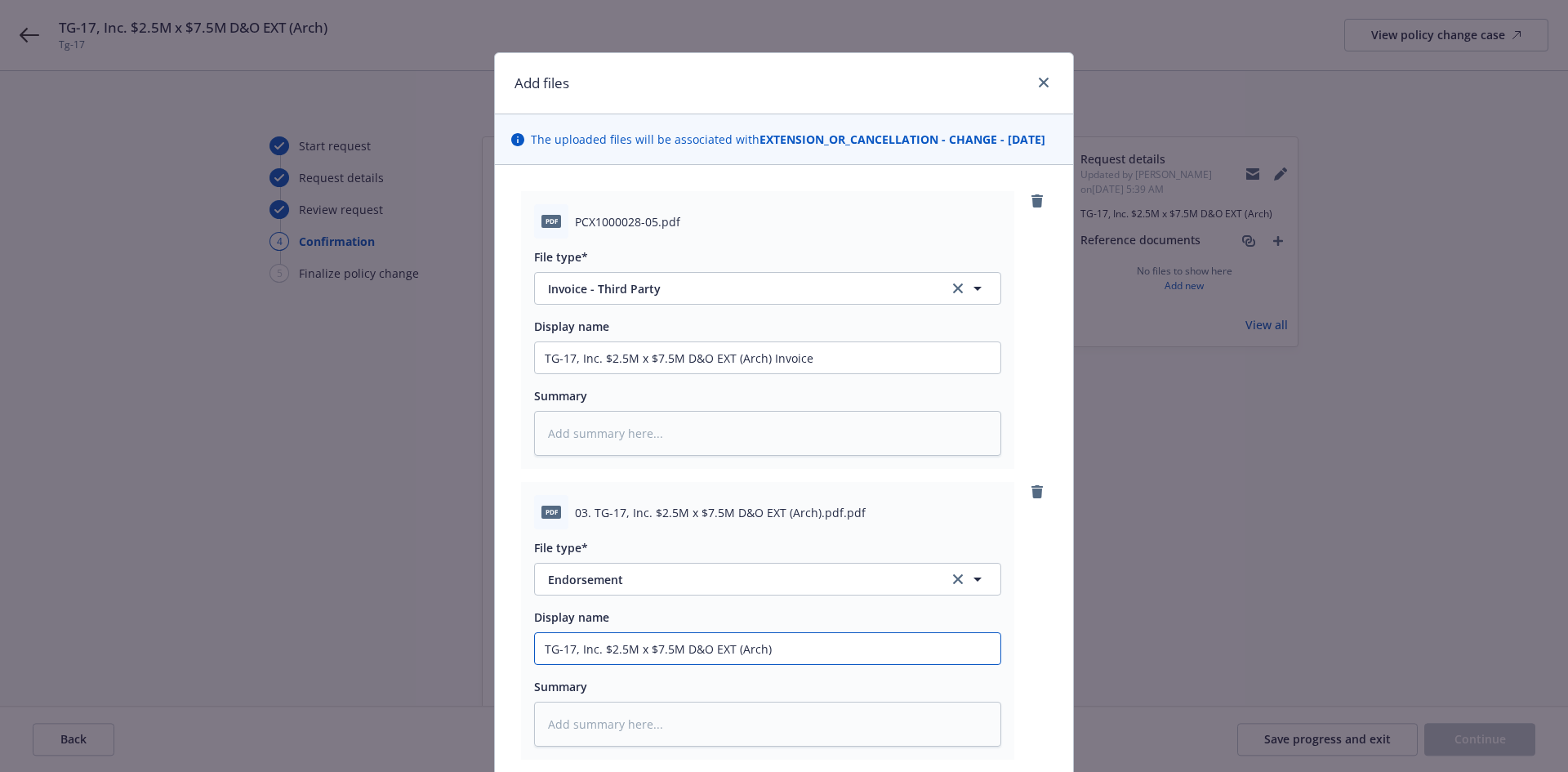
type input "TG-17, Inc. $2.5M x $7.5M D&O EXT (Arch)"
type textarea "x"
type input "TG-17, Inc. $2.5M x $7.5M D&O EXT (Arch) E"
type textarea "x"
type input "TG-17, Inc. $2.5M x $7.5M D&O EXT (Arch) En"
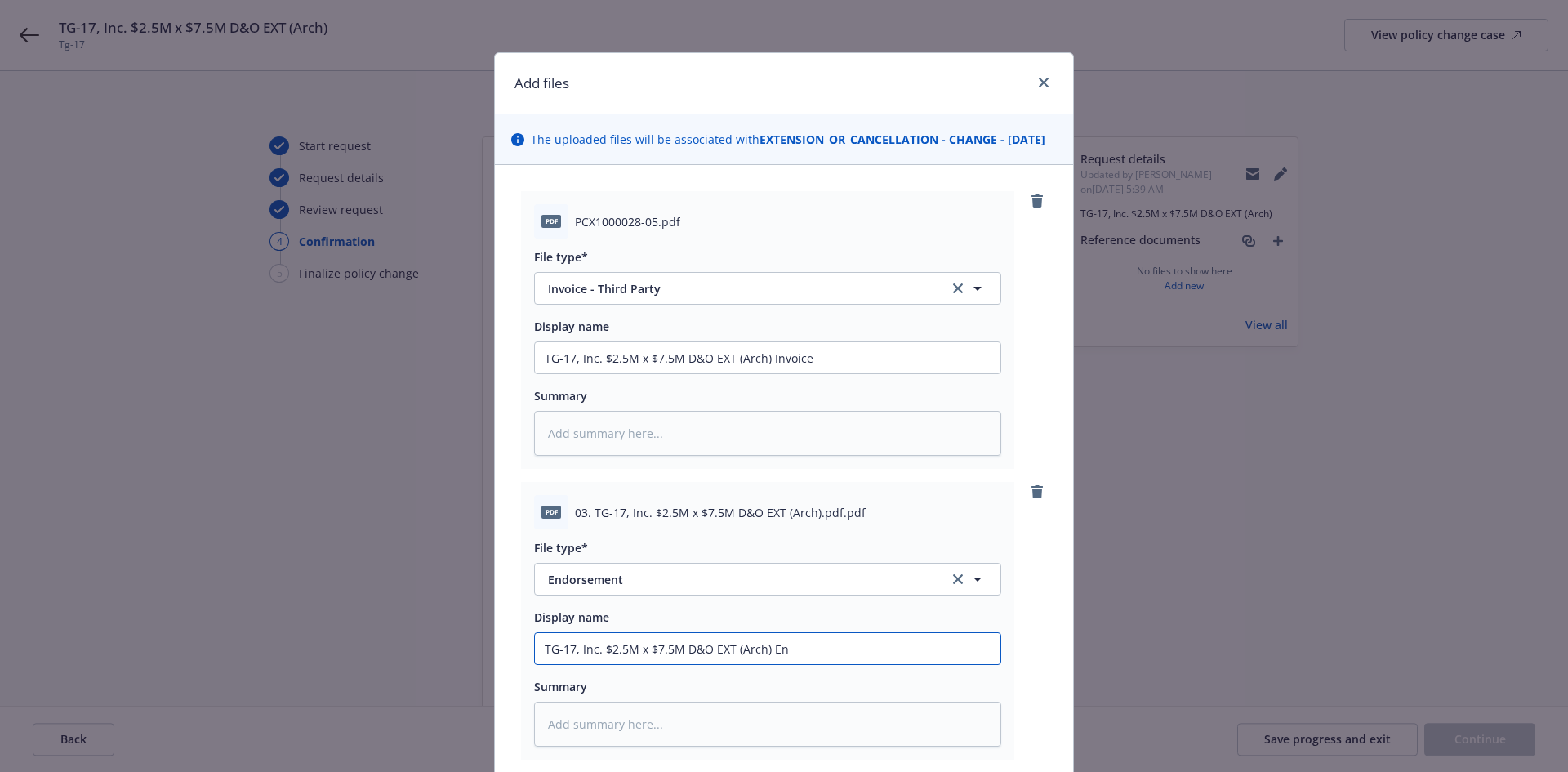
type textarea "x"
type input "TG-17, Inc. $2.5M x $7.5M D&O EXT (Arch) End"
type textarea "x"
type input "TG-17, Inc. $2.5M x $7.5M D&O EXT (Arch) Endo"
type textarea "x"
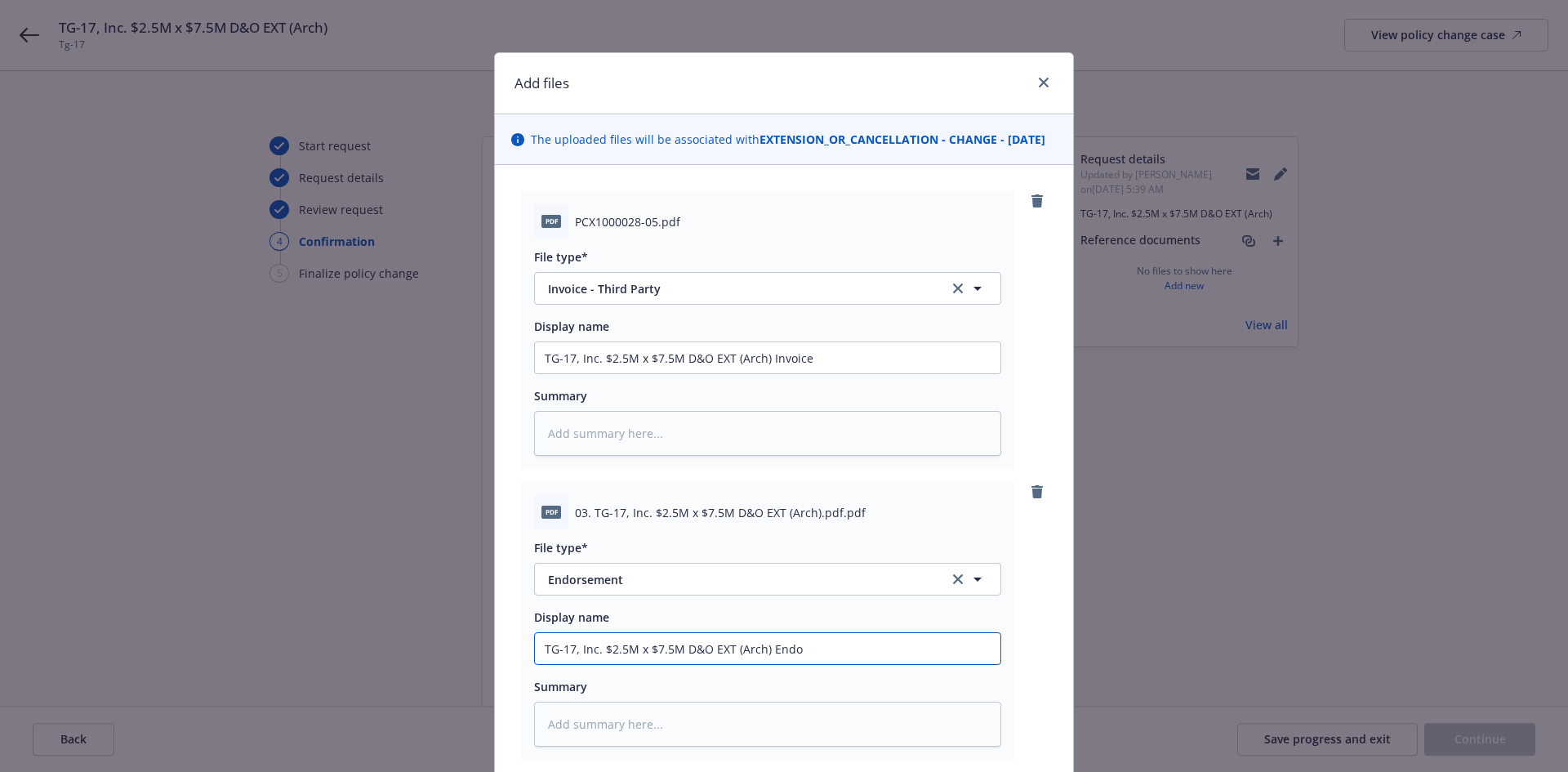
type input "TG-17, Inc. $2.5M x $7.5M D&O EXT (Arch) Endor"
type textarea "x"
type input "TG-17, Inc. $2.5M x $7.5M D&O EXT (Arch) Endors"
type textarea "x"
type input "TG-17, Inc. $2.5M x $7.5M D&O EXT (Arch) Endorse"
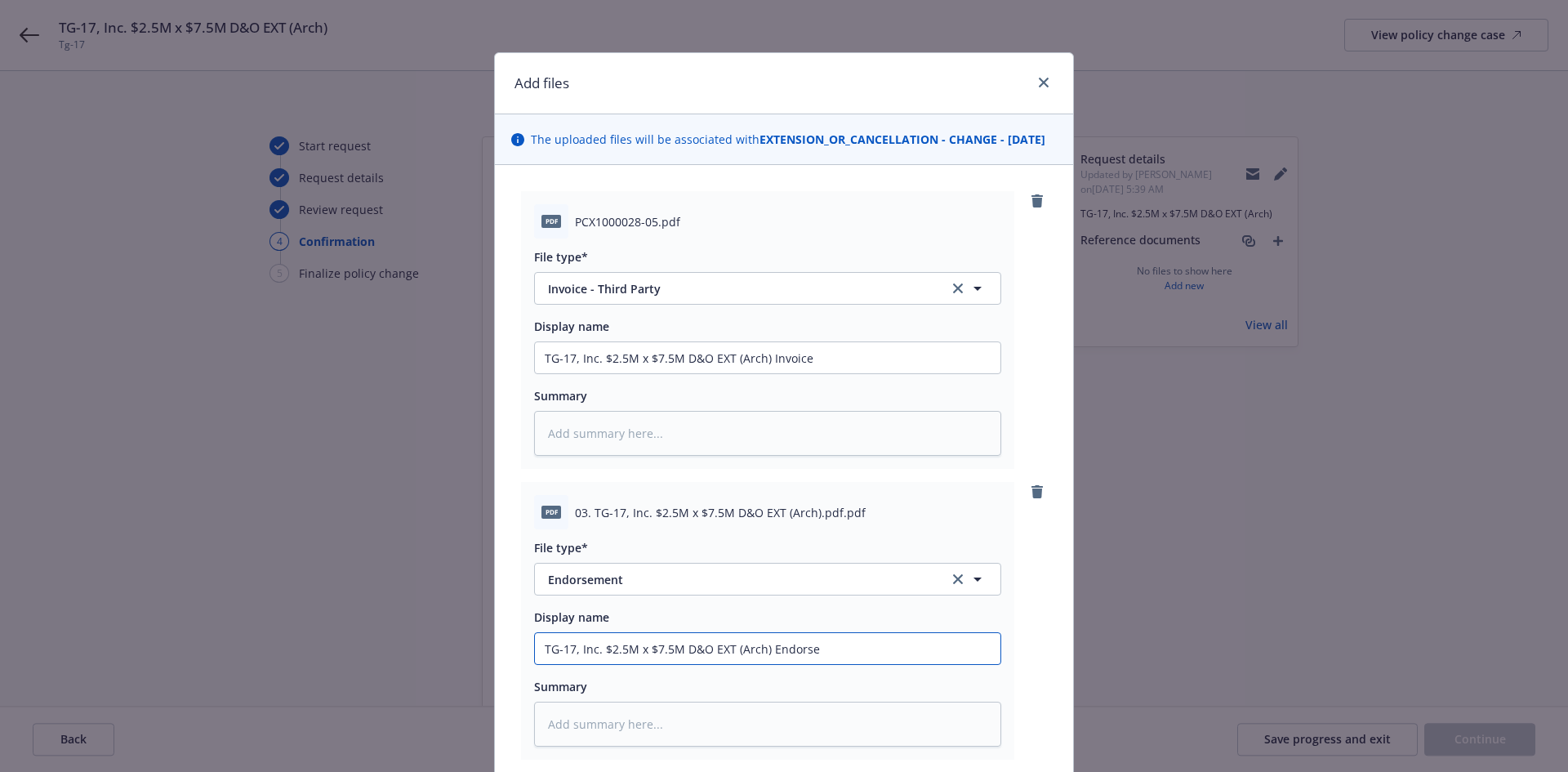
type textarea "x"
type input "TG-17, Inc. $2.5M x $7.5M D&O EXT (Arch) Endorsem"
type textarea "x"
type input "TG-17, Inc. $2.5M x $7.5M D&O EXT (Arch) Endorseme"
type textarea "x"
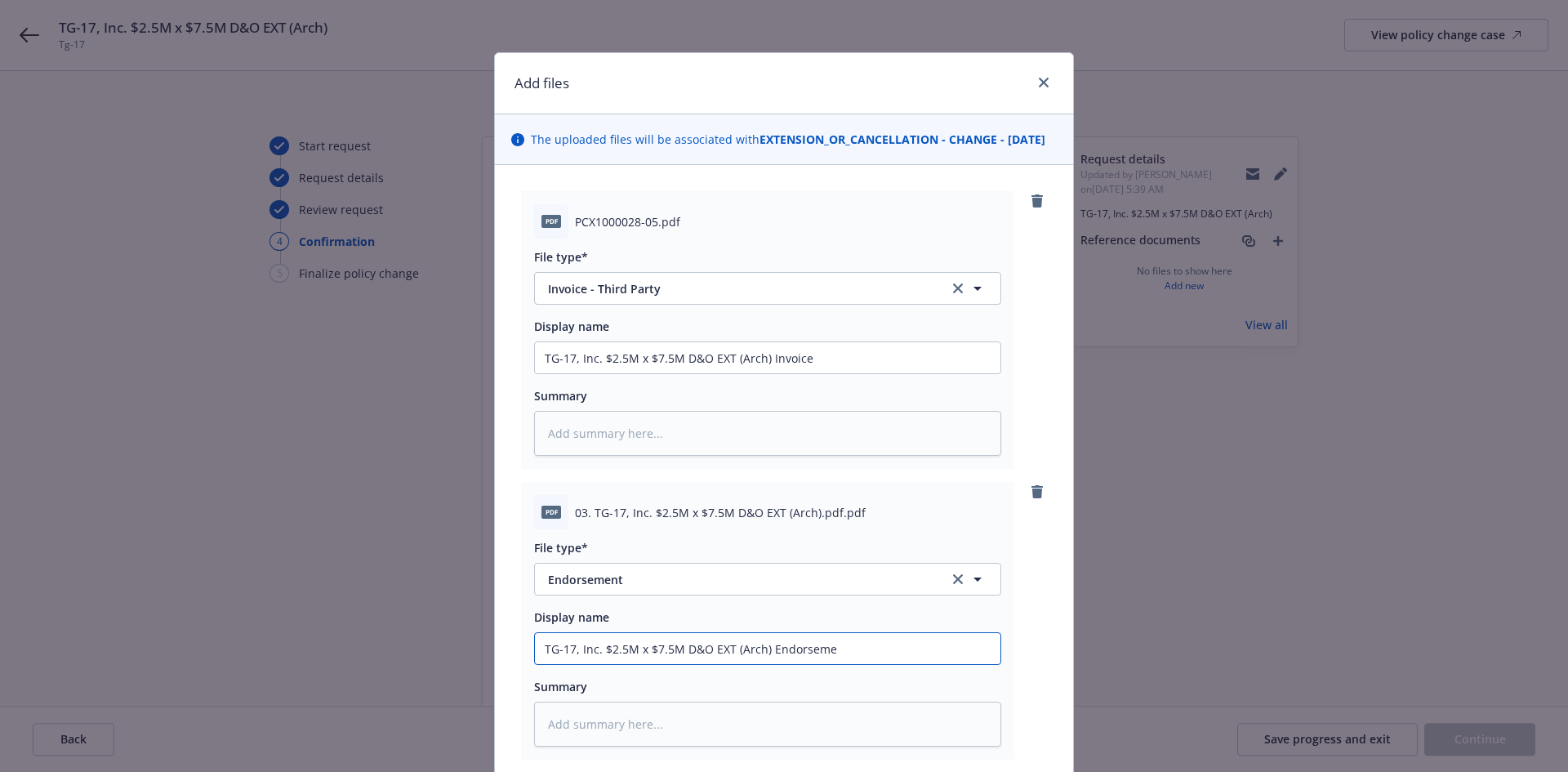
type input "TG-17, Inc. $2.5M x $7.5M D&O EXT (Arch) Endorsemen"
type textarea "x"
type input "TG-17, Inc. $2.5M x $7.5M D&O EXT (Arch) Endorsement"
type textarea "x"
type input "TG-17, Inc. $2.5M x $7.5M D&O EXT (Arch) Endorsement"
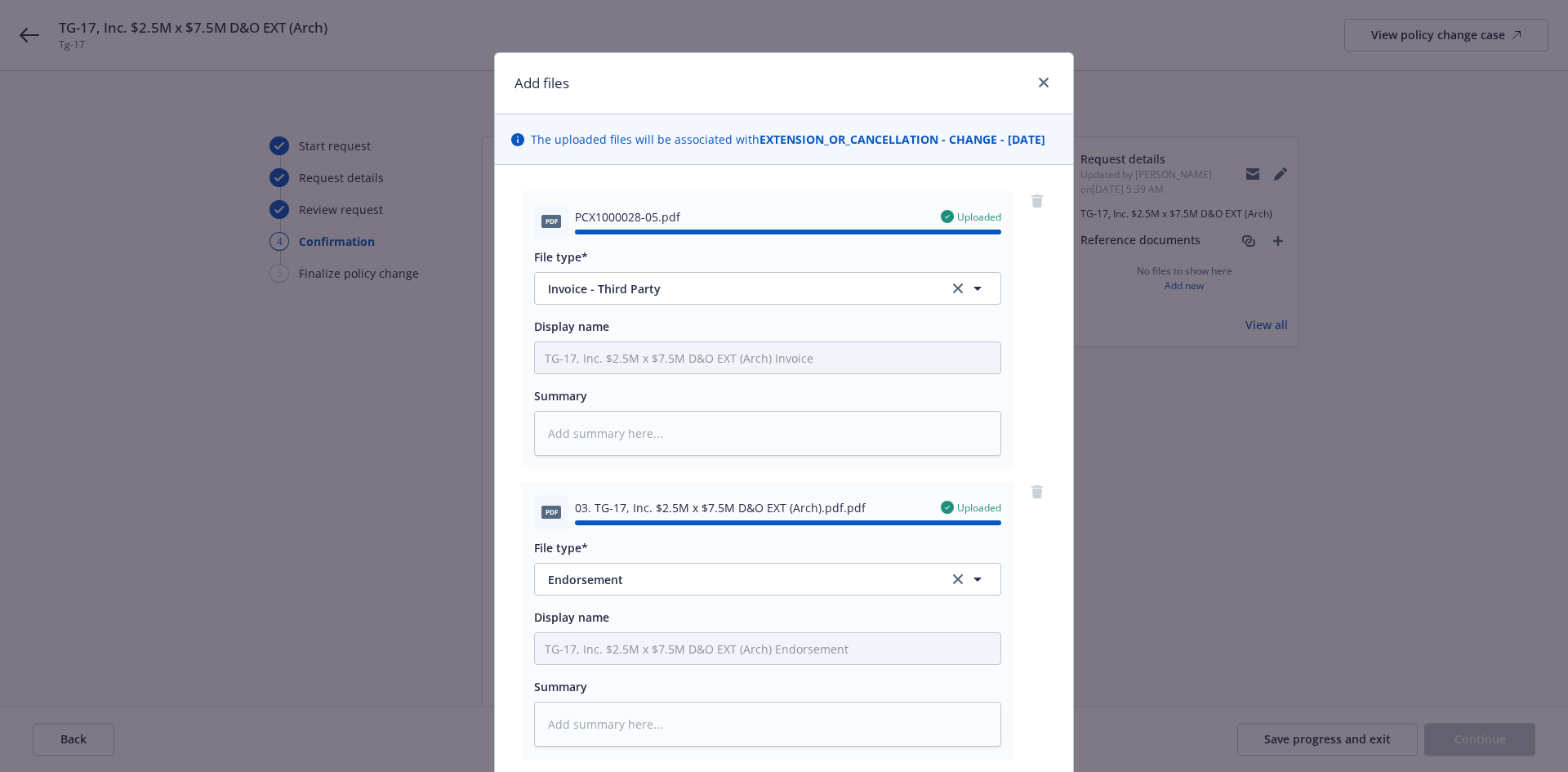
type textarea "x"
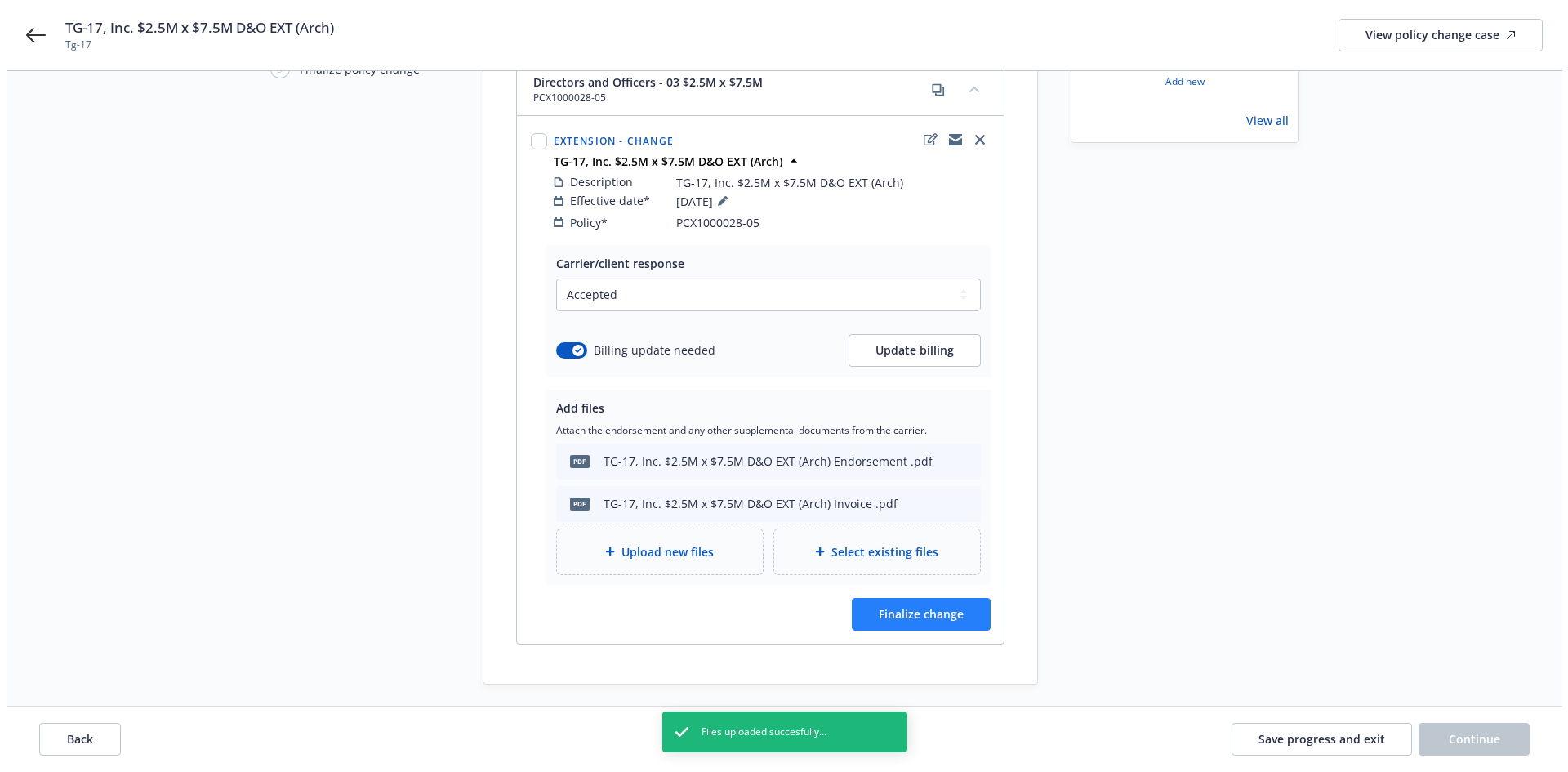
scroll to position [231, 0]
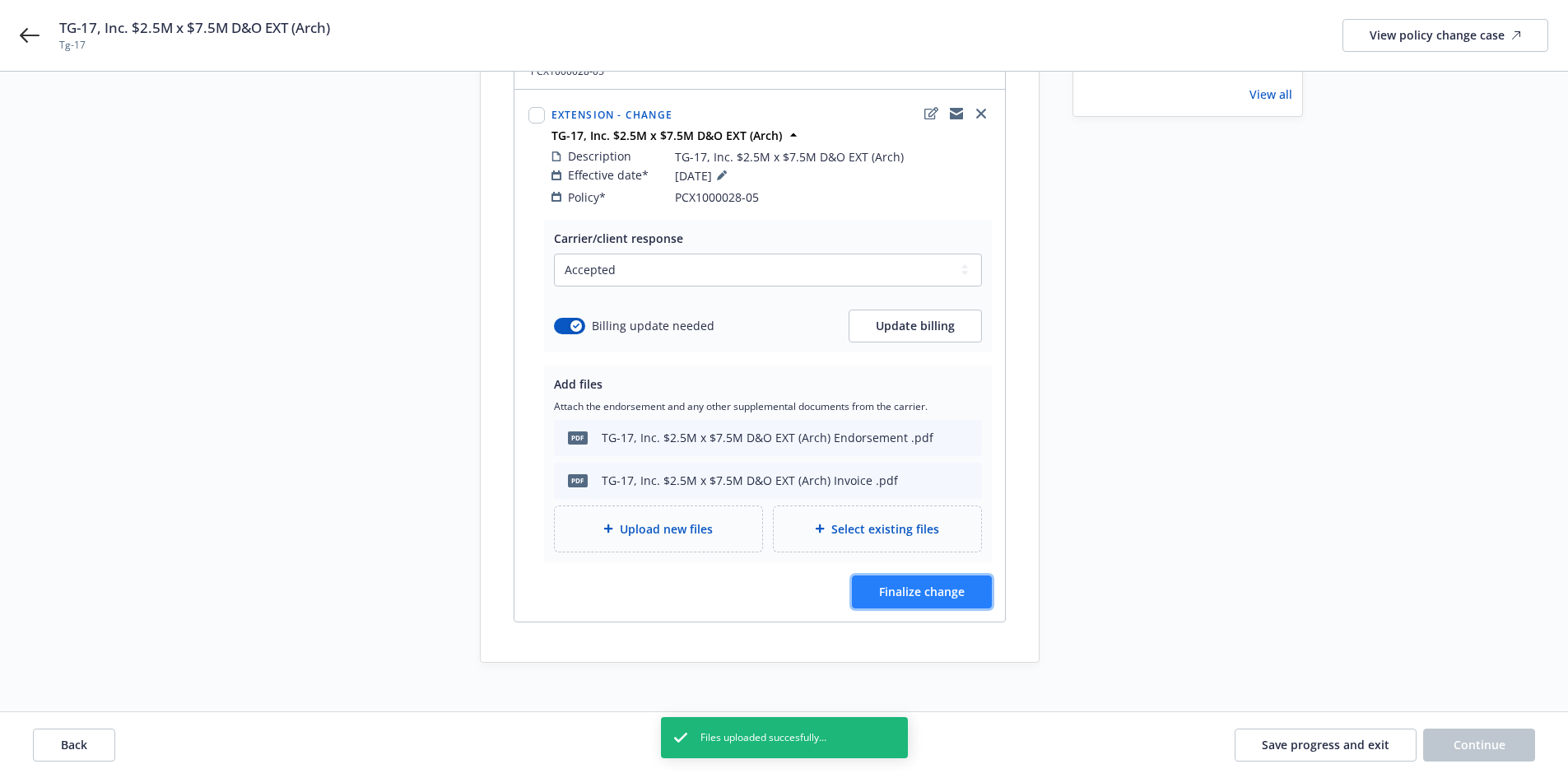
click at [930, 584] on span "Finalize change" at bounding box center [922, 591] width 85 height 15
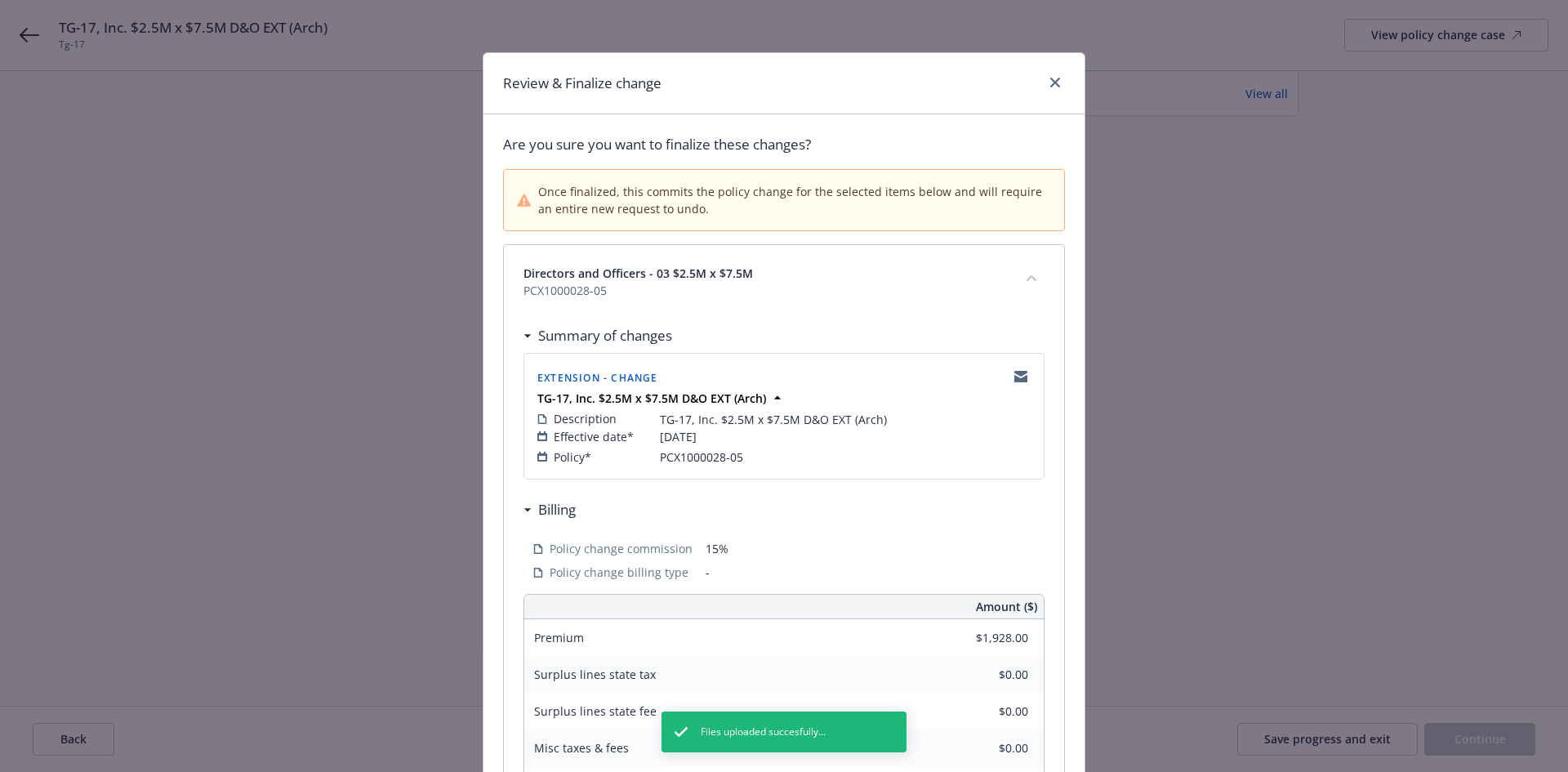
scroll to position [332, 0]
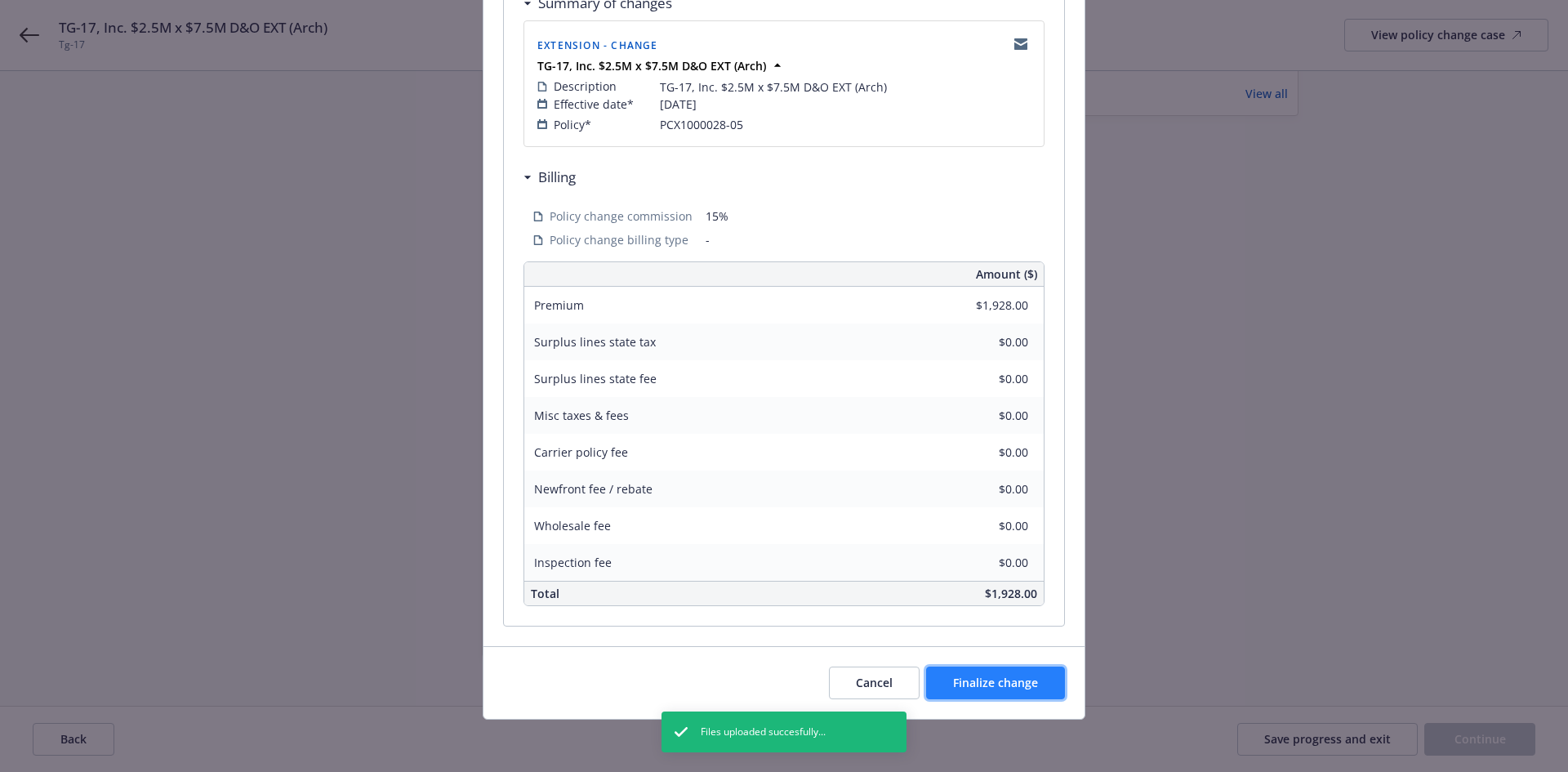
click at [1002, 679] on span "Finalize change" at bounding box center [996, 683] width 84 height 15
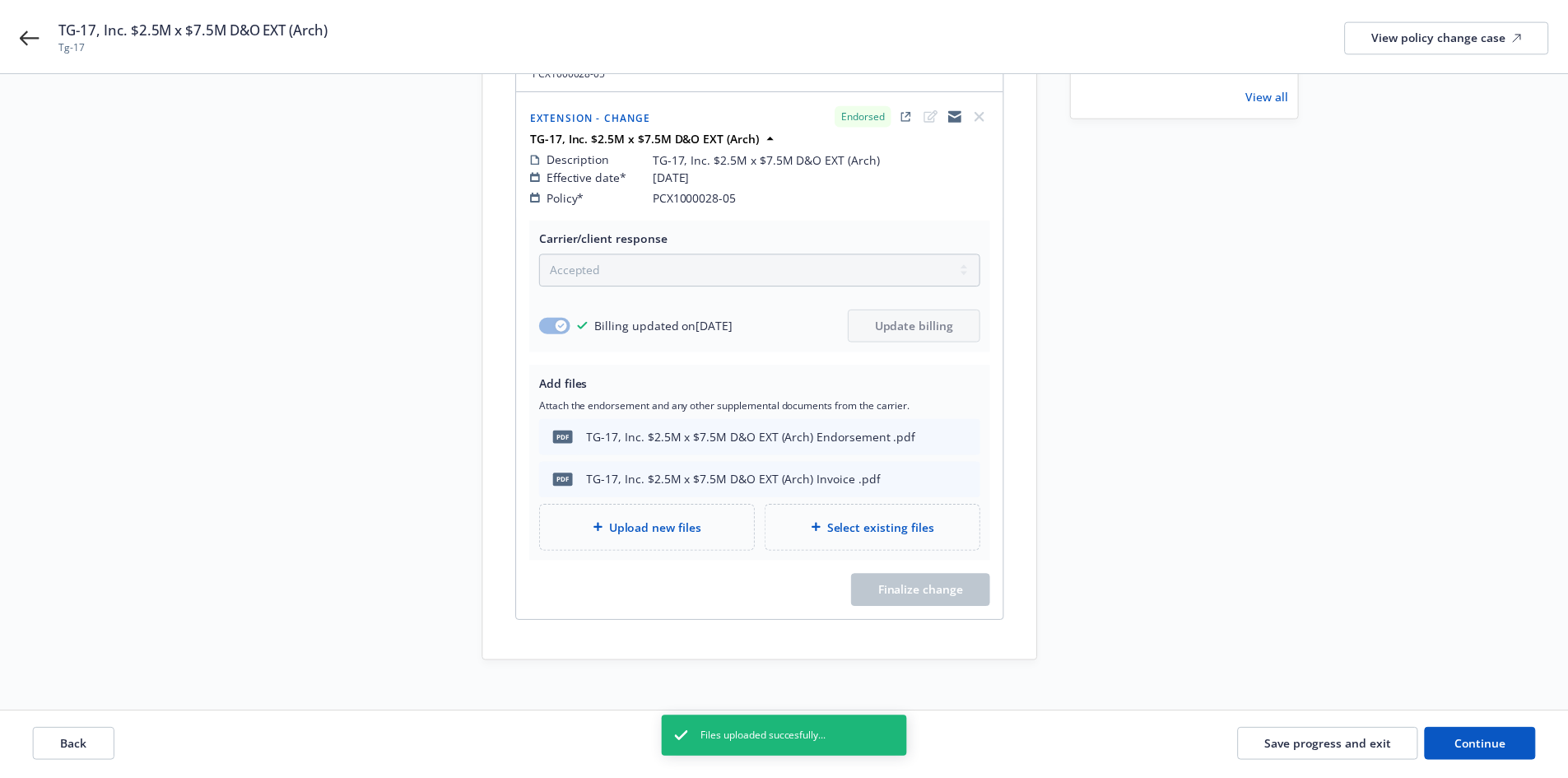
scroll to position [232, 0]
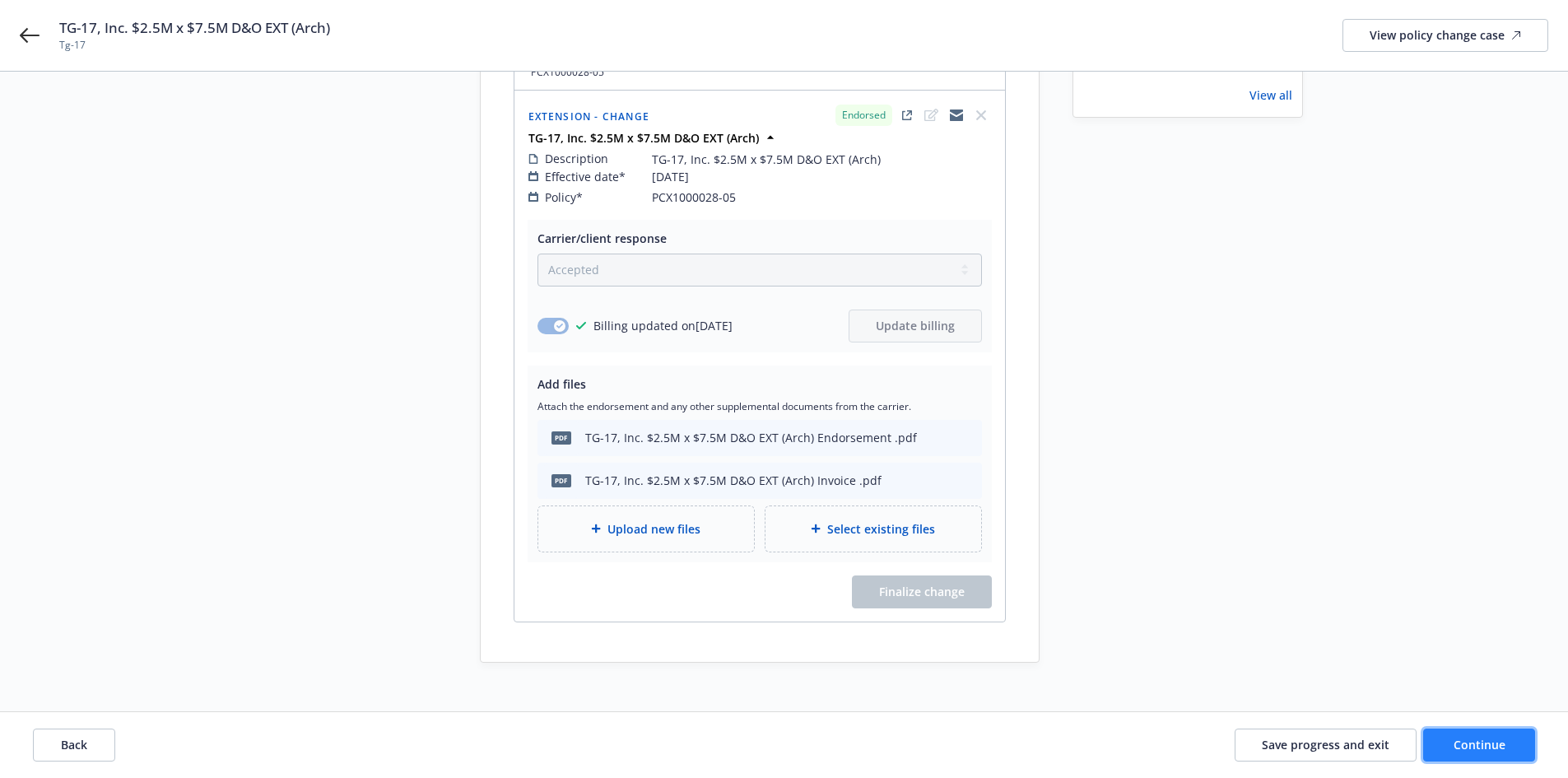
click at [1489, 733] on button "Continue" at bounding box center [1479, 745] width 112 height 33
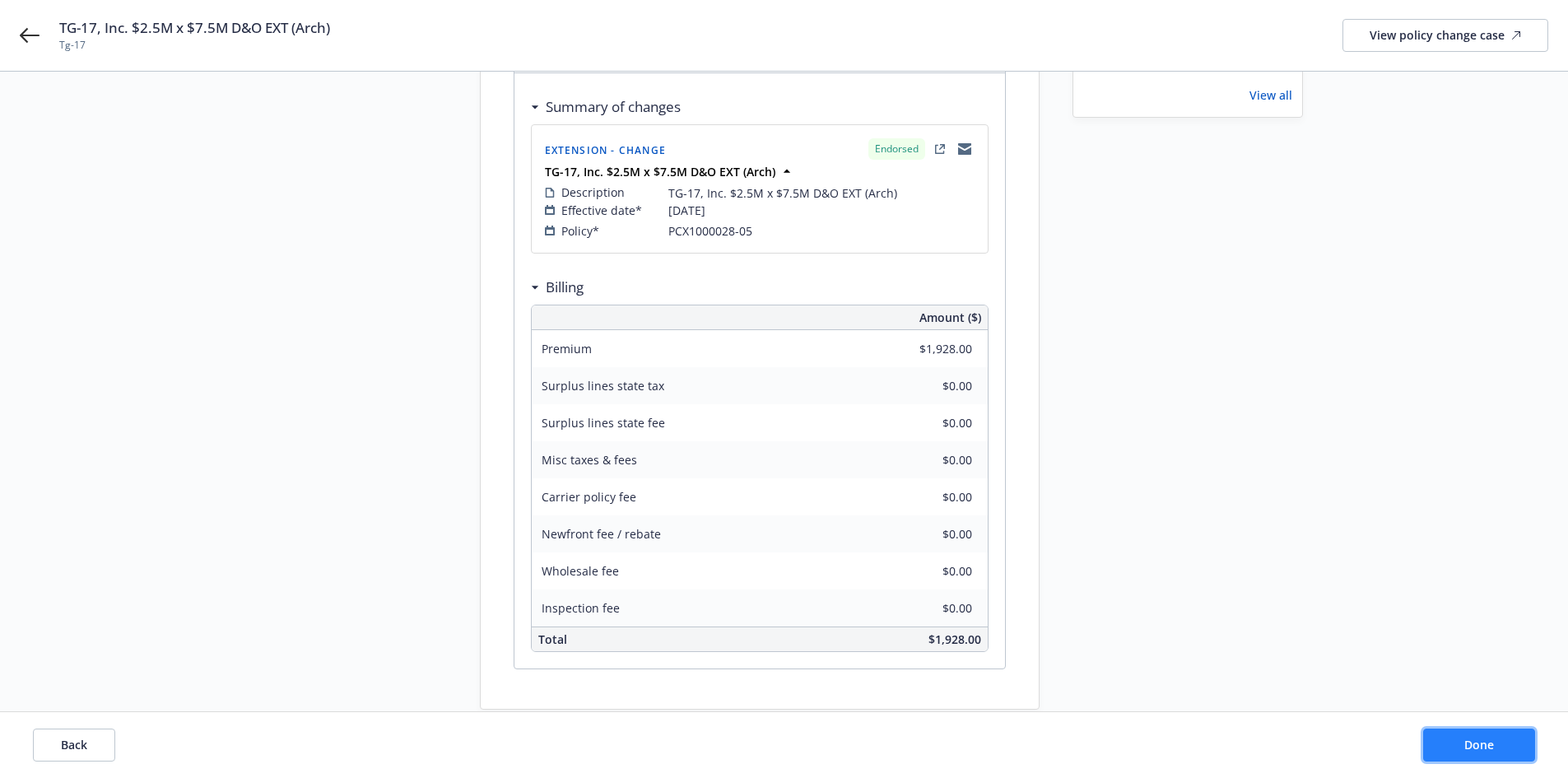
click at [1502, 752] on button "Done" at bounding box center [1479, 745] width 112 height 33
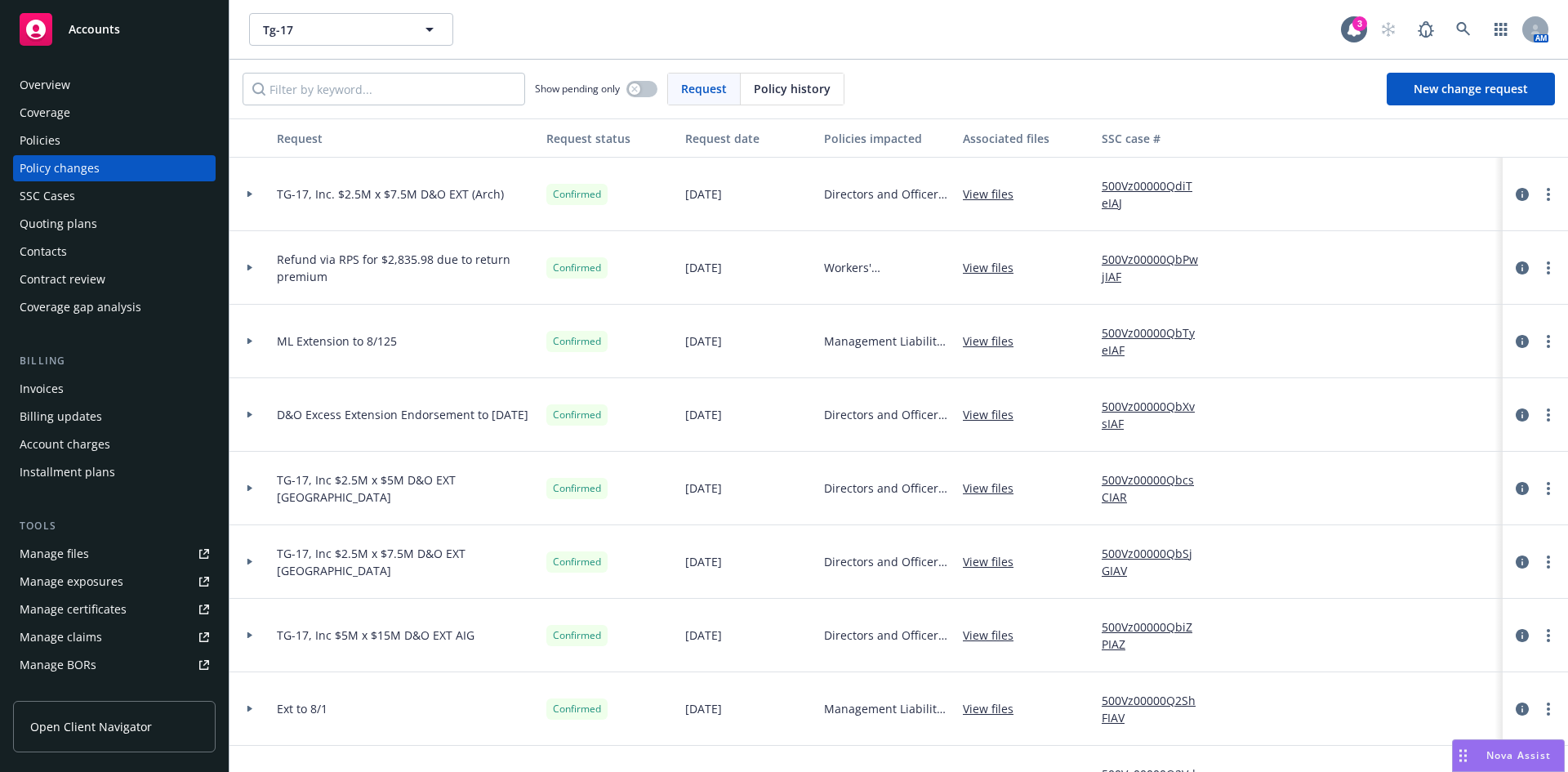
click at [69, 380] on div "Invoices" at bounding box center [113, 388] width 189 height 26
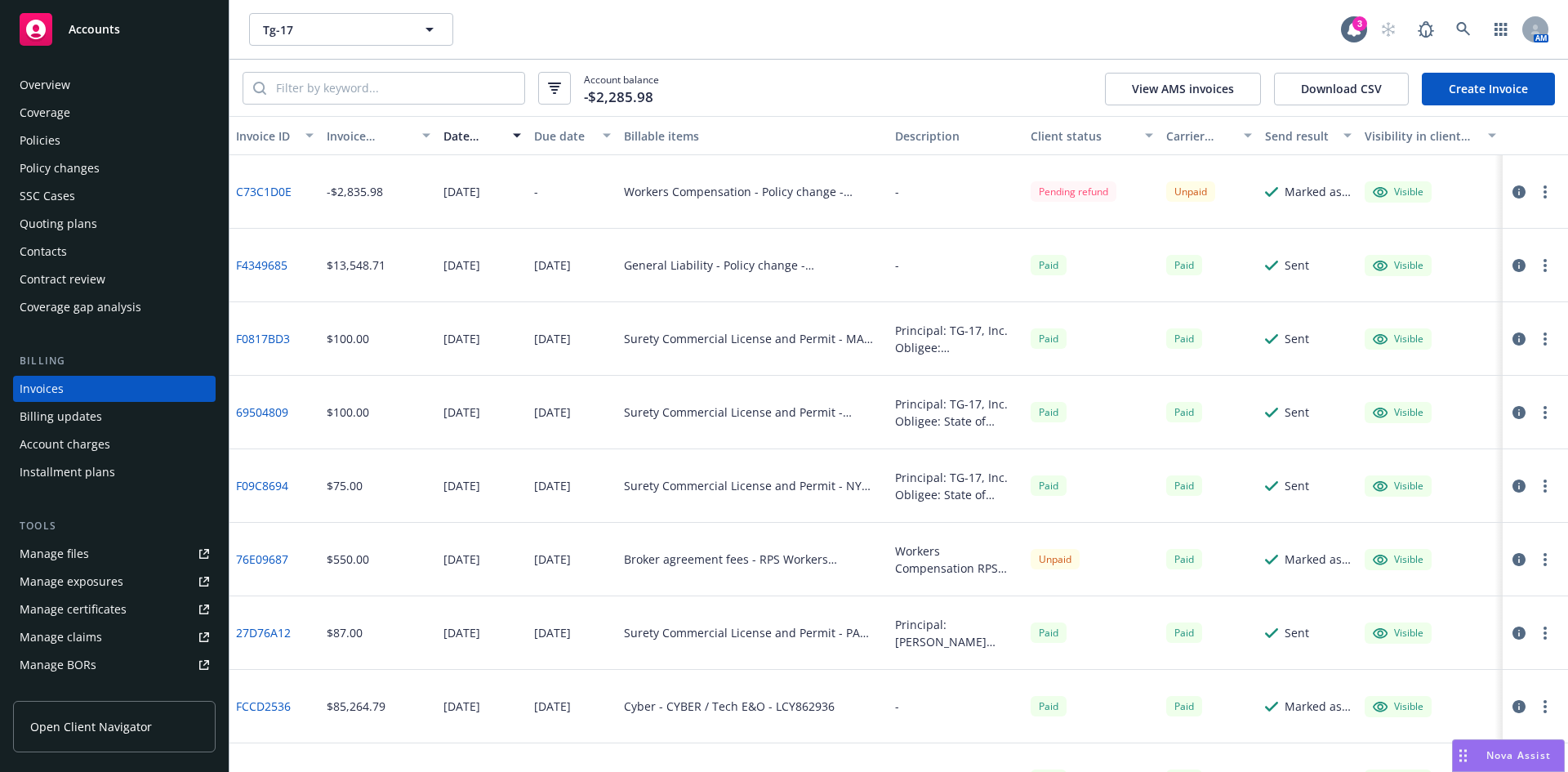
click at [1500, 87] on link "Create Invoice" at bounding box center [1488, 89] width 133 height 33
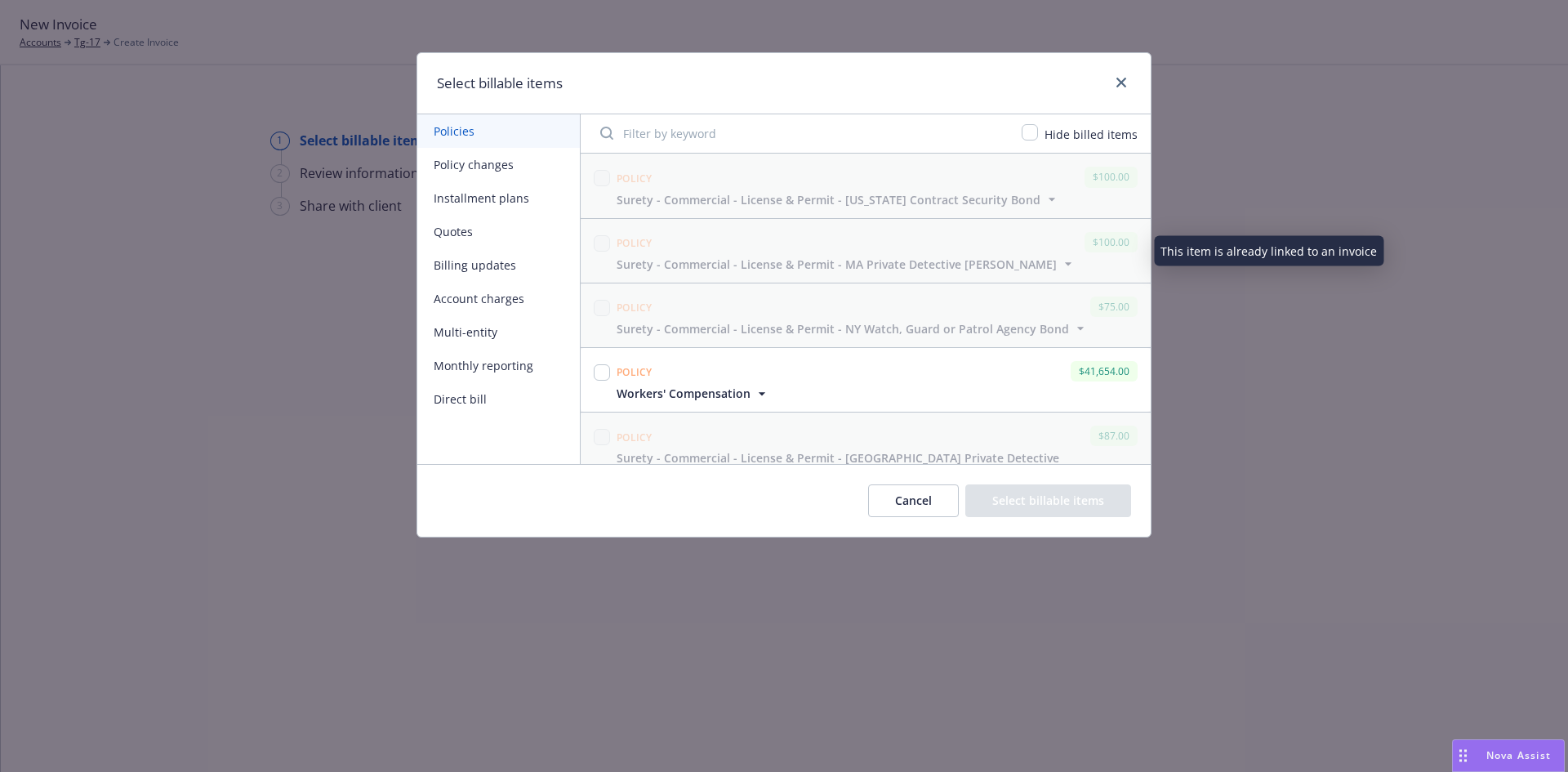
click at [490, 172] on button "Policy changes" at bounding box center [498, 164] width 162 height 34
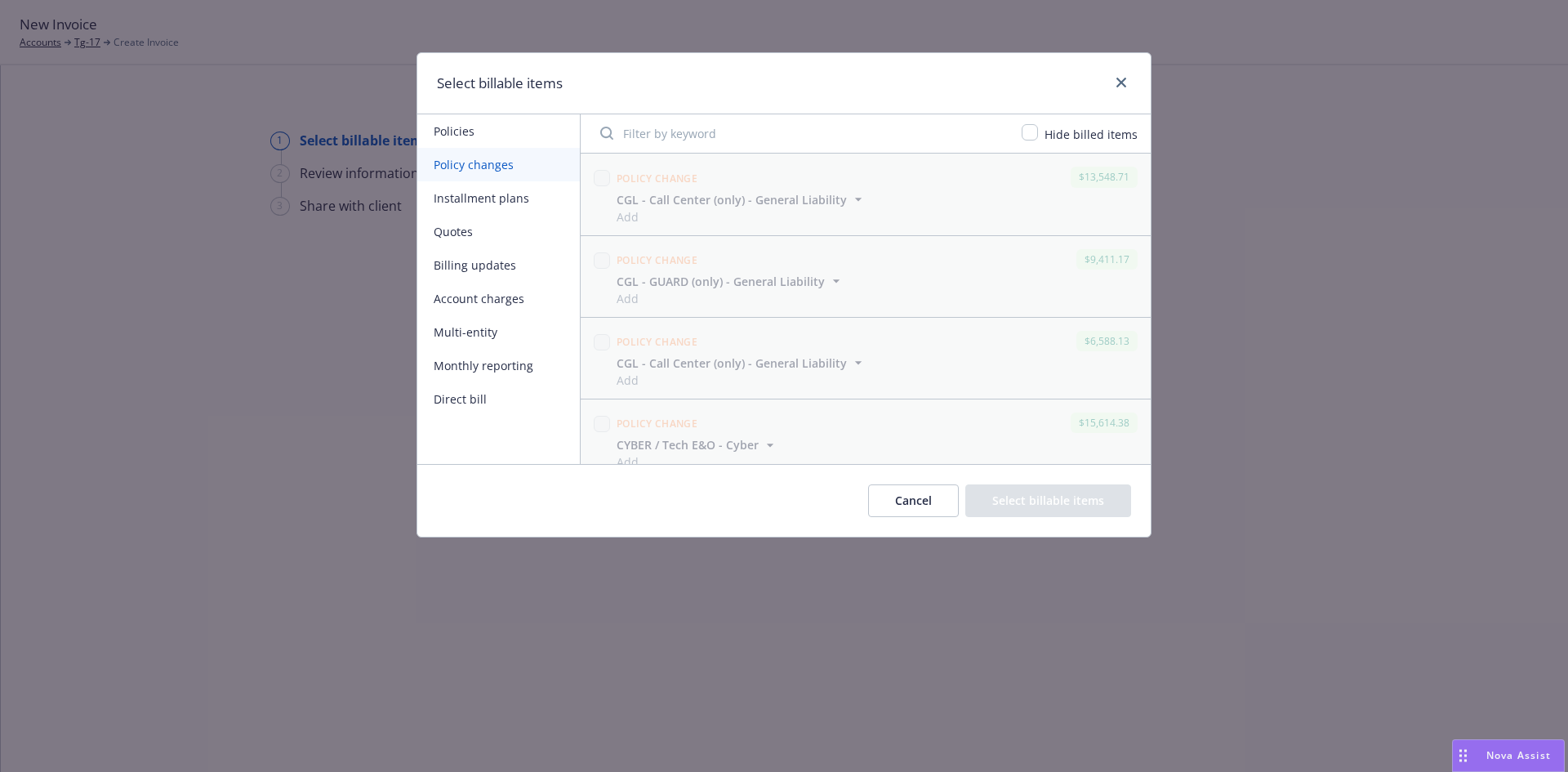
scroll to position [262, 0]
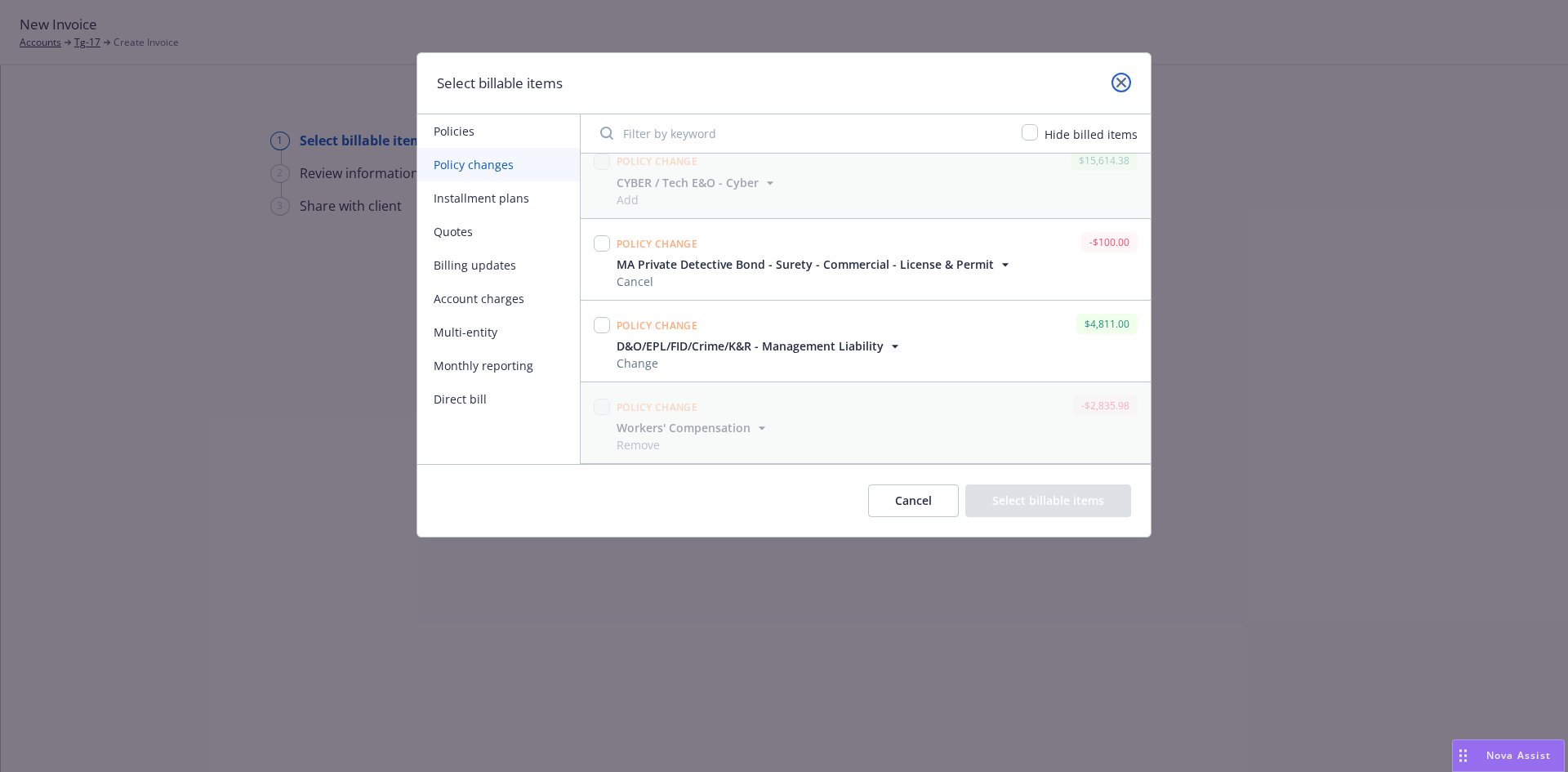
click at [1129, 80] on link "close" at bounding box center [1122, 83] width 19 height 19
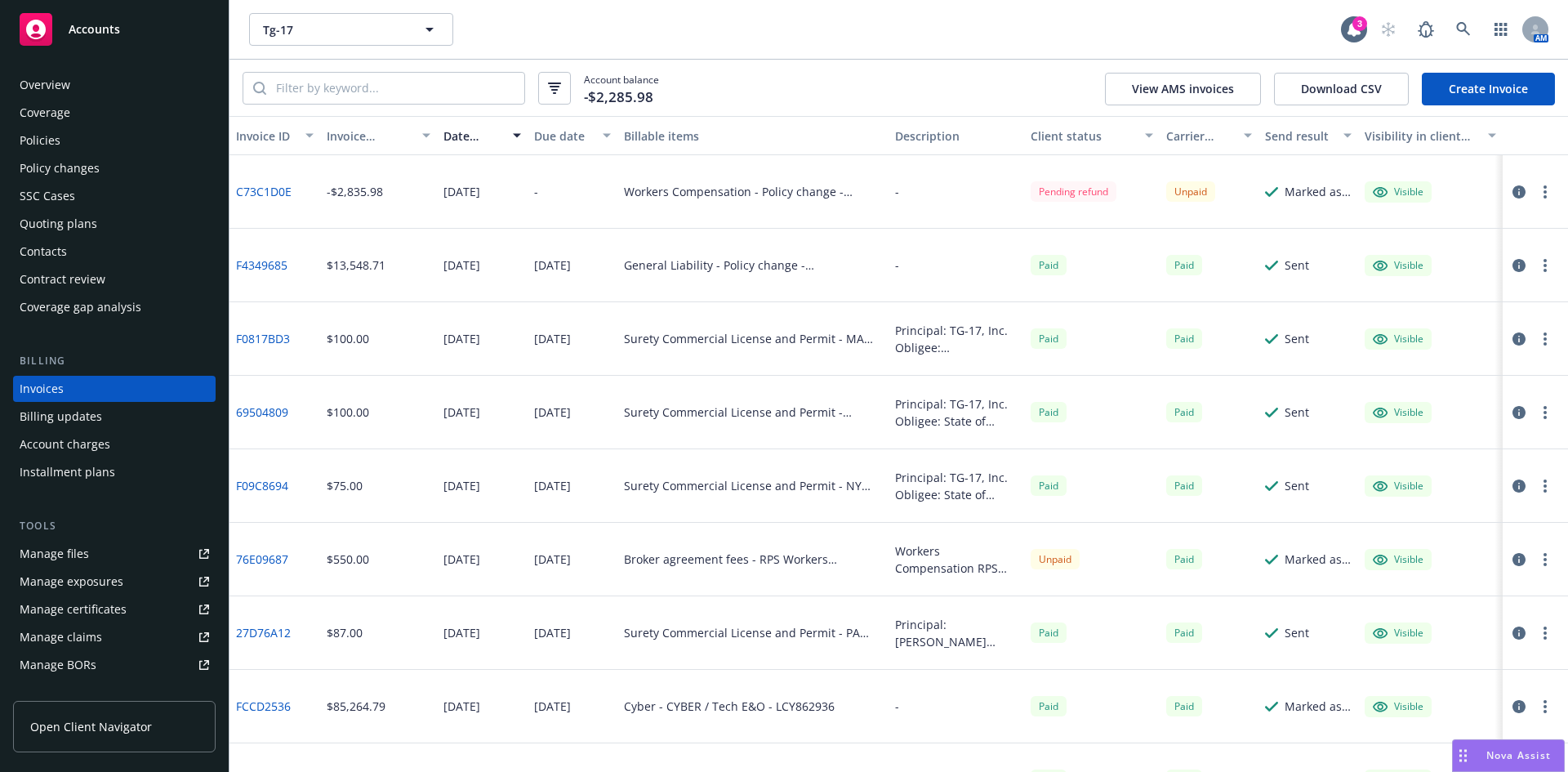
click at [62, 164] on div "Policy changes" at bounding box center [59, 168] width 80 height 26
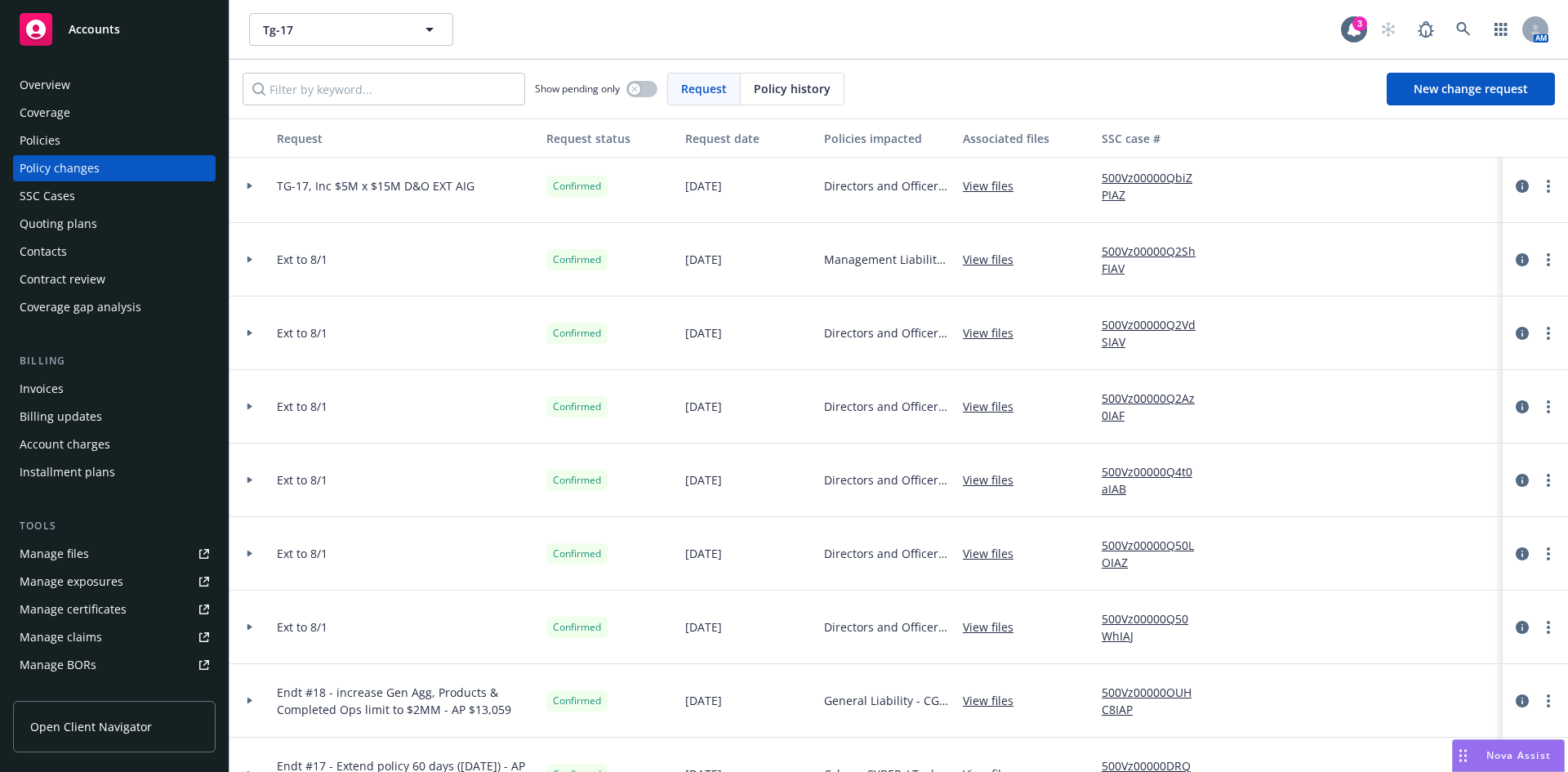
scroll to position [429, 0]
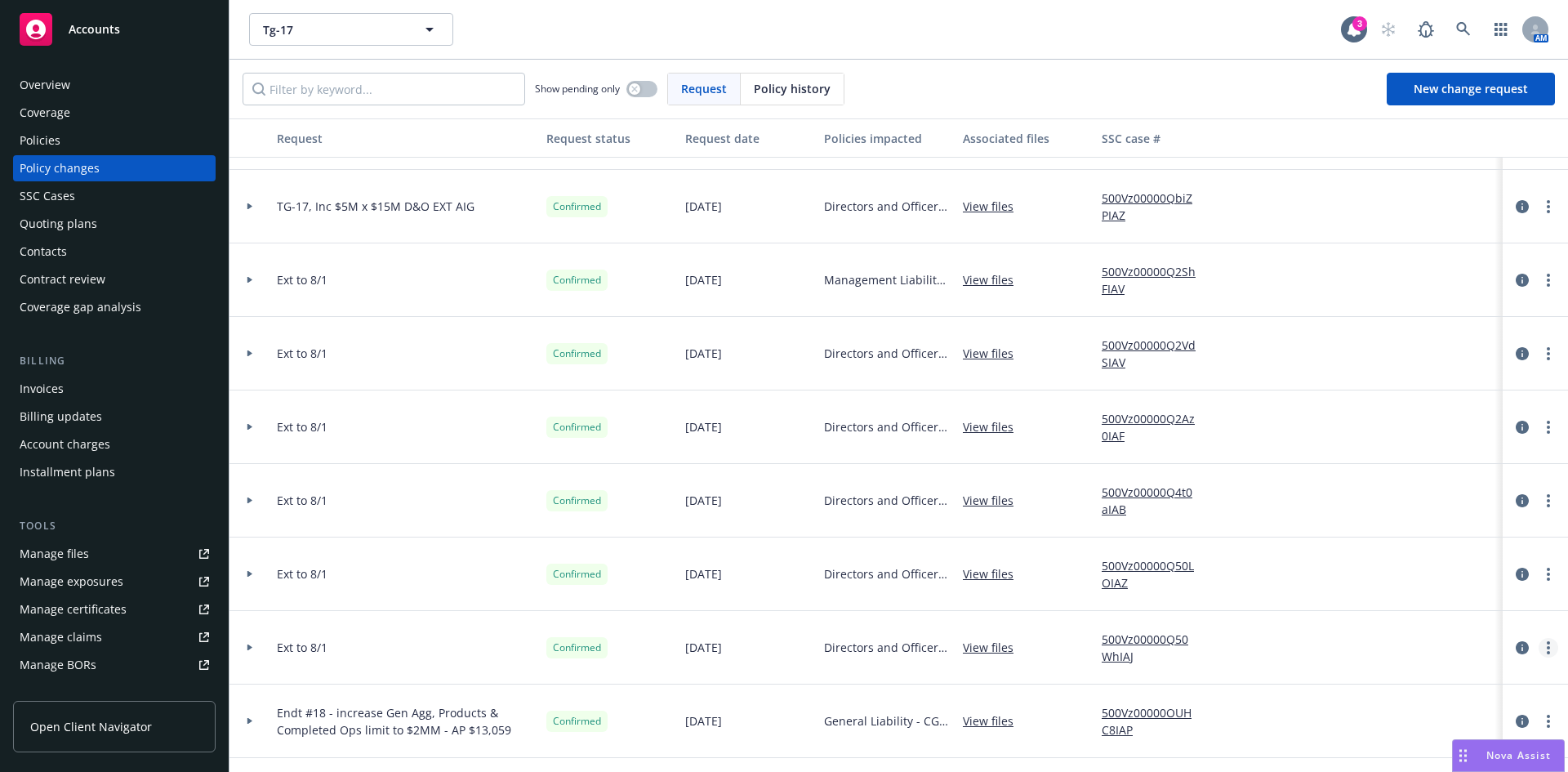
click at [1541, 646] on link "more" at bounding box center [1549, 647] width 19 height 19
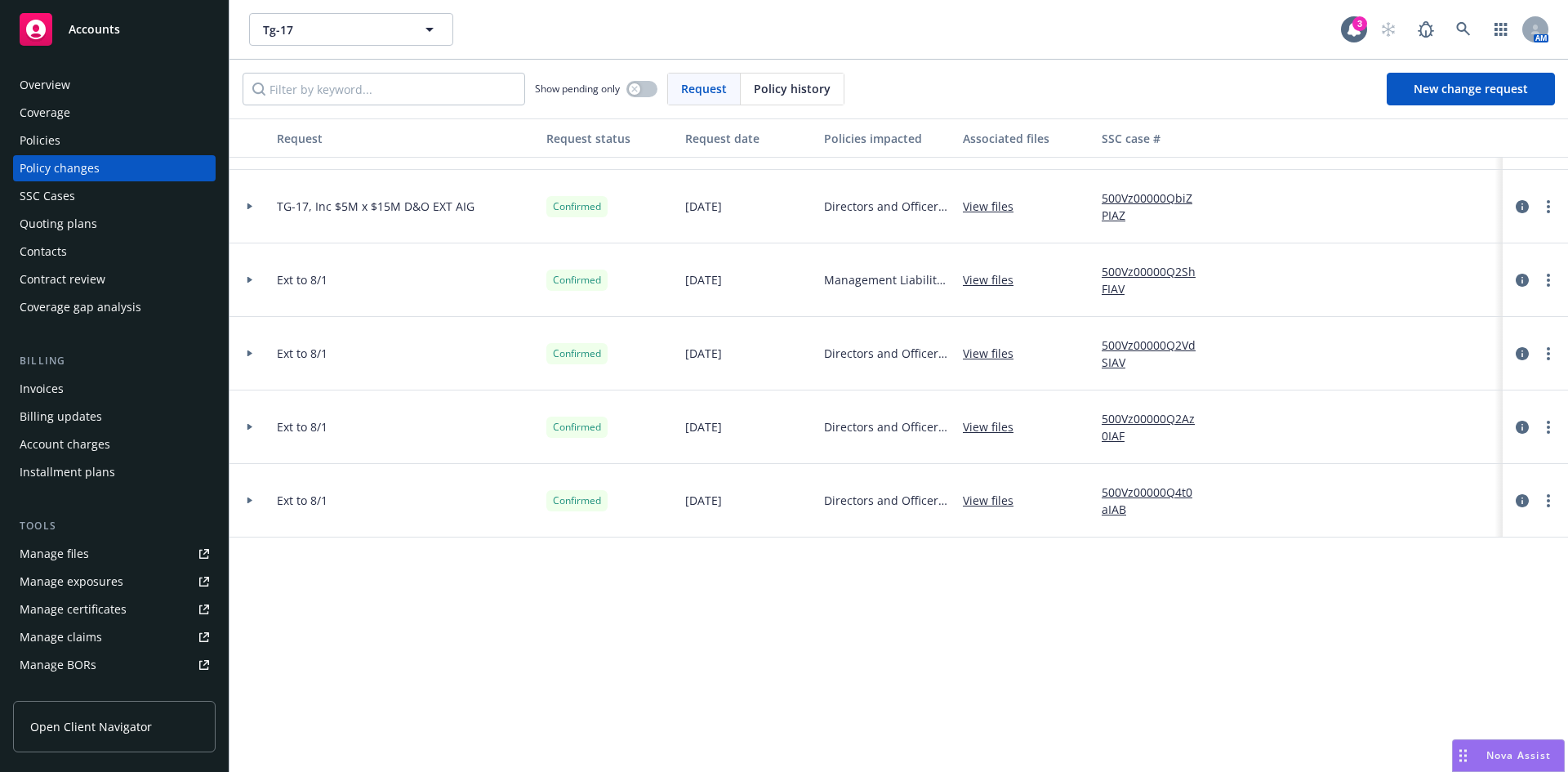
scroll to position [0, 0]
